Goal: Task Accomplishment & Management: Manage account settings

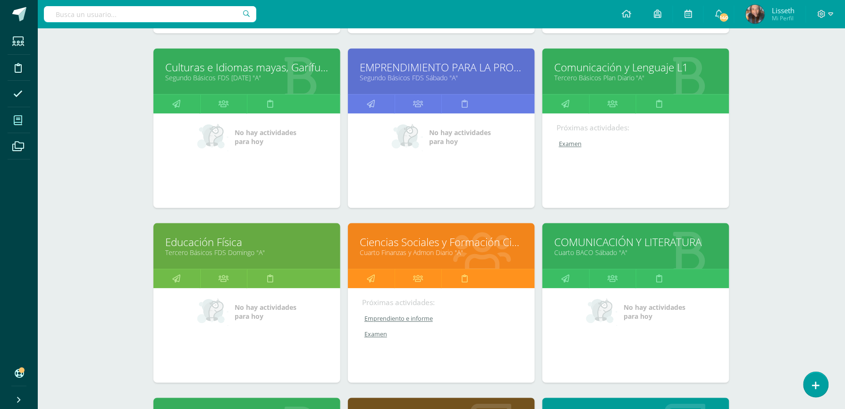
scroll to position [660, 0]
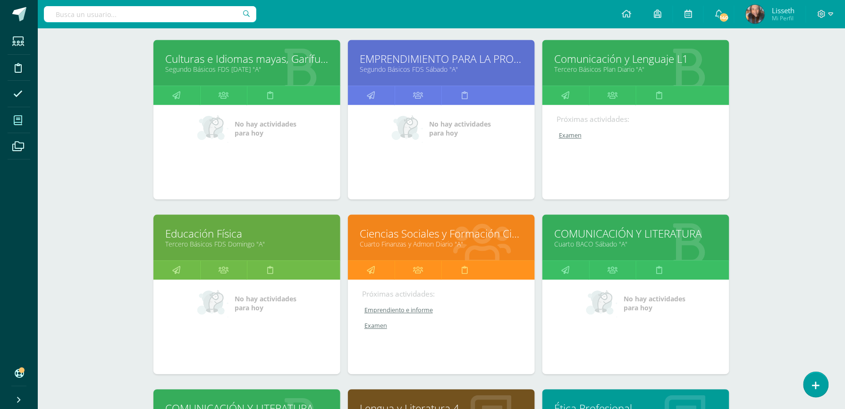
click at [505, 229] on link "Ciencias Sociales y Formación Ciudadana" at bounding box center [441, 233] width 163 height 15
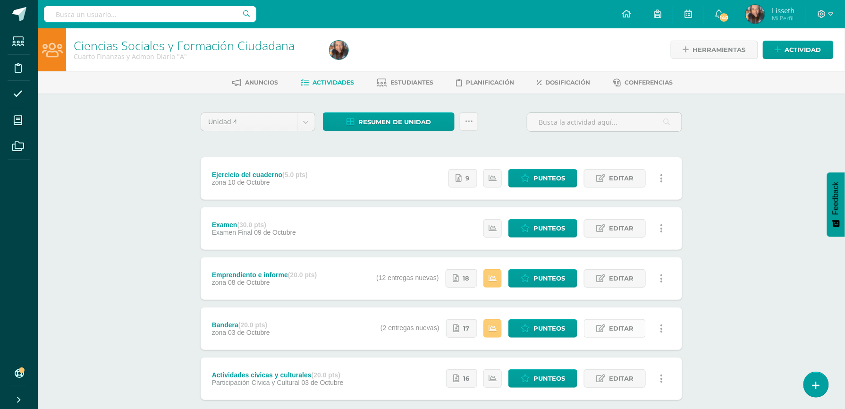
click at [603, 328] on icon at bounding box center [600, 328] width 9 height 8
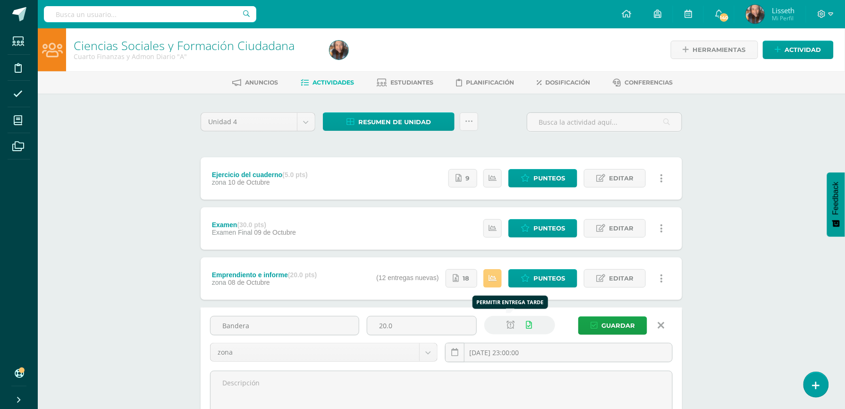
click at [511, 321] on icon at bounding box center [511, 325] width 8 height 8
click at [604, 325] on span "Guardar" at bounding box center [619, 325] width 34 height 17
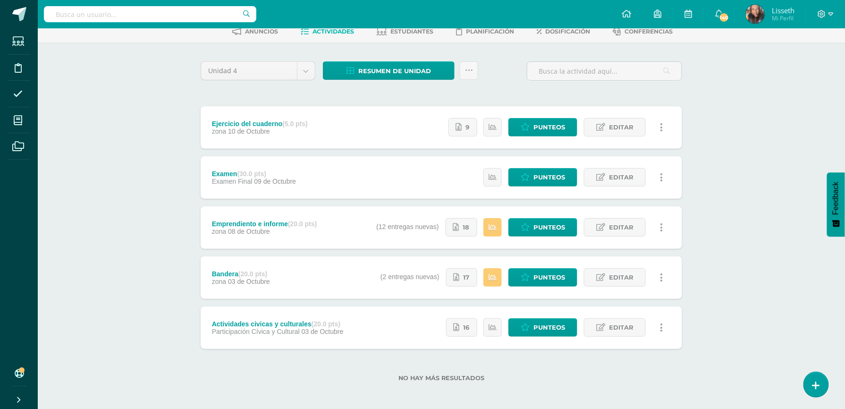
scroll to position [53, 0]
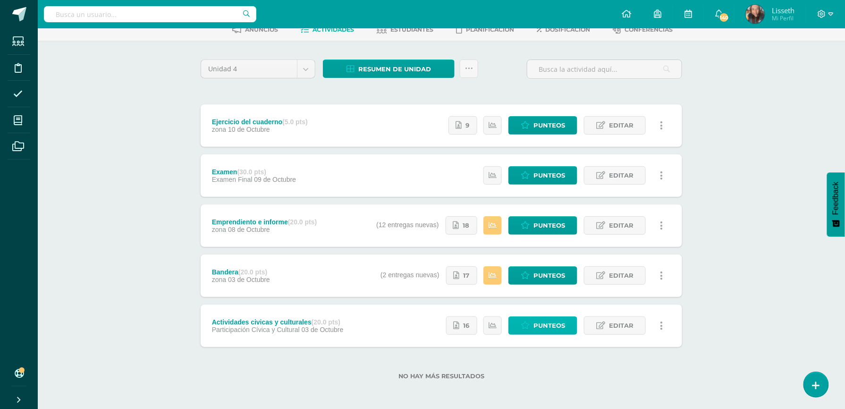
click at [533, 327] on link "Punteos" at bounding box center [543, 325] width 69 height 18
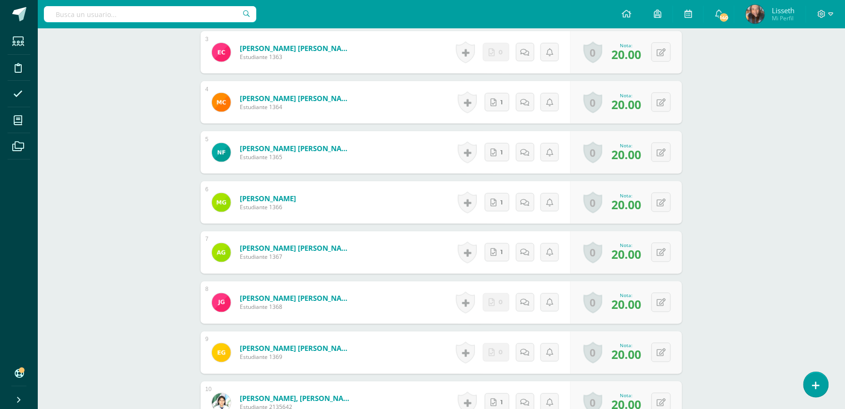
scroll to position [55, 0]
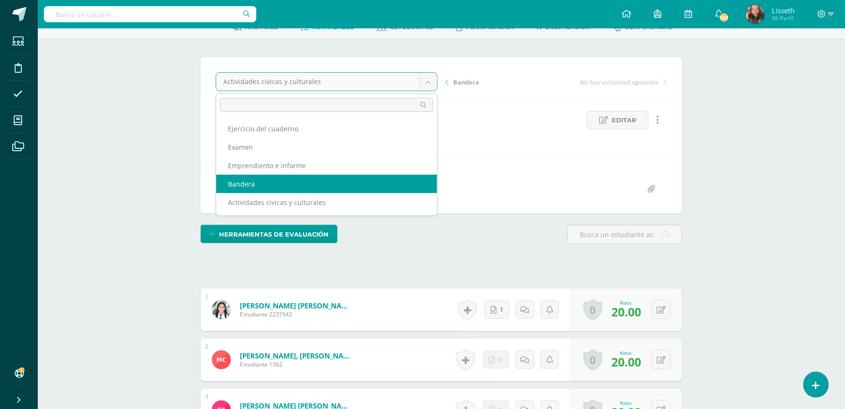
select select "/dashboard/teacher/grade-activity/84578/"
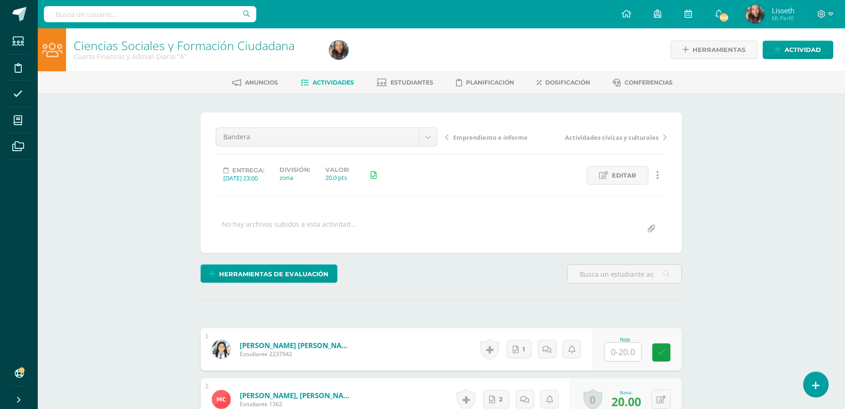
scroll to position [0, 0]
click at [514, 356] on link "1" at bounding box center [521, 349] width 25 height 19
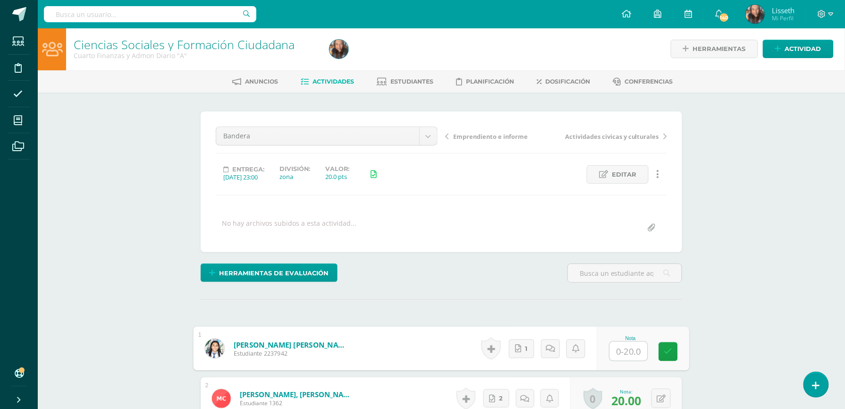
click at [624, 354] on input "text" at bounding box center [629, 351] width 38 height 19
type input "19"
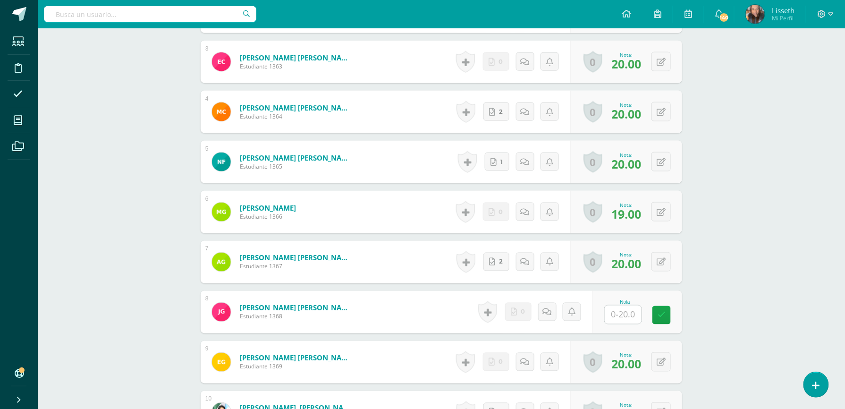
scroll to position [413, 0]
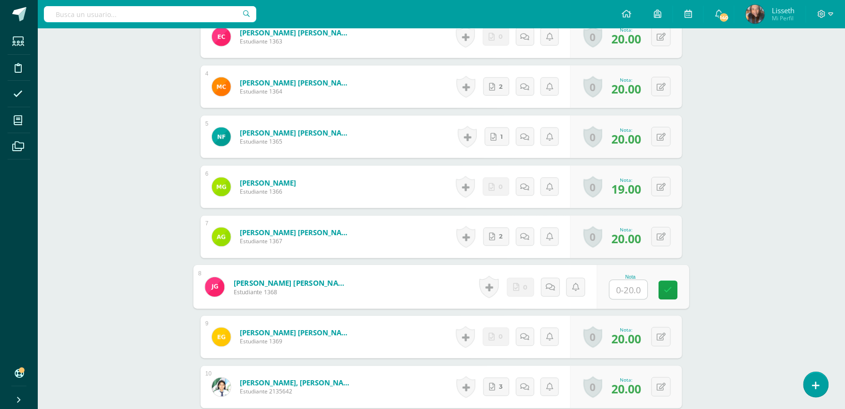
click at [627, 295] on input "text" at bounding box center [629, 289] width 38 height 19
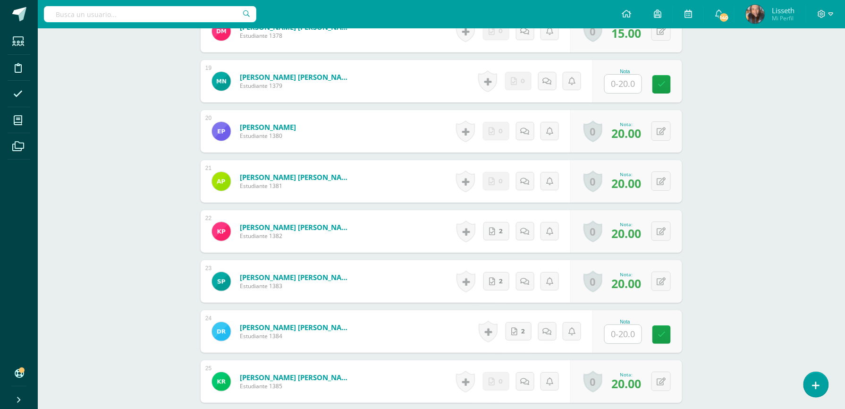
scroll to position [1177, 0]
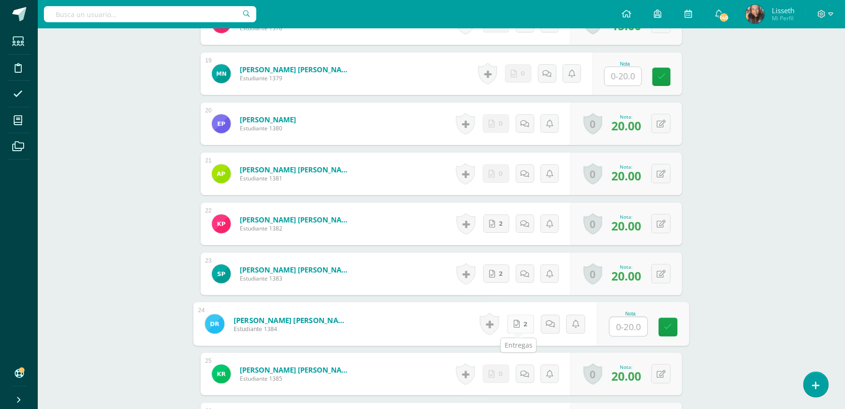
click at [515, 322] on icon at bounding box center [517, 324] width 6 height 8
click at [626, 324] on input "text" at bounding box center [629, 326] width 38 height 19
type input "18"
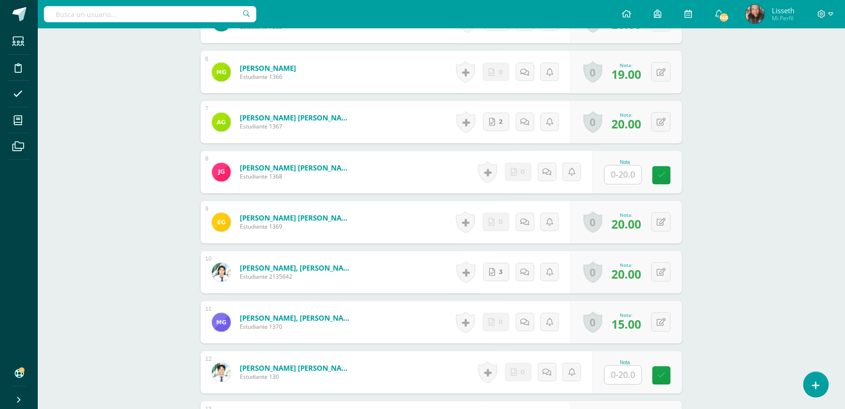
scroll to position [522, 0]
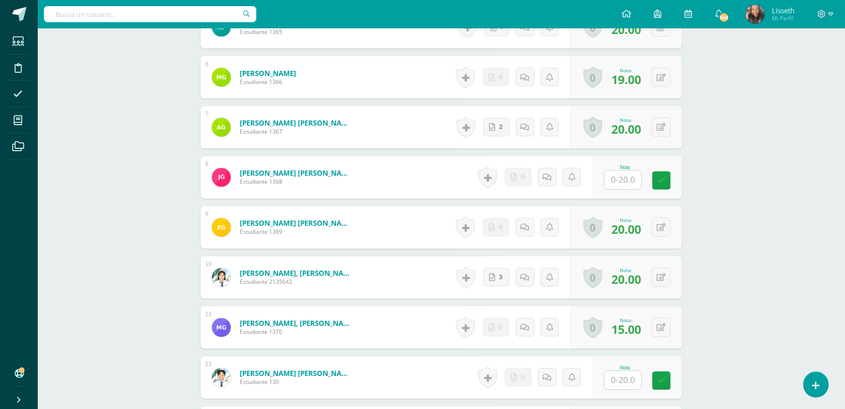
click at [845, 0] on div at bounding box center [825, 14] width 39 height 28
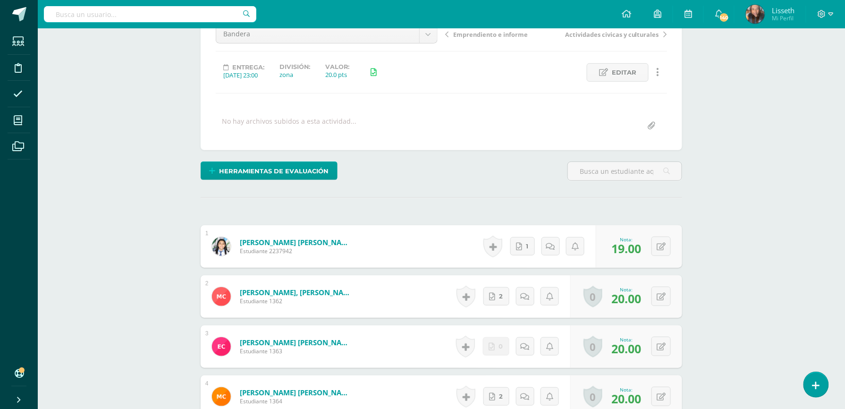
scroll to position [94, 0]
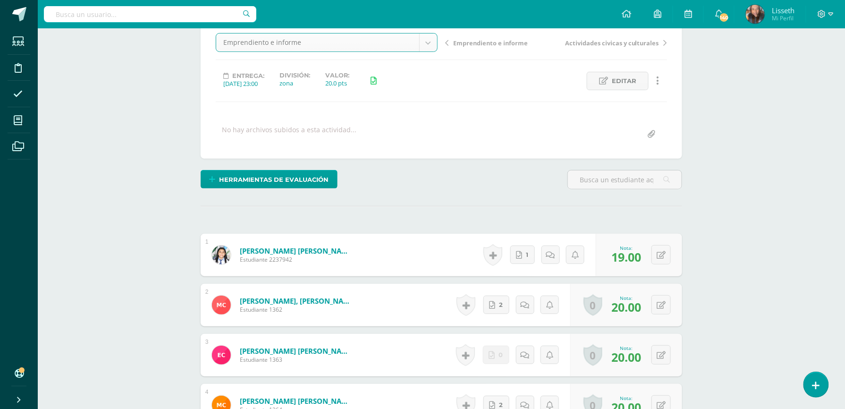
select select "/dashboard/teacher/grade-activity/84803/"
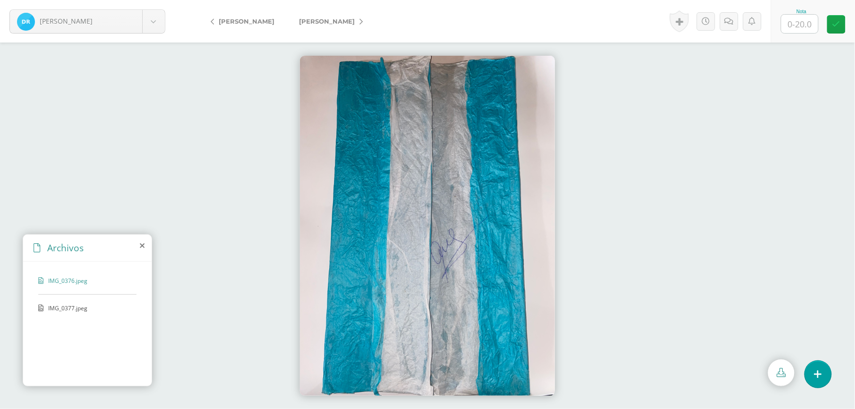
click at [72, 308] on span "IMG_0377.jpeg" at bounding box center [86, 308] width 77 height 8
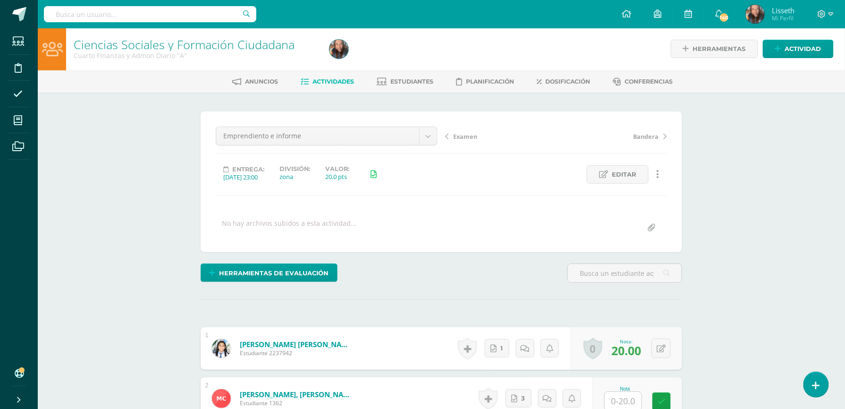
scroll to position [2, 0]
click at [618, 176] on span "Editar" at bounding box center [624, 173] width 25 height 17
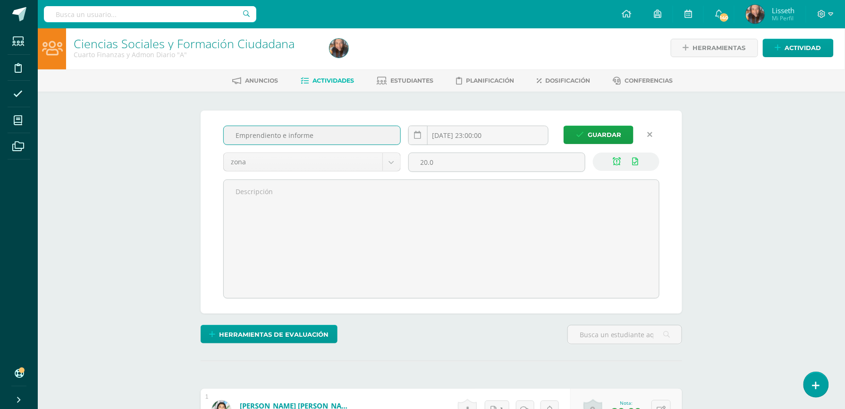
click at [266, 133] on input "Emprendiento e informe" at bounding box center [312, 135] width 177 height 18
type input "Emprendimiento e informe"
click at [603, 126] on span "Guardar" at bounding box center [605, 134] width 34 height 17
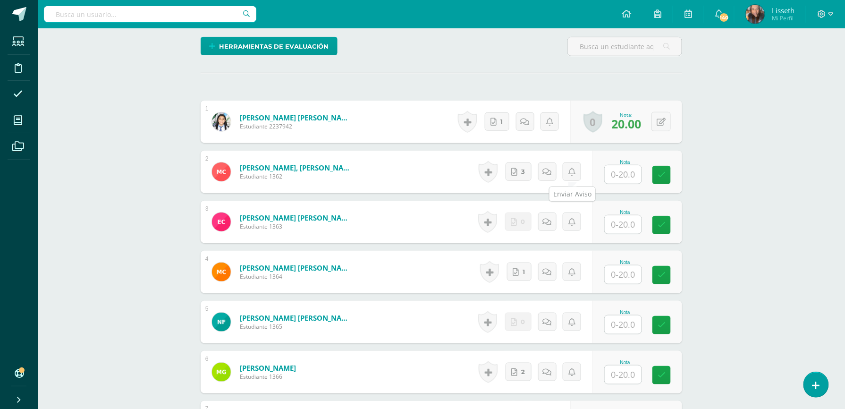
scroll to position [229, 0]
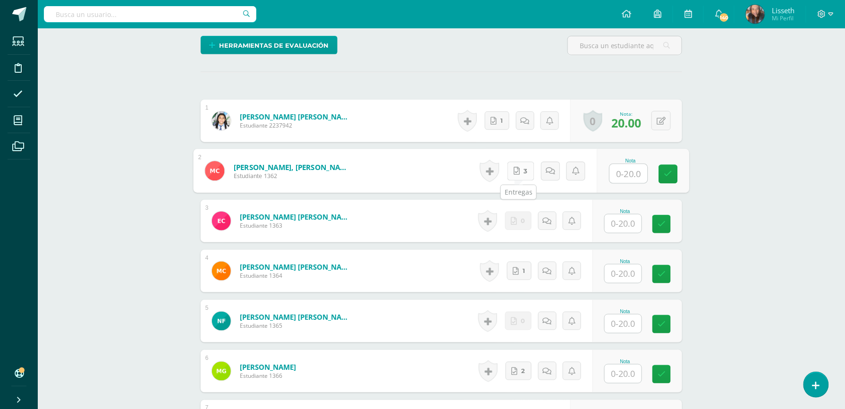
click at [516, 166] on link "3" at bounding box center [521, 170] width 27 height 19
click at [632, 179] on input "text" at bounding box center [629, 173] width 38 height 19
type input "20"
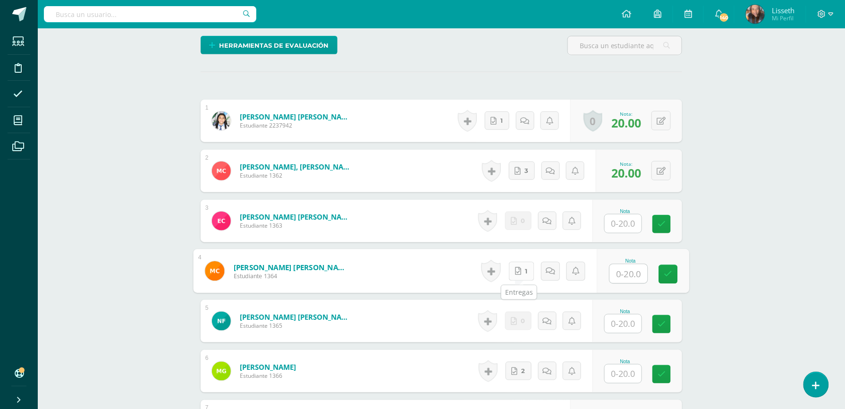
click at [528, 272] on link "1" at bounding box center [521, 271] width 25 height 19
click at [624, 270] on input "text" at bounding box center [629, 273] width 38 height 19
type input "20"
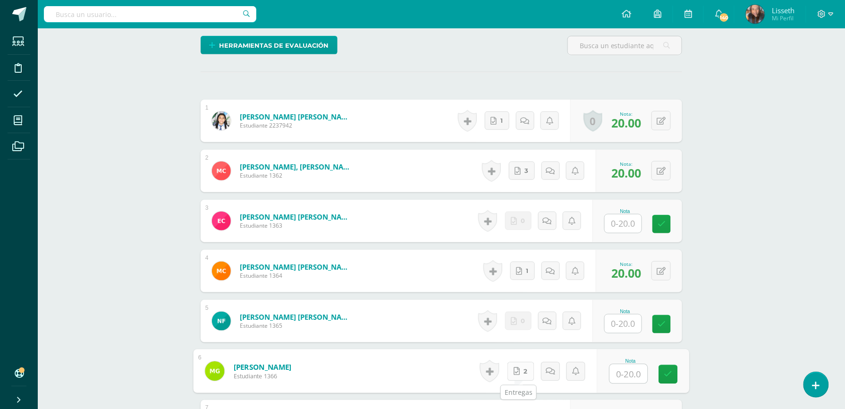
click at [518, 368] on link "2" at bounding box center [521, 371] width 27 height 19
click at [626, 378] on input "text" at bounding box center [629, 374] width 38 height 19
type input "20"
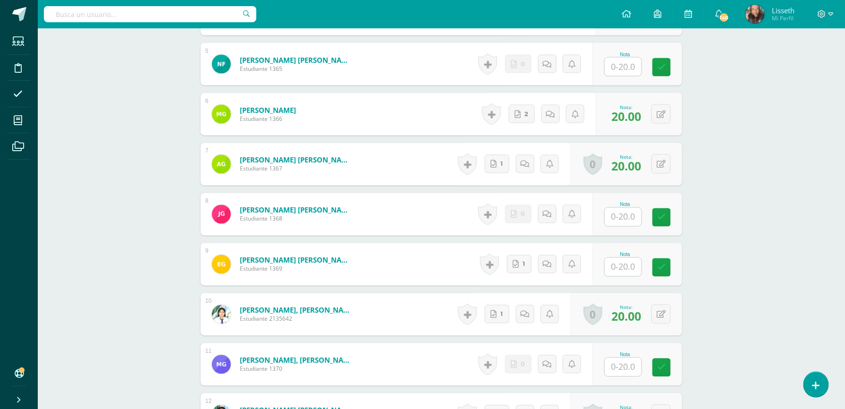
scroll to position [505, 0]
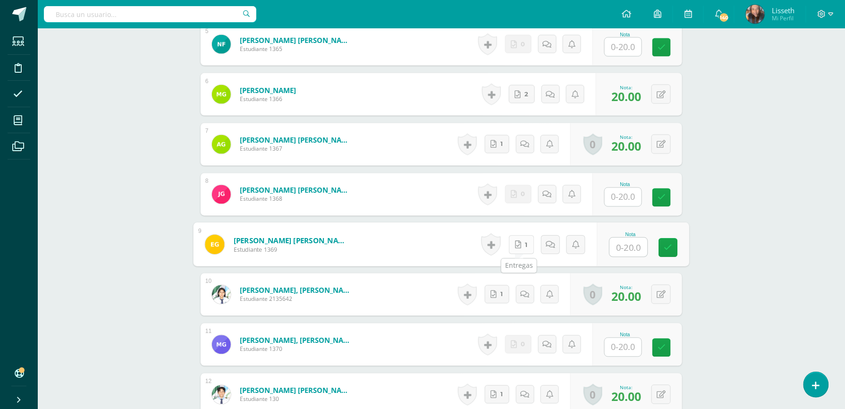
click at [519, 247] on link "1" at bounding box center [521, 244] width 25 height 19
click at [620, 246] on input "text" at bounding box center [629, 247] width 38 height 19
type input "20"
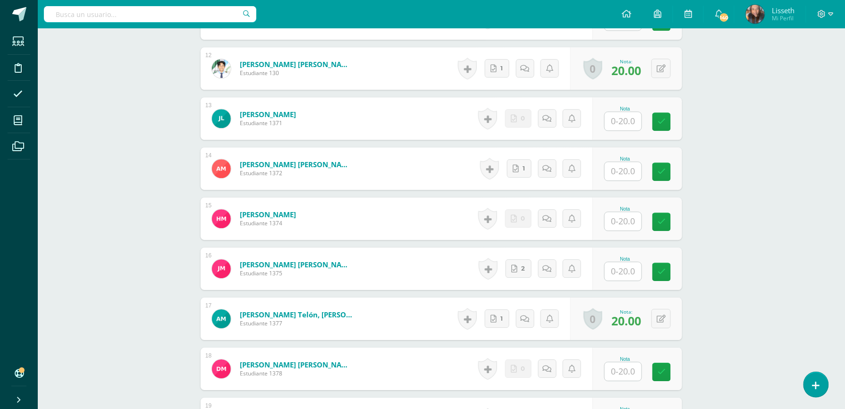
scroll to position [833, 0]
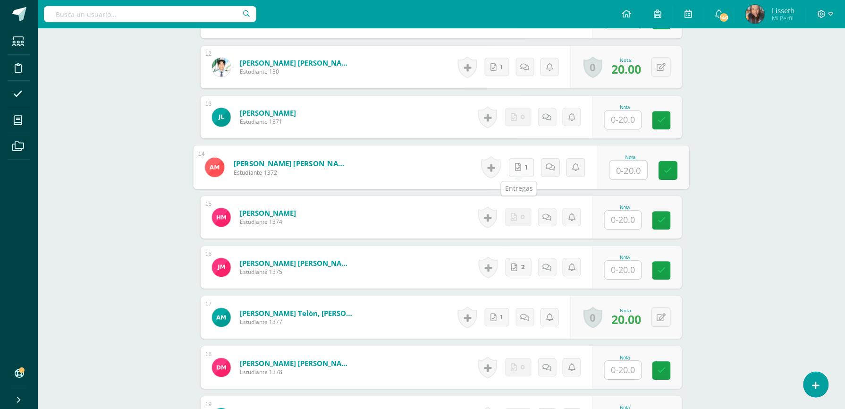
click at [520, 167] on link "1" at bounding box center [521, 167] width 25 height 19
click at [616, 178] on input "text" at bounding box center [629, 170] width 38 height 19
type input "20"
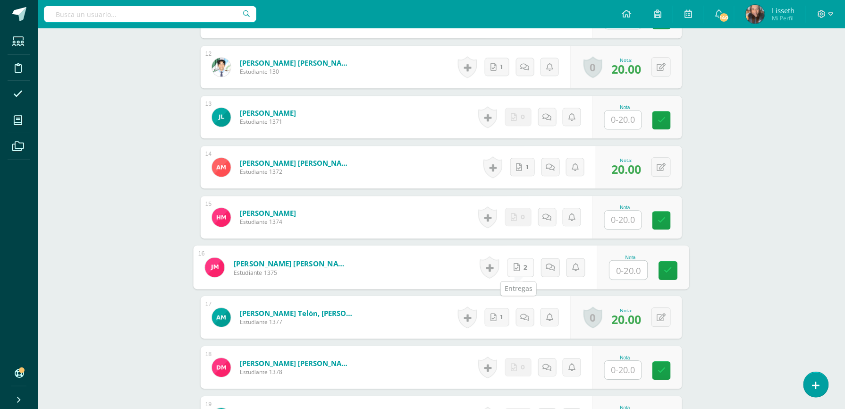
click at [518, 267] on link "2" at bounding box center [521, 267] width 27 height 19
click at [628, 263] on input "text" at bounding box center [629, 270] width 38 height 19
type input "20"
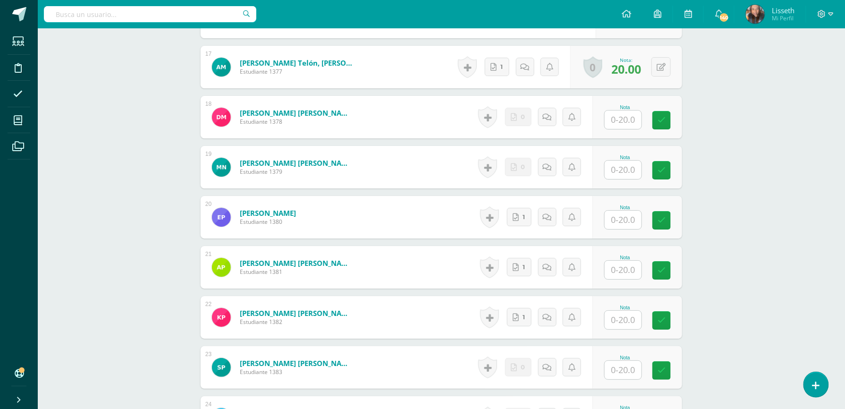
scroll to position [1085, 0]
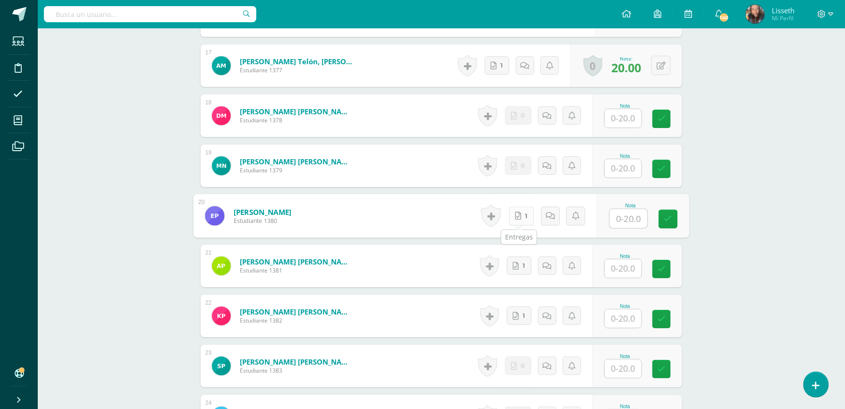
click at [523, 215] on link "1" at bounding box center [521, 215] width 25 height 19
click at [634, 228] on input "text" at bounding box center [629, 218] width 38 height 19
type input "20"
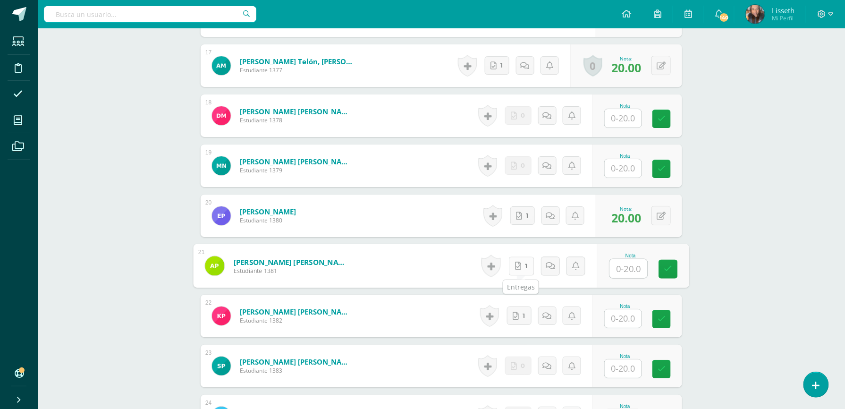
click at [520, 259] on link "1" at bounding box center [521, 265] width 25 height 19
click at [628, 261] on input "text" at bounding box center [629, 268] width 38 height 19
type input "20"
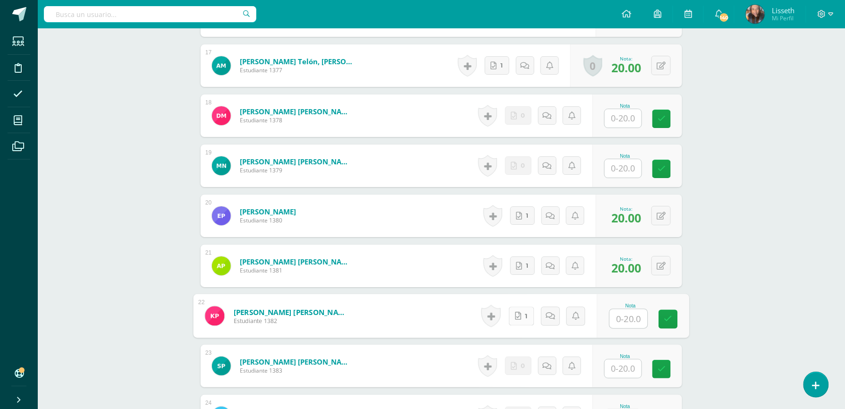
click at [520, 322] on link "1" at bounding box center [521, 315] width 25 height 19
click at [622, 309] on div at bounding box center [629, 319] width 39 height 20
click at [626, 319] on input "text" at bounding box center [629, 318] width 38 height 19
type input "20"
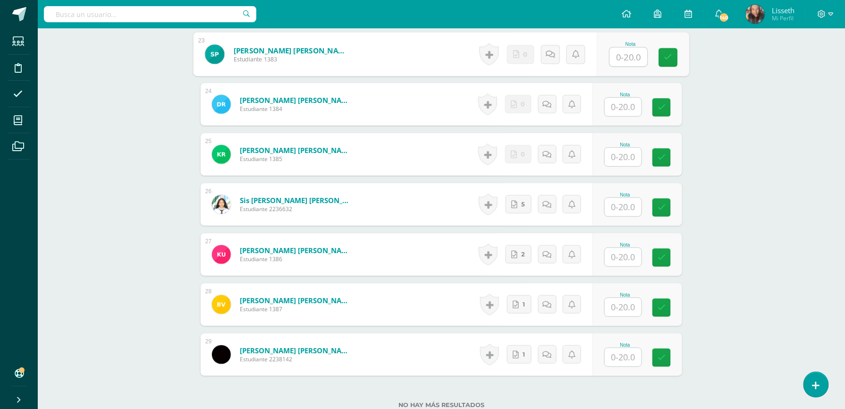
scroll to position [1412, 0]
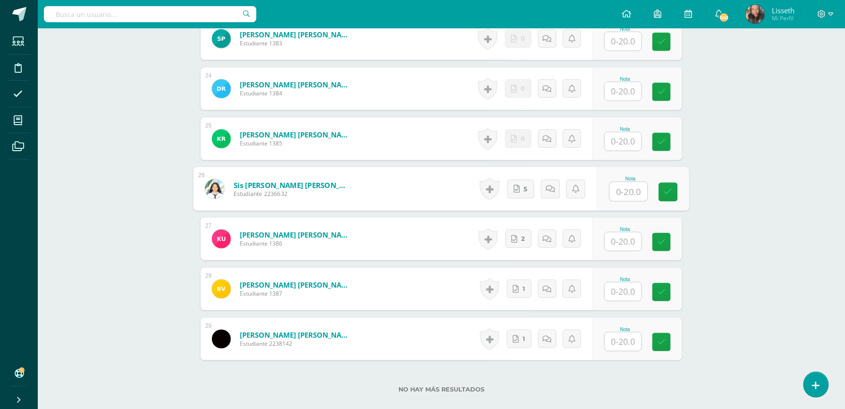
click at [612, 197] on input "text" at bounding box center [629, 191] width 38 height 19
type input "20"
click at [528, 240] on link "2" at bounding box center [521, 238] width 27 height 19
click at [628, 240] on input "text" at bounding box center [629, 241] width 38 height 19
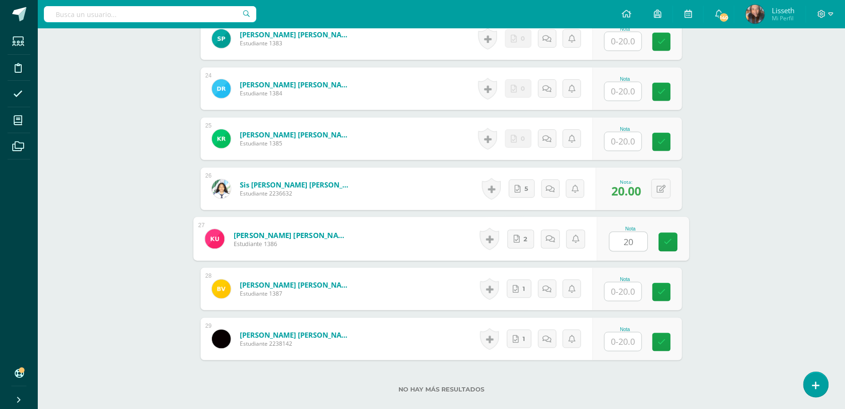
type input "20"
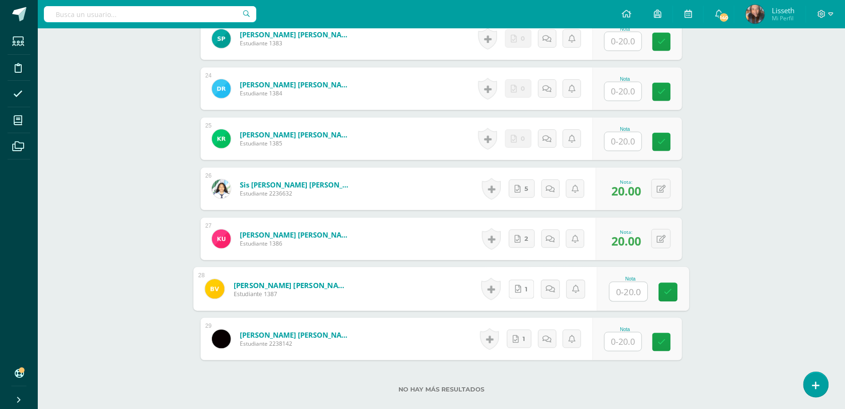
click at [527, 294] on span "1" at bounding box center [527, 289] width 2 height 18
click at [616, 293] on input "text" at bounding box center [629, 291] width 38 height 19
type input "20"
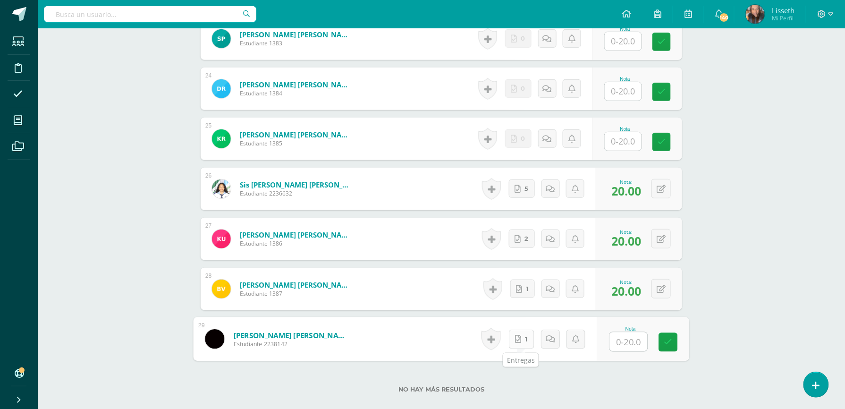
click at [522, 342] on link "1" at bounding box center [521, 339] width 25 height 19
click at [618, 335] on input "text" at bounding box center [629, 341] width 38 height 19
type input "20"
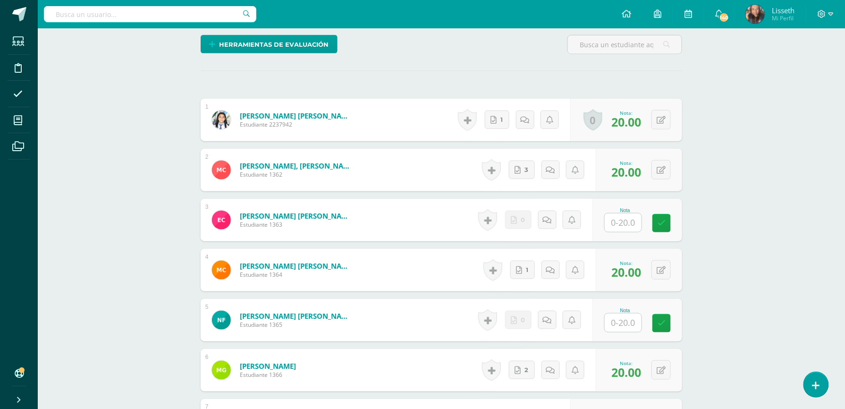
scroll to position [0, 0]
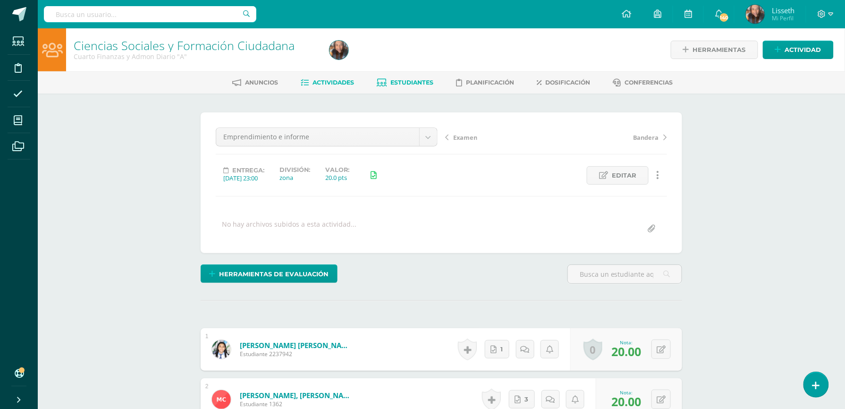
click at [428, 82] on span "Estudiantes" at bounding box center [412, 82] width 43 height 7
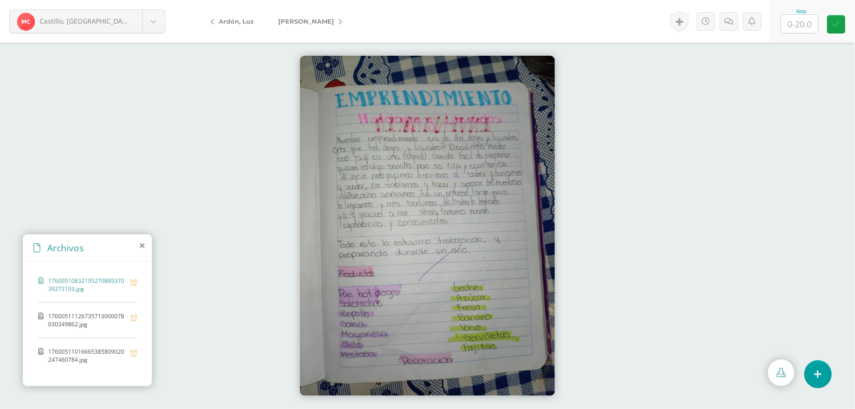
click at [70, 360] on span "17600511016665385809020247460784.jpg" at bounding box center [86, 356] width 77 height 16
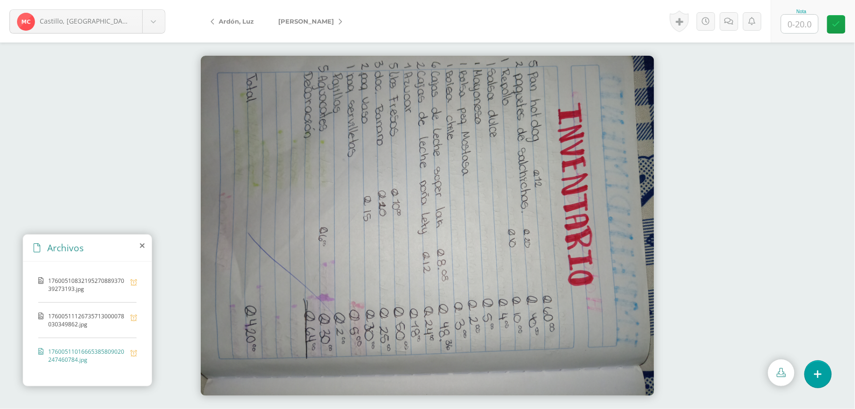
click at [76, 328] on span "17600511126735713000078030349862.jpg" at bounding box center [86, 320] width 77 height 16
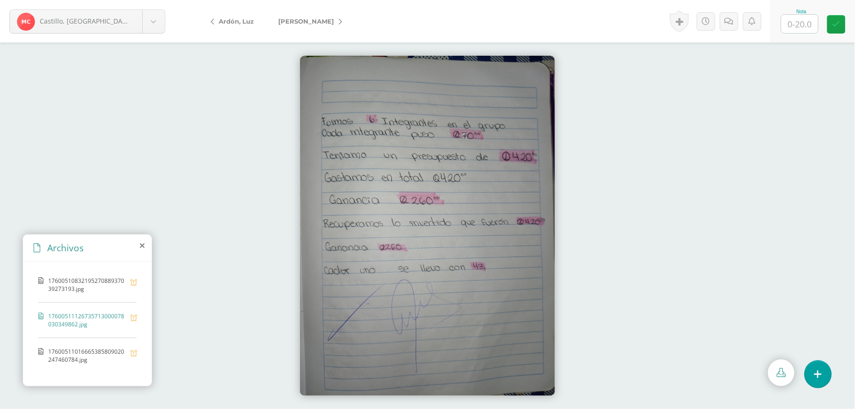
click at [143, 373] on div "1760051083219527088937039273193.jpg 17600511126735713000078030349862.jpg 176005…" at bounding box center [87, 322] width 128 height 121
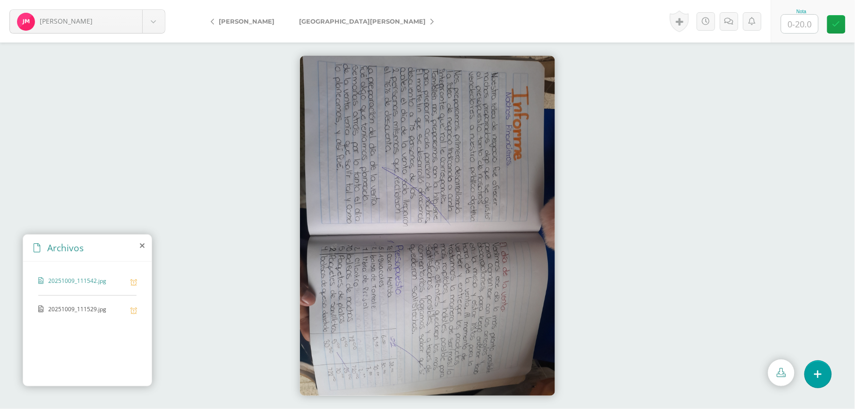
click at [99, 309] on span "20251009_111529.jpg" at bounding box center [86, 309] width 77 height 9
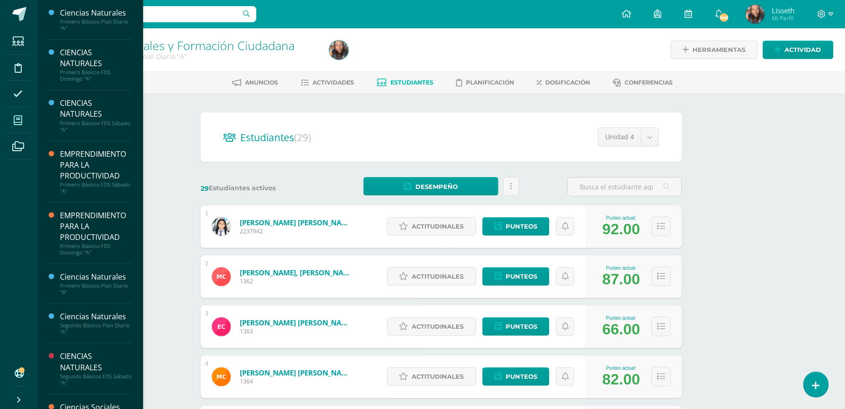
click at [18, 118] on icon at bounding box center [18, 120] width 8 height 9
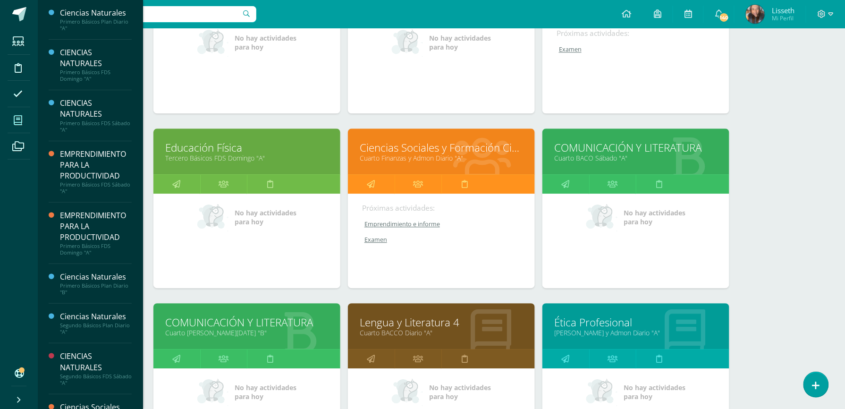
scroll to position [755, 0]
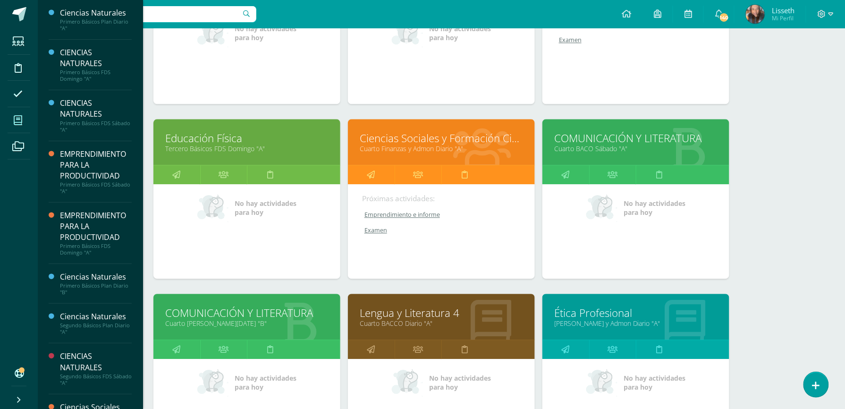
click at [468, 314] on link "Lengua y Literatura 4" at bounding box center [441, 313] width 163 height 15
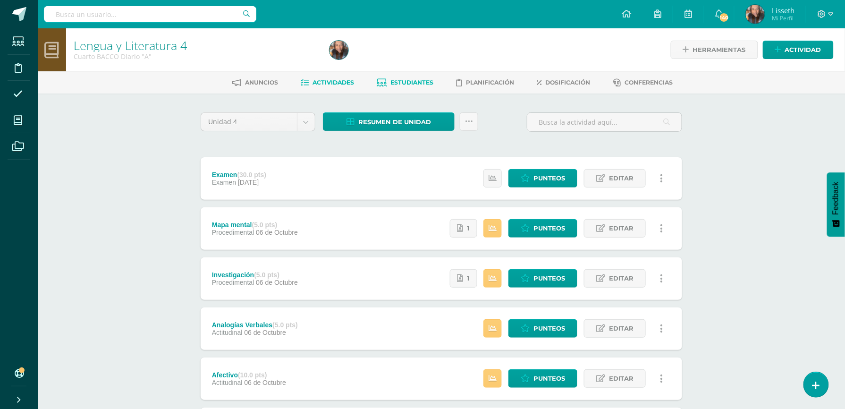
click at [391, 82] on span "Estudiantes" at bounding box center [412, 82] width 43 height 7
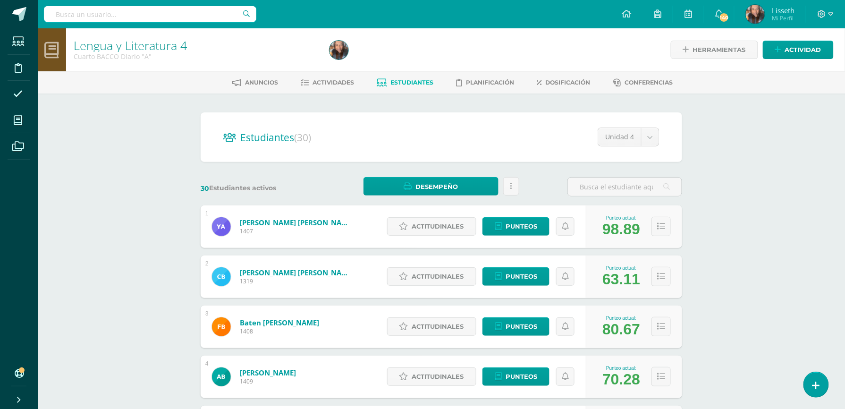
click at [320, 73] on div "Anuncios Actividades Estudiantes Planificación Dosificación Conferencias" at bounding box center [453, 82] width 830 height 22
click at [320, 85] on span "Actividades" at bounding box center [334, 82] width 42 height 7
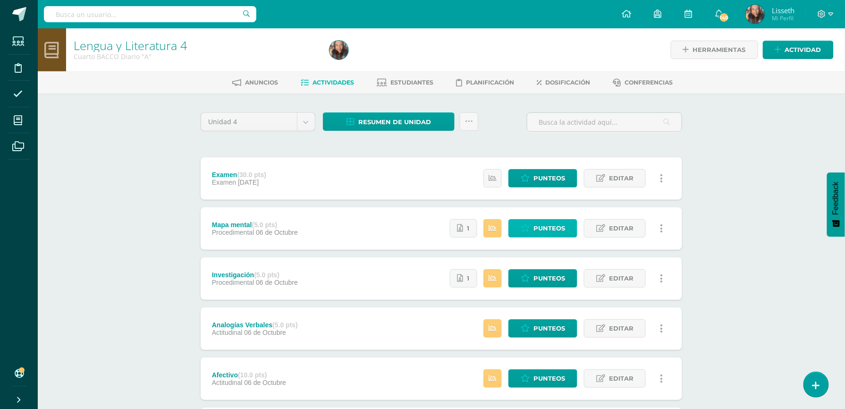
click at [554, 226] on span "Punteos" at bounding box center [550, 228] width 32 height 17
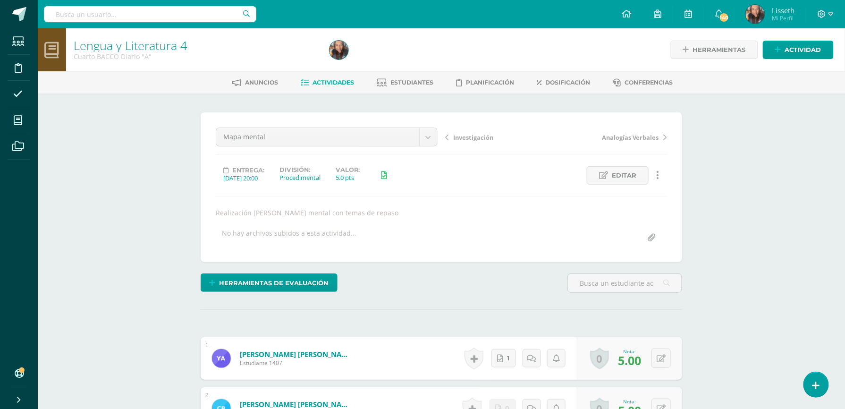
click at [392, 35] on div at bounding box center [456, 49] width 260 height 43
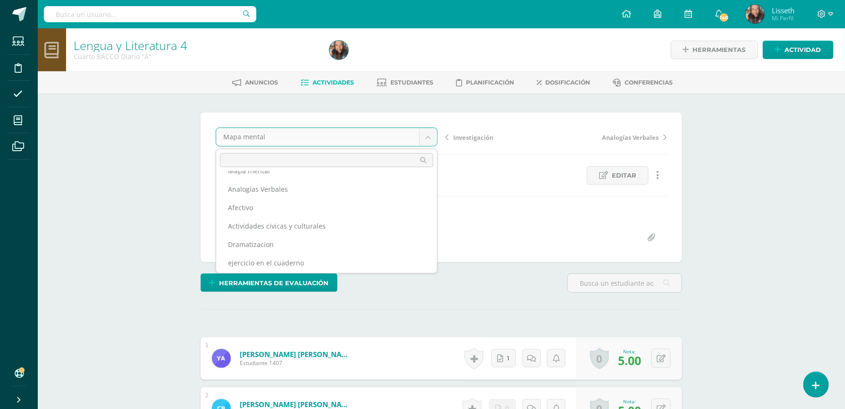
scroll to position [71, 0]
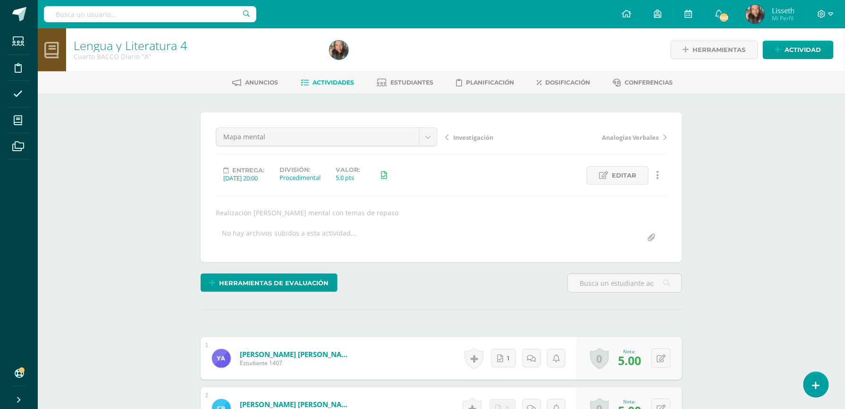
click at [335, 77] on link "Actividades" at bounding box center [327, 82] width 53 height 15
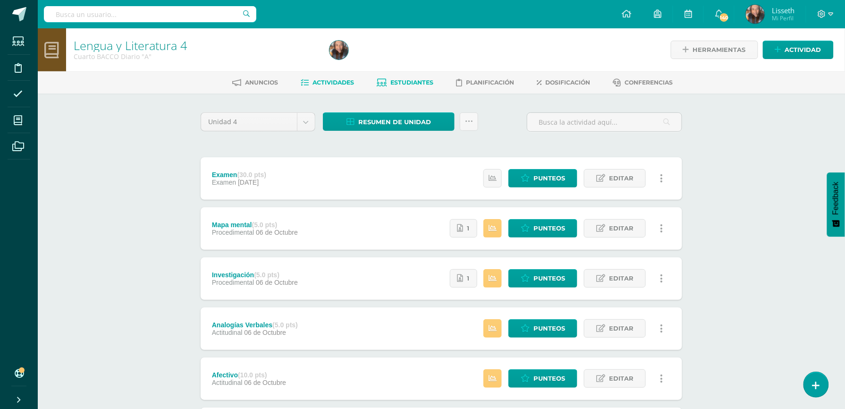
click at [399, 82] on span "Estudiantes" at bounding box center [412, 82] width 43 height 7
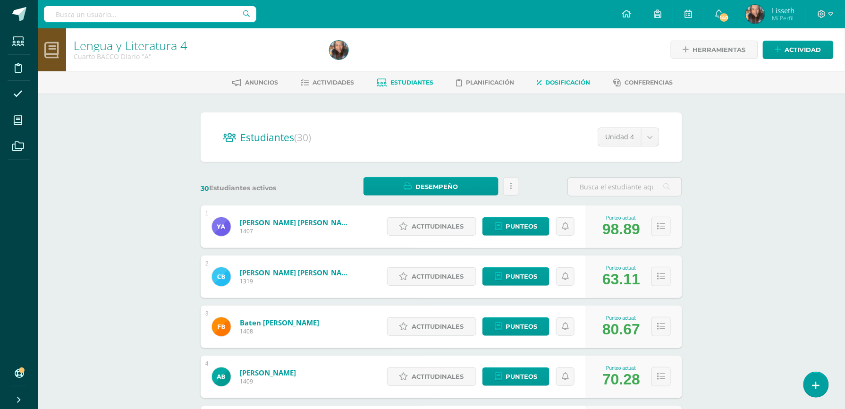
click at [556, 81] on span "Dosificación" at bounding box center [568, 82] width 45 height 7
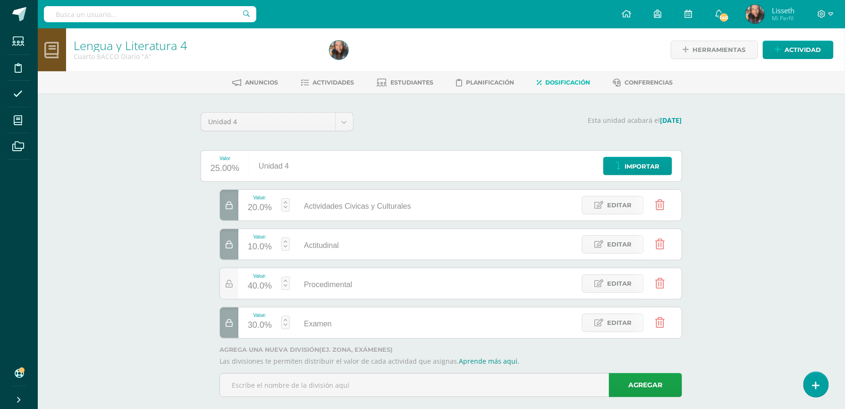
click at [229, 248] on icon at bounding box center [229, 245] width 7 height 8
click at [661, 244] on icon at bounding box center [660, 244] width 9 height 10
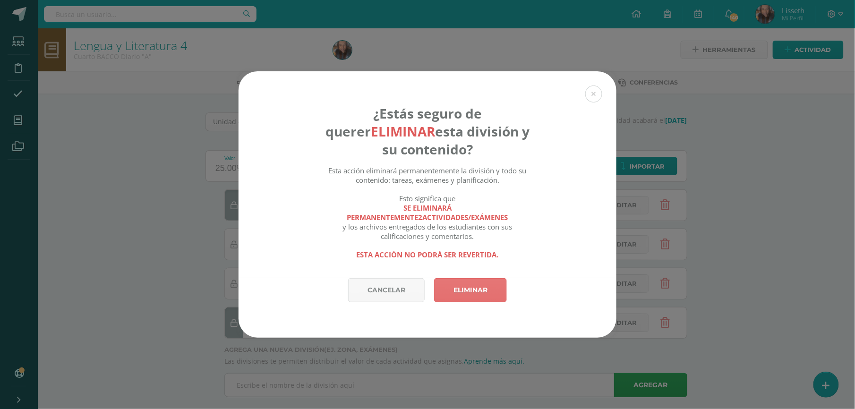
click at [476, 297] on link "Eliminar" at bounding box center [470, 290] width 73 height 24
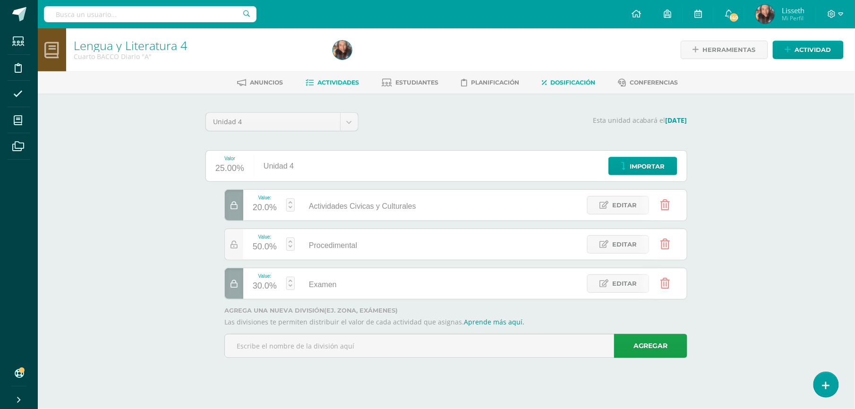
click at [340, 84] on span "Actividades" at bounding box center [339, 82] width 42 height 7
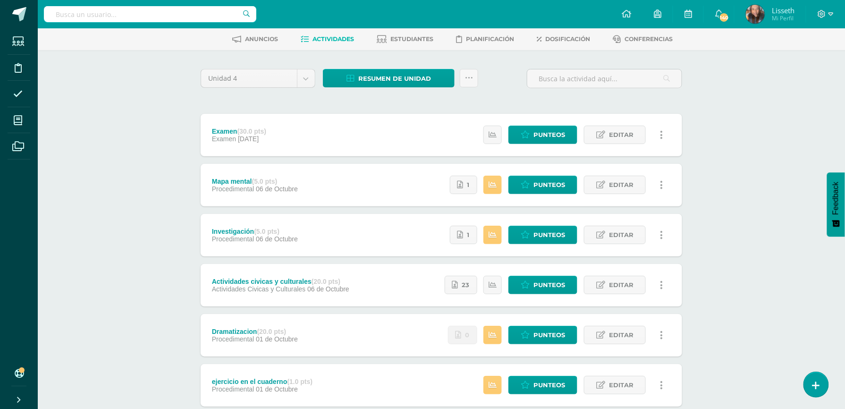
scroll to position [27, 0]
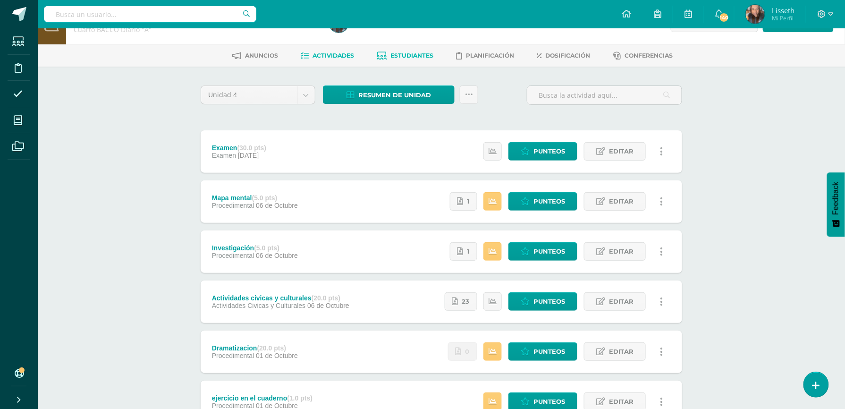
click at [408, 53] on span "Estudiantes" at bounding box center [412, 55] width 43 height 7
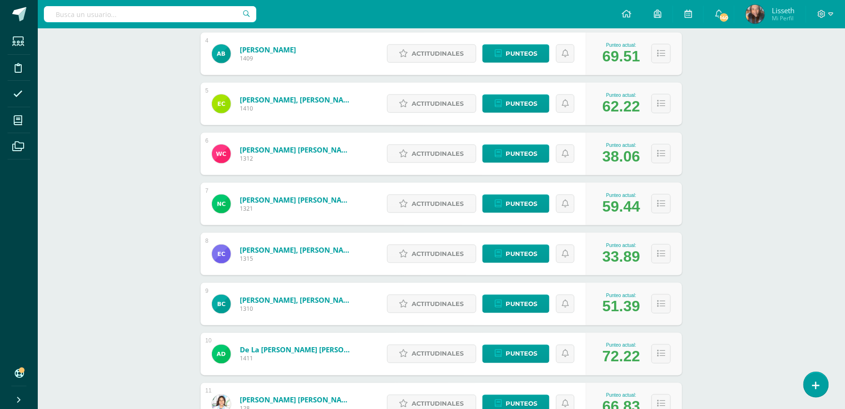
scroll to position [29, 0]
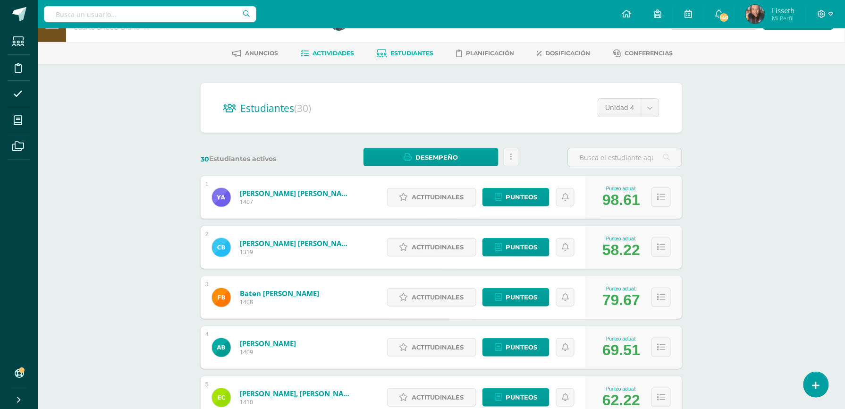
click at [331, 53] on span "Actividades" at bounding box center [334, 53] width 42 height 7
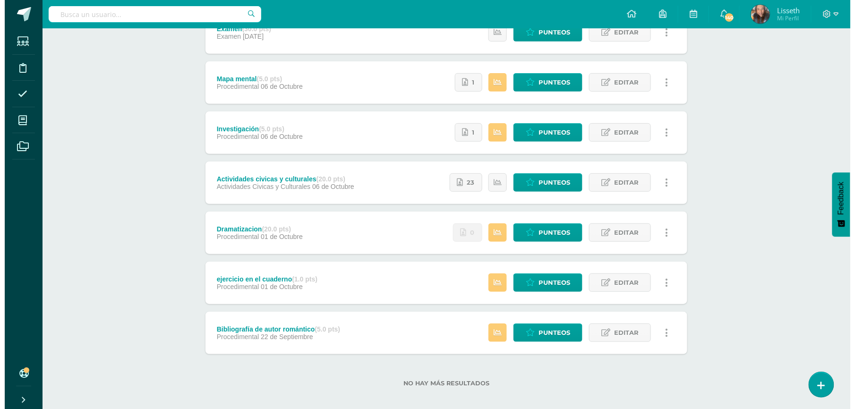
scroll to position [151, 0]
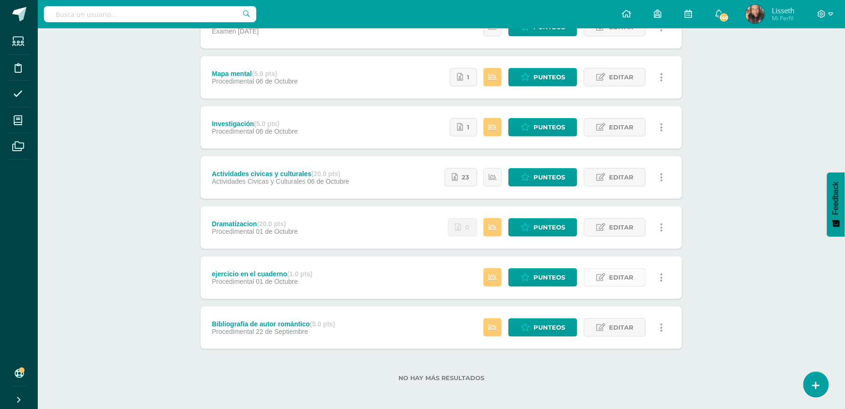
click at [616, 280] on span "Editar" at bounding box center [621, 277] width 25 height 17
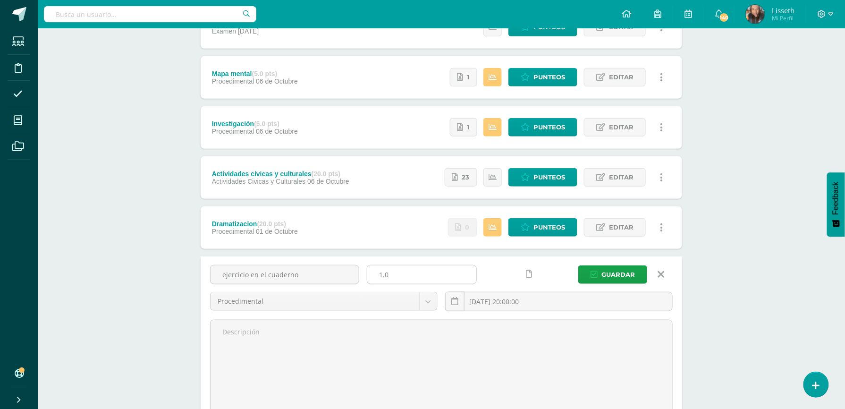
click at [409, 278] on input "1.0" at bounding box center [421, 274] width 109 height 18
type input "1"
type input "5"
click at [662, 271] on icon at bounding box center [661, 274] width 7 height 10
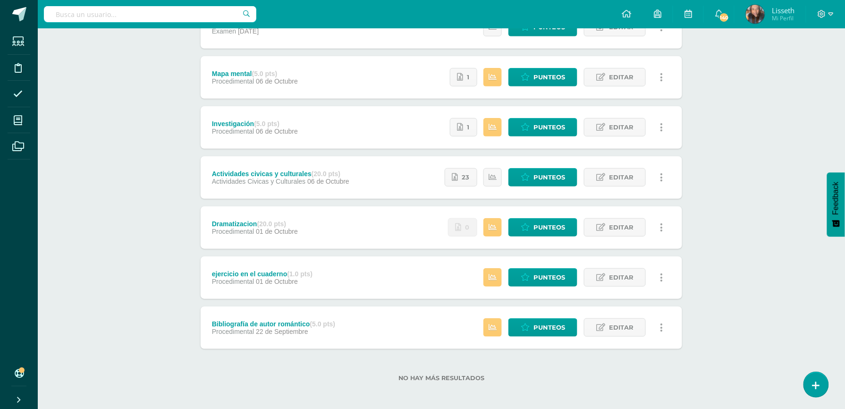
click at [661, 280] on icon at bounding box center [662, 277] width 3 height 10
click at [626, 320] on link "Eliminar" at bounding box center [644, 322] width 97 height 15
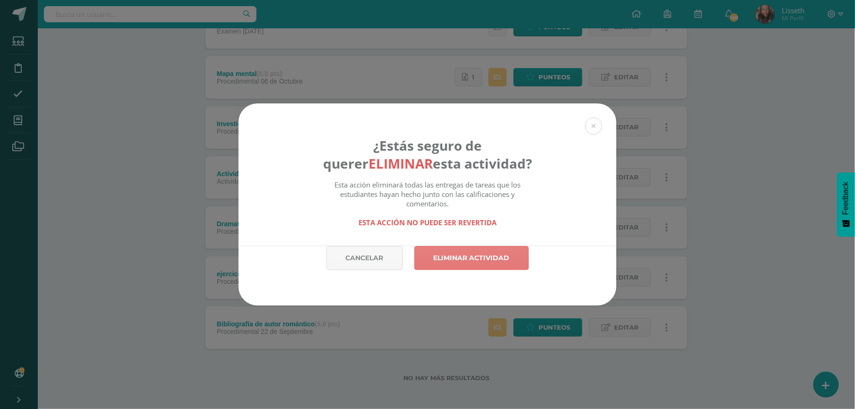
click at [484, 256] on link "Eliminar actividad" at bounding box center [471, 258] width 115 height 24
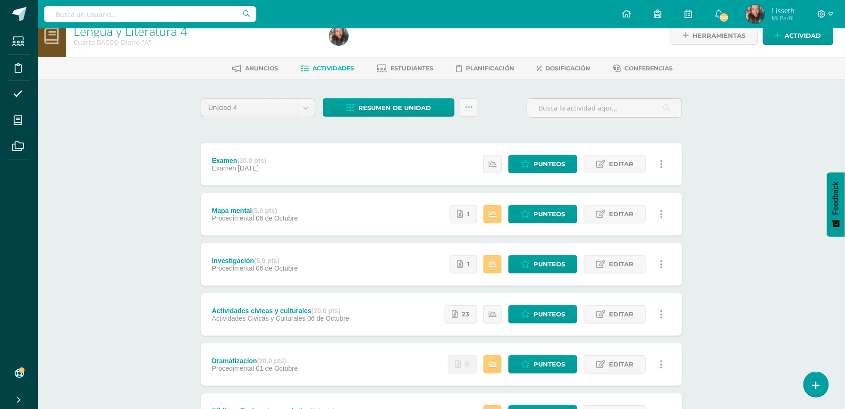
scroll to position [25, 0]
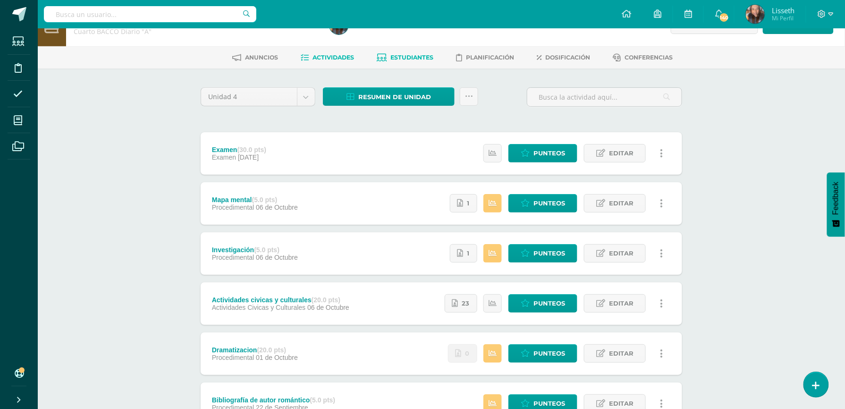
click at [408, 63] on link "Estudiantes" at bounding box center [405, 57] width 57 height 15
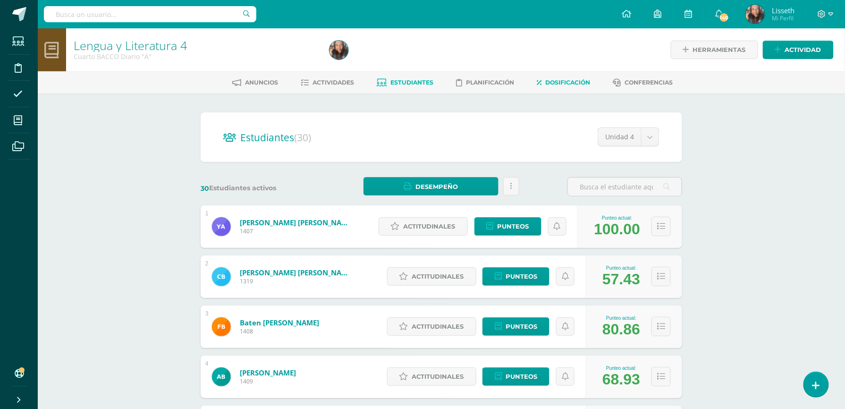
click at [554, 84] on span "Dosificación" at bounding box center [568, 82] width 45 height 7
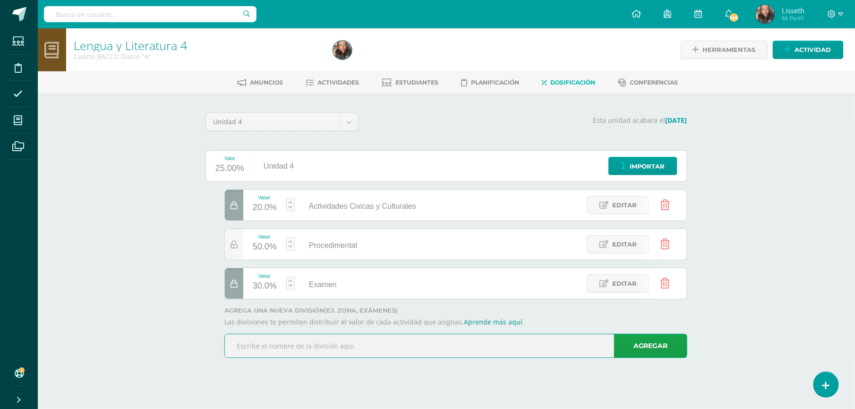
click at [335, 345] on input "text" at bounding box center [456, 345] width 462 height 23
type input "Actitudinal"
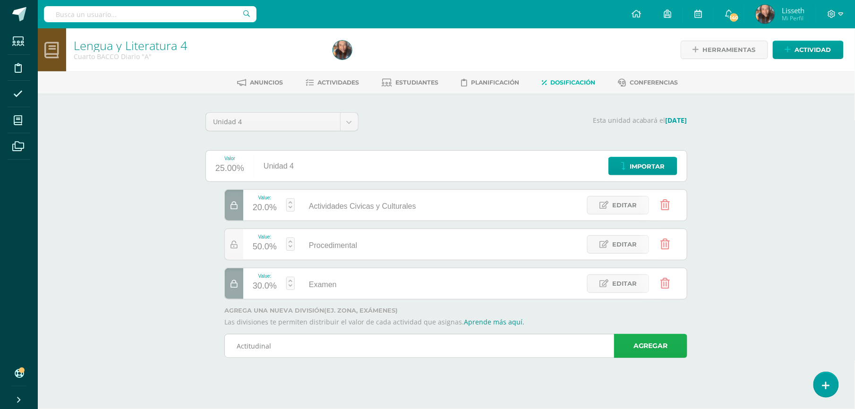
click at [631, 345] on link "Agregar" at bounding box center [650, 346] width 73 height 24
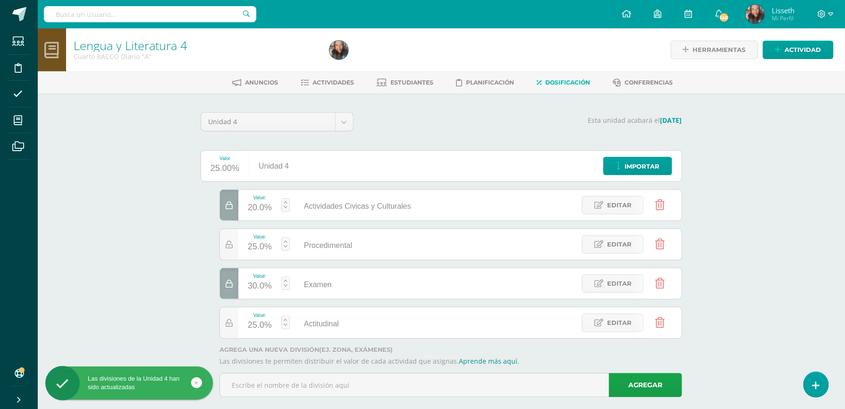
click at [264, 321] on div "25.0%" at bounding box center [260, 325] width 24 height 15
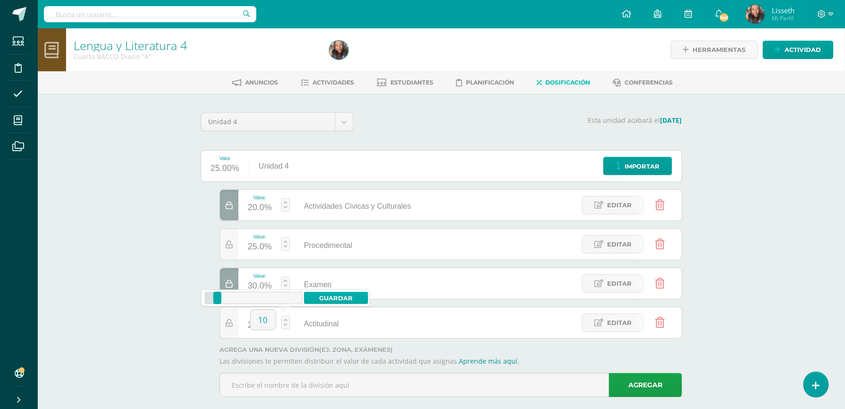
type input "10"
click at [337, 294] on link "Guardar" at bounding box center [336, 298] width 65 height 12
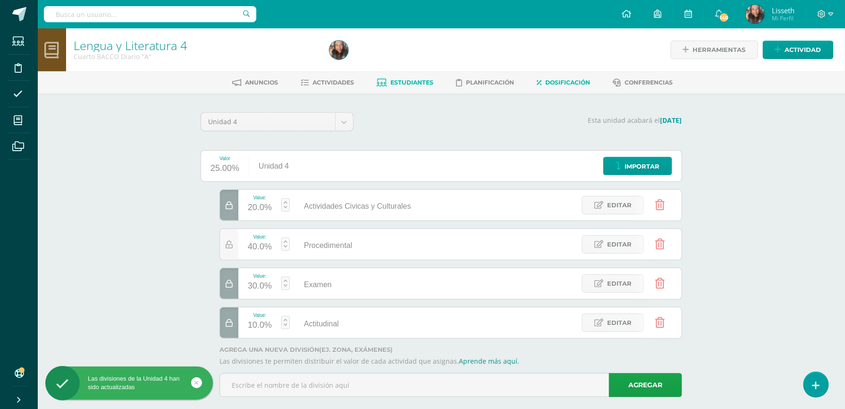
click at [405, 83] on span "Estudiantes" at bounding box center [412, 82] width 43 height 7
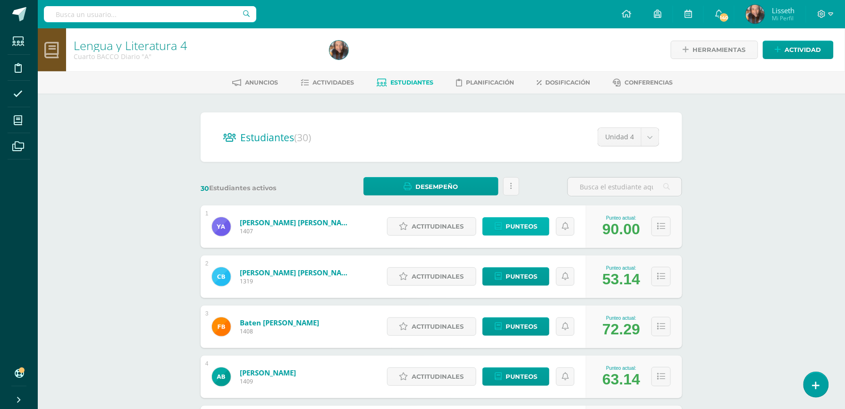
click at [525, 218] on span "Punteos" at bounding box center [522, 226] width 32 height 17
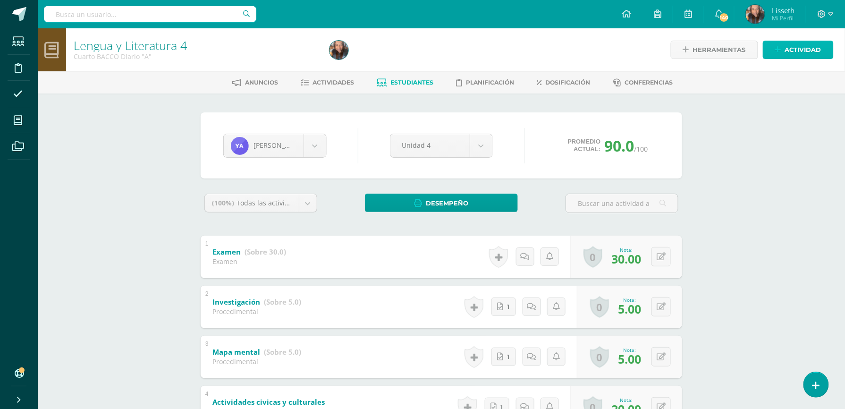
click at [767, 53] on link "Actividad" at bounding box center [798, 50] width 71 height 18
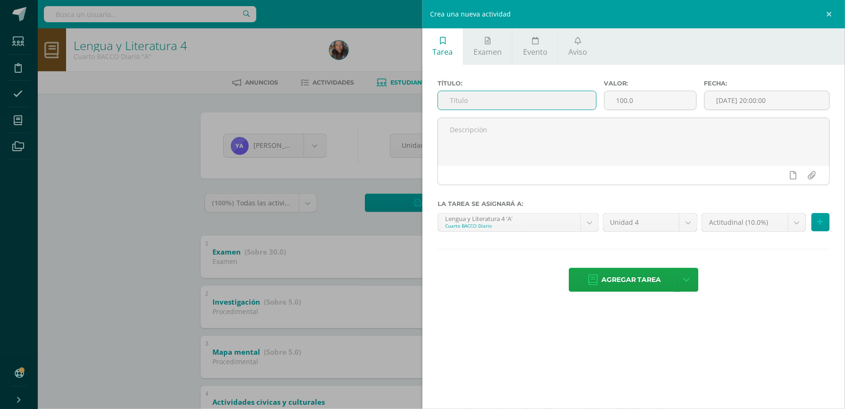
click at [520, 109] on input "text" at bounding box center [517, 100] width 158 height 18
type input "Afectivo"
click at [653, 102] on input "100.0" at bounding box center [651, 100] width 92 height 18
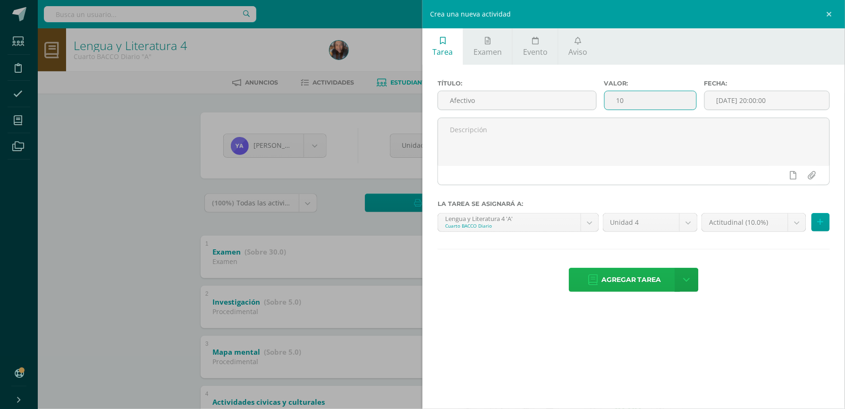
type input "10"
click at [632, 277] on span "Agregar tarea" at bounding box center [632, 279] width 60 height 23
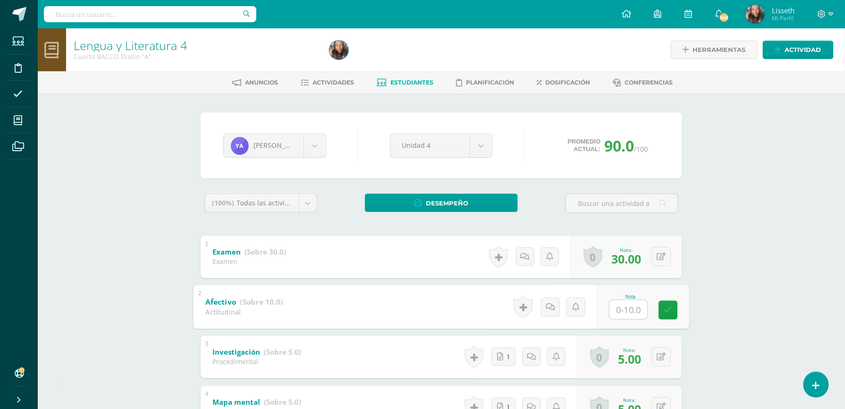
click at [622, 314] on input "text" at bounding box center [629, 309] width 38 height 19
type input "10"
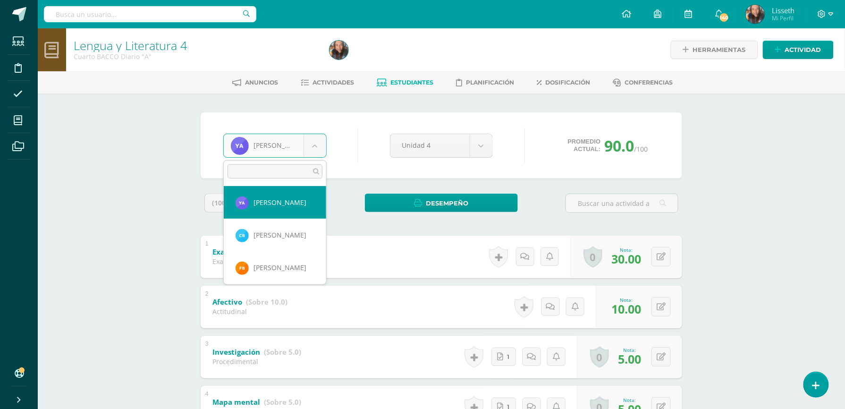
click at [313, 151] on body "Tarea asignada exitosamente Estudiantes Disciplina Asistencia Mis cursos Archiv…" at bounding box center [422, 320] width 845 height 641
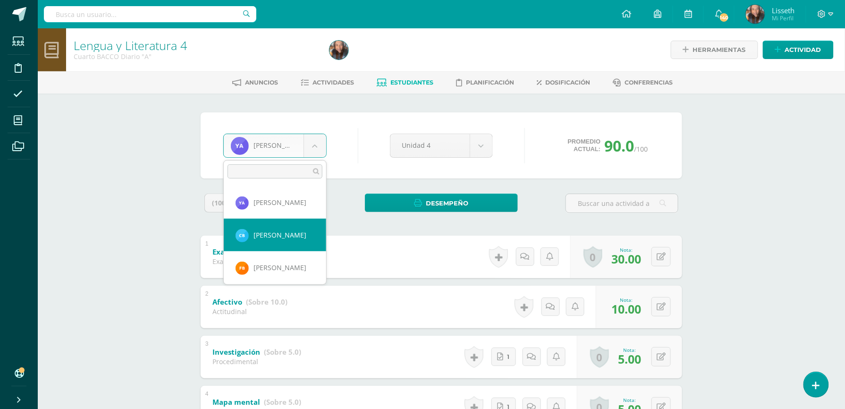
select select "8666"
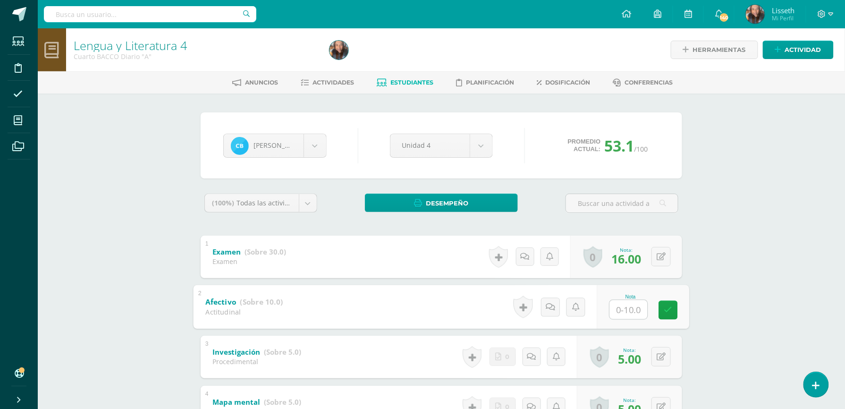
click at [624, 306] on input "text" at bounding box center [629, 309] width 38 height 19
type input "9"
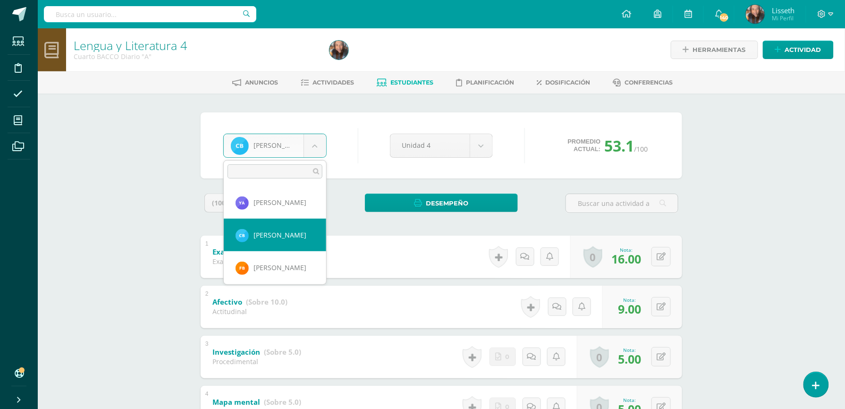
click at [306, 145] on body "Estudiantes Disciplina Asistencia Mis cursos Archivos Soporte Ayuda Reportar un…" at bounding box center [422, 320] width 845 height 641
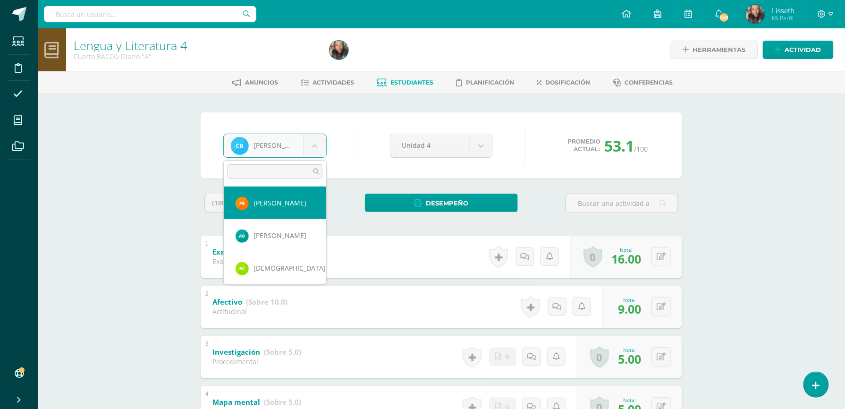
select select "8755"
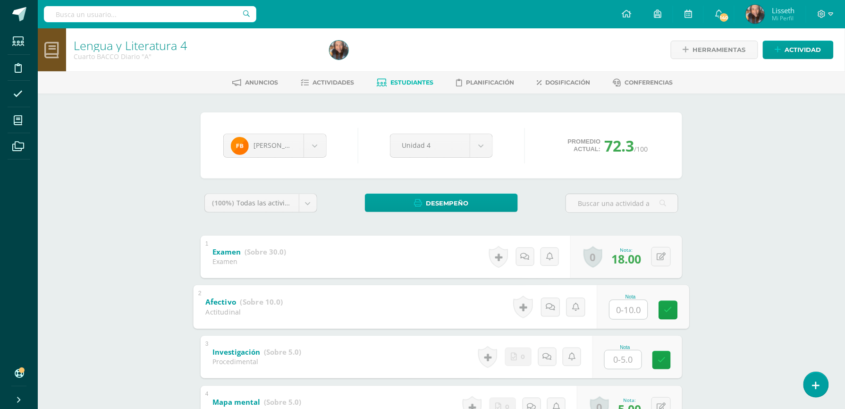
click at [612, 314] on input "text" at bounding box center [629, 309] width 38 height 19
type input "9"
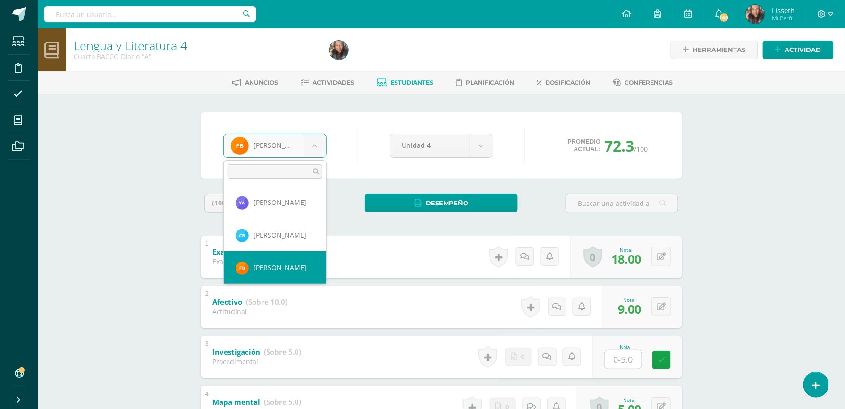
click at [313, 146] on body "Estudiantes Disciplina Asistencia Mis cursos Archivos Soporte Ayuda Reportar un…" at bounding box center [422, 320] width 845 height 641
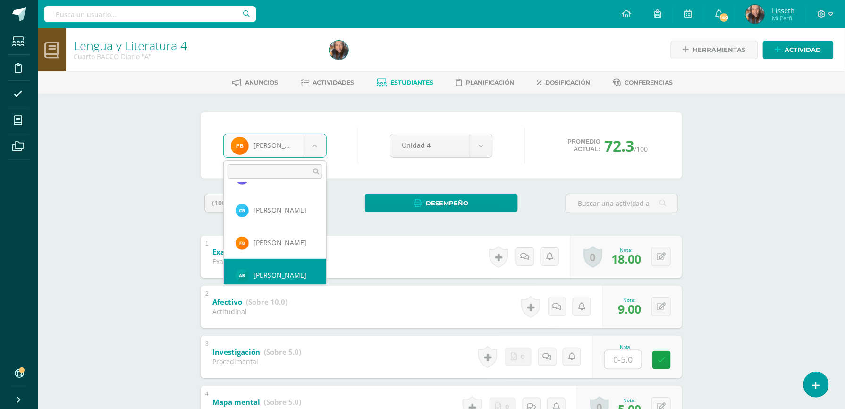
scroll to position [32, 0]
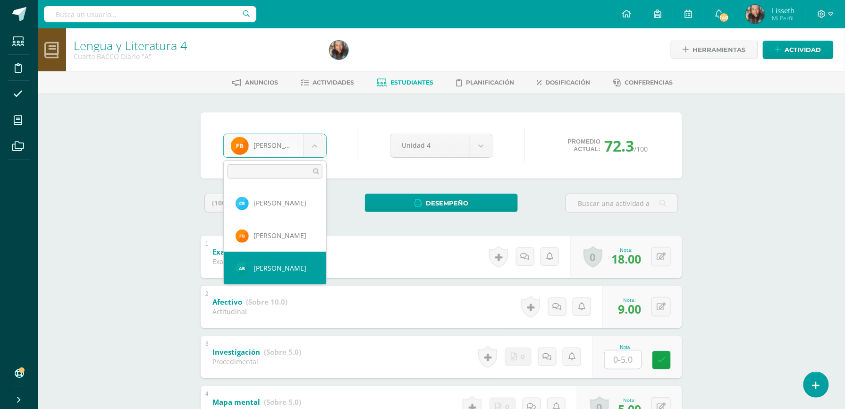
select select "8756"
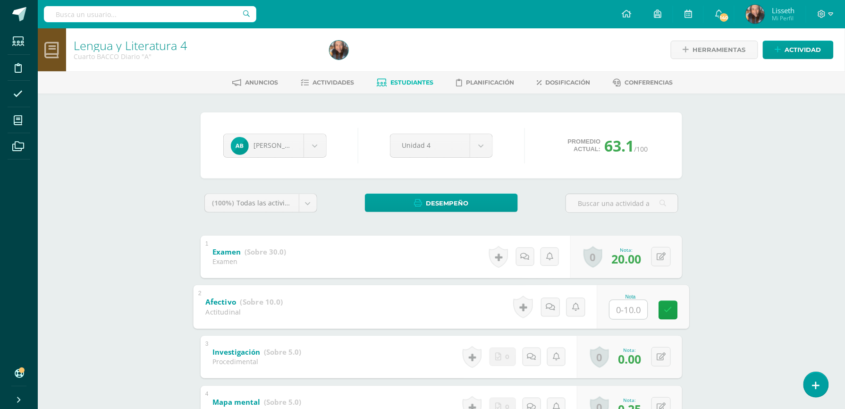
click at [624, 308] on input "text" at bounding box center [629, 309] width 38 height 19
type input "8"
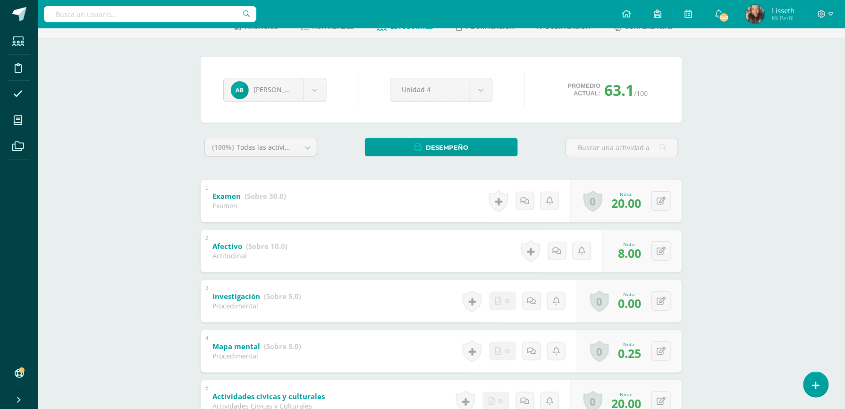
scroll to position [42, 0]
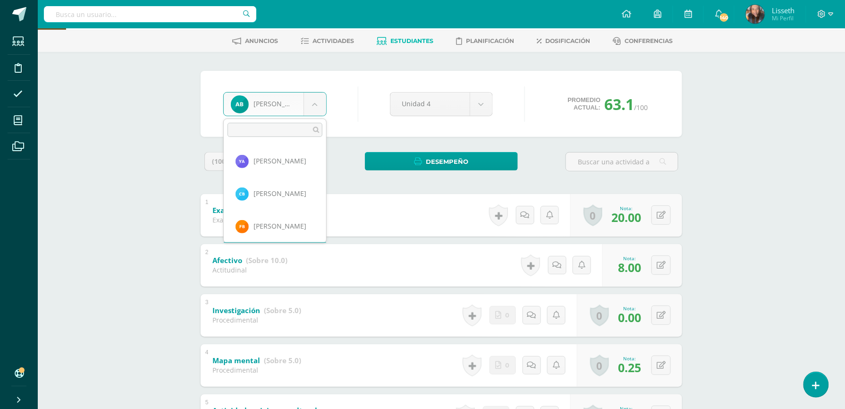
click at [316, 104] on body "Estudiantes Disciplina Asistencia Mis cursos Archivos Soporte Ayuda Reportar un…" at bounding box center [422, 278] width 845 height 641
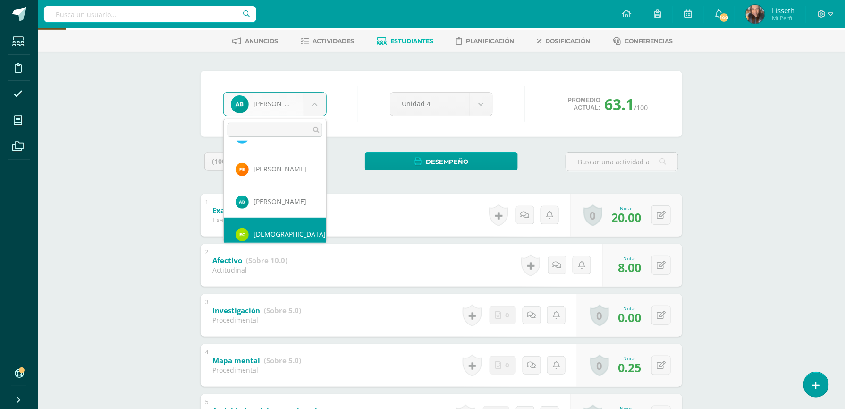
scroll to position [65, 0]
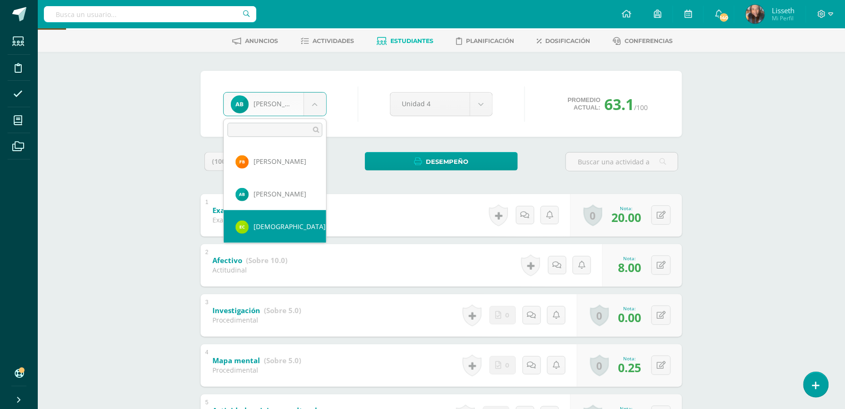
select select "8757"
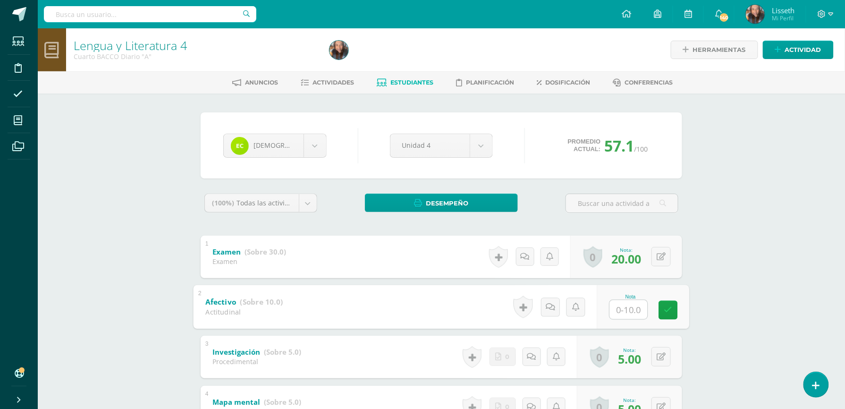
click at [635, 314] on input "text" at bounding box center [629, 309] width 38 height 19
type input "8"
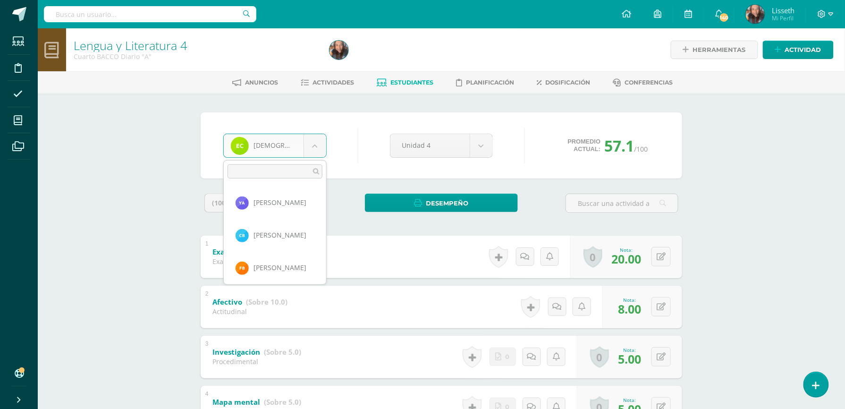
click at [313, 144] on body "Estudiantes Disciplina Asistencia Mis cursos Archivos Soporte Ayuda Reportar un…" at bounding box center [422, 320] width 845 height 641
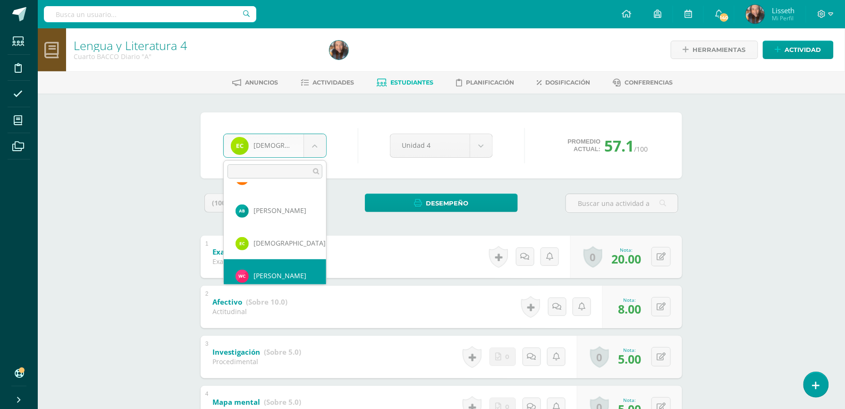
scroll to position [97, 0]
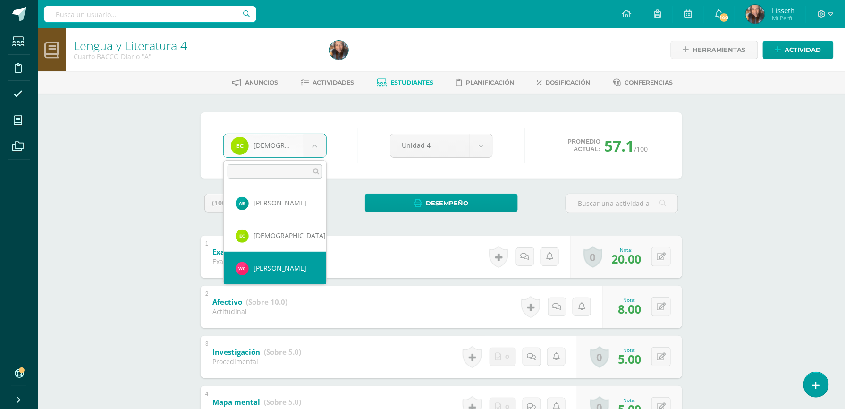
select select "8659"
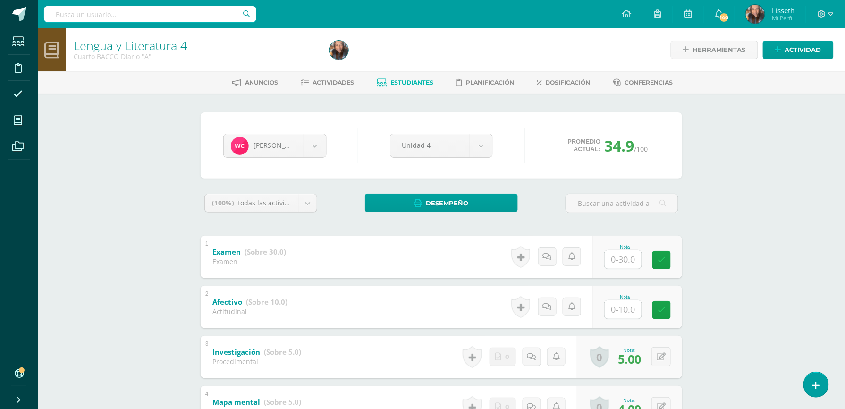
click at [620, 312] on input "text" at bounding box center [623, 309] width 37 height 18
type input "7"
click at [671, 313] on icon at bounding box center [668, 310] width 8 height 8
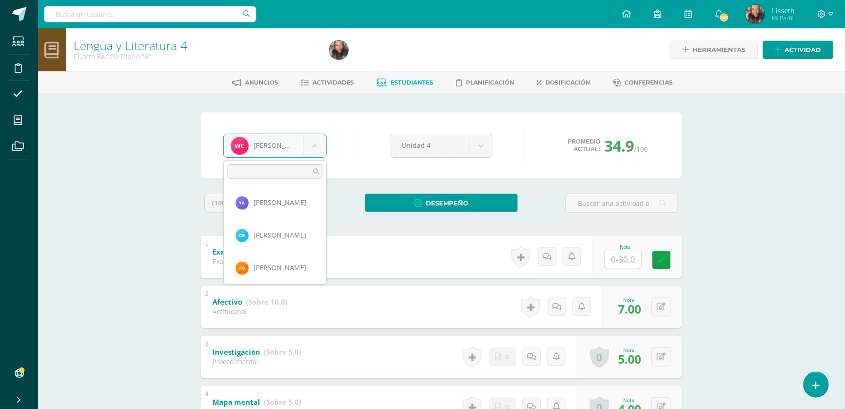
click at [314, 145] on body "Estudiantes Disciplina Asistencia Mis cursos Archivos Soporte Ayuda Reportar un…" at bounding box center [422, 320] width 845 height 641
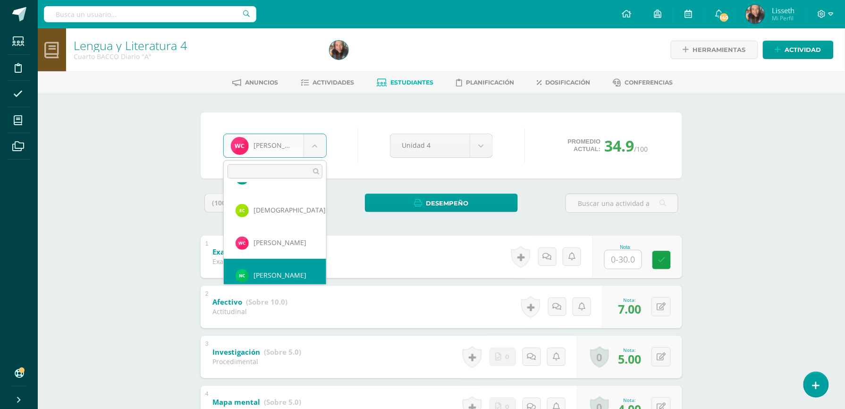
scroll to position [129, 0]
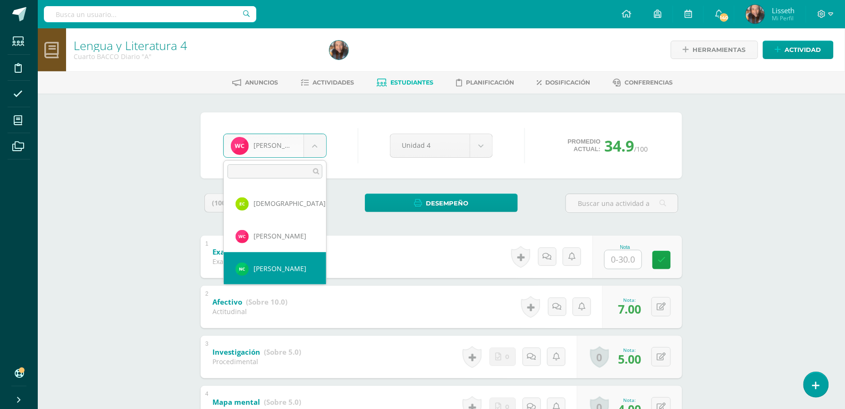
select select "8668"
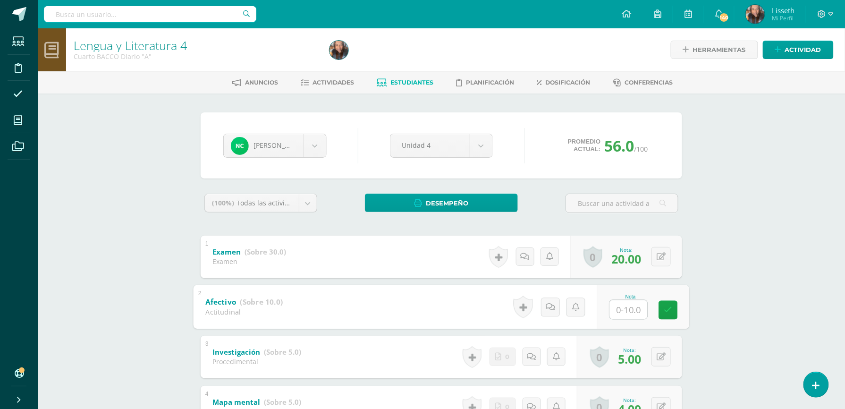
click at [615, 306] on input "text" at bounding box center [629, 309] width 38 height 19
type input "7"
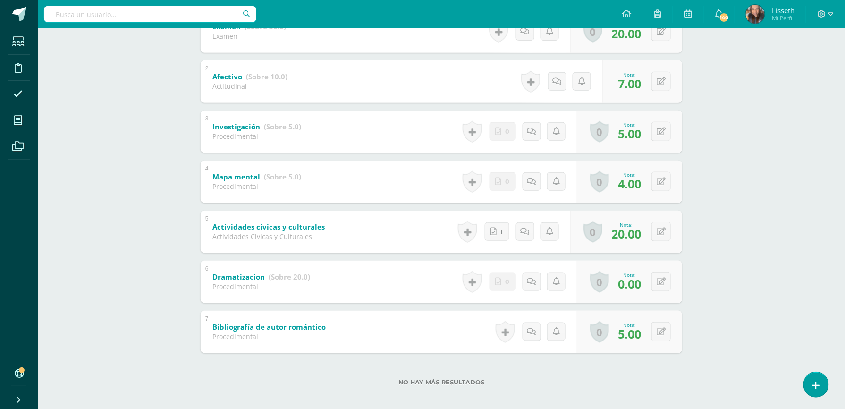
scroll to position [227, 0]
click at [843, 25] on div at bounding box center [825, 14] width 39 height 28
drag, startPoint x: 843, startPoint y: 25, endPoint x: 855, endPoint y: 21, distance: 12.1
click at [845, 21] on html "Estudiantes Disciplina Asistencia Mis cursos Archivos Soporte Ayuda Reportar un…" at bounding box center [422, 93] width 845 height 641
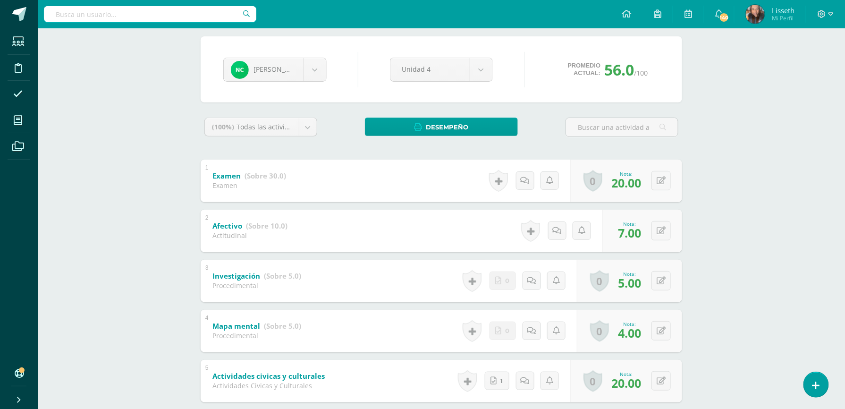
scroll to position [76, 0]
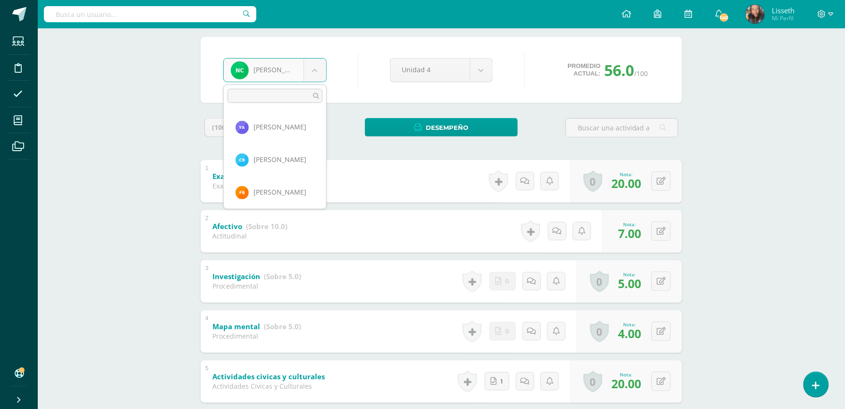
click at [319, 68] on body "Estudiantes Disciplina Asistencia Mis cursos Archivos Soporte Ayuda Reportar un…" at bounding box center [422, 244] width 845 height 641
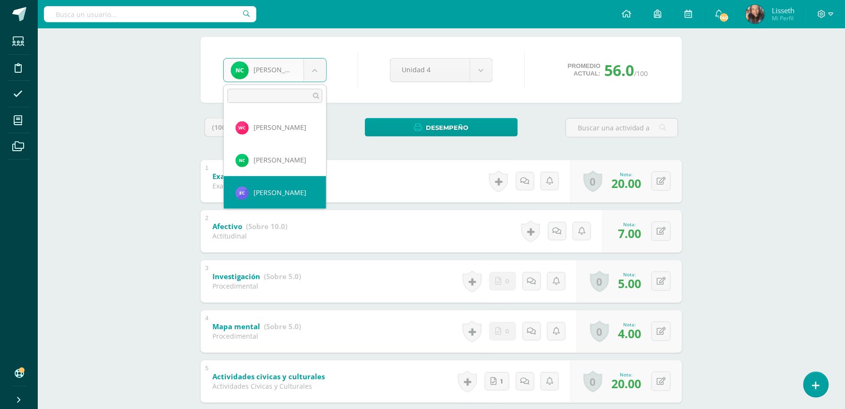
select select "8662"
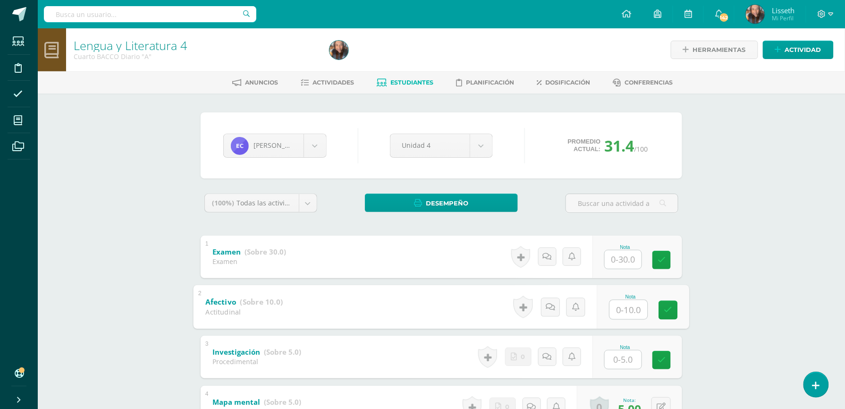
click at [622, 308] on input "text" at bounding box center [629, 309] width 38 height 19
type input "6"
click at [673, 304] on link at bounding box center [668, 309] width 19 height 19
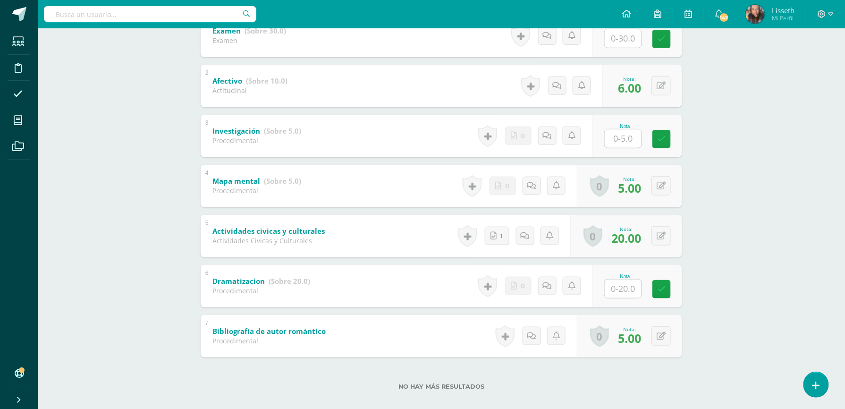
scroll to position [227, 0]
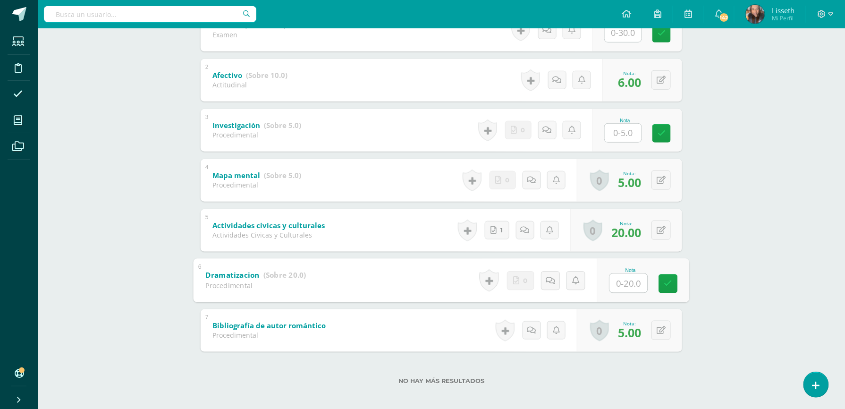
click at [616, 279] on input "text" at bounding box center [629, 282] width 38 height 19
type input "0"
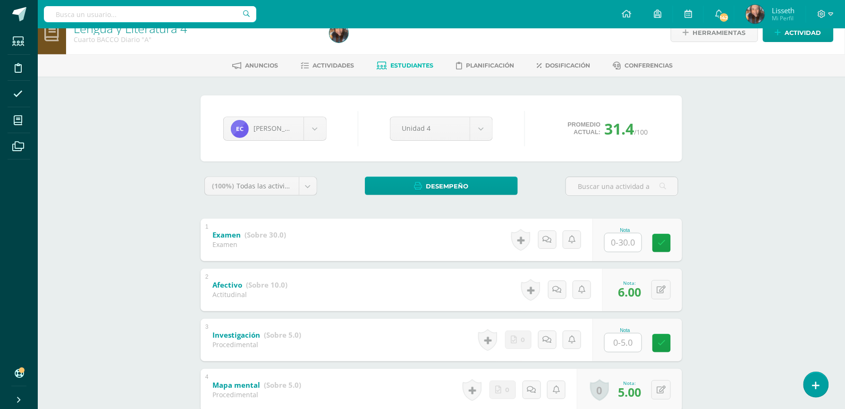
scroll to position [8, 0]
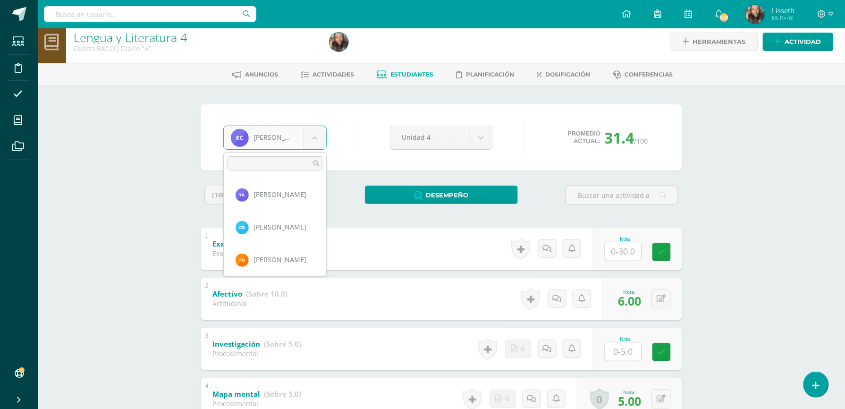
click at [315, 134] on body "Estudiantes Disciplina Asistencia Mis cursos Archivos Soporte Ayuda Reportar un…" at bounding box center [422, 312] width 845 height 641
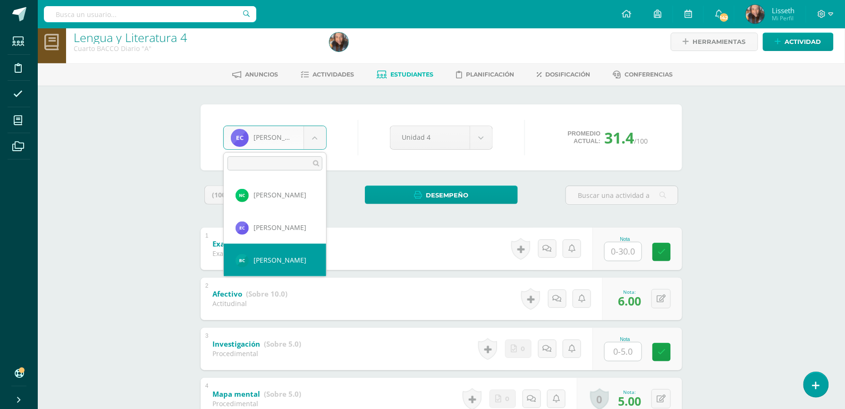
select select "8657"
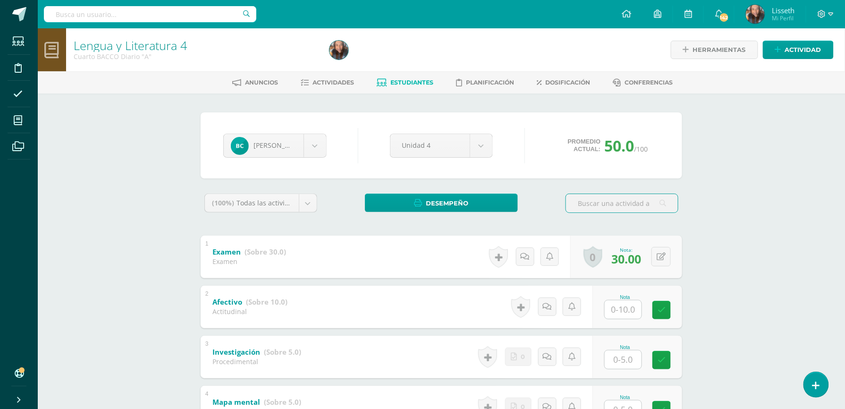
click at [618, 310] on input "text" at bounding box center [623, 309] width 37 height 18
type input "6"
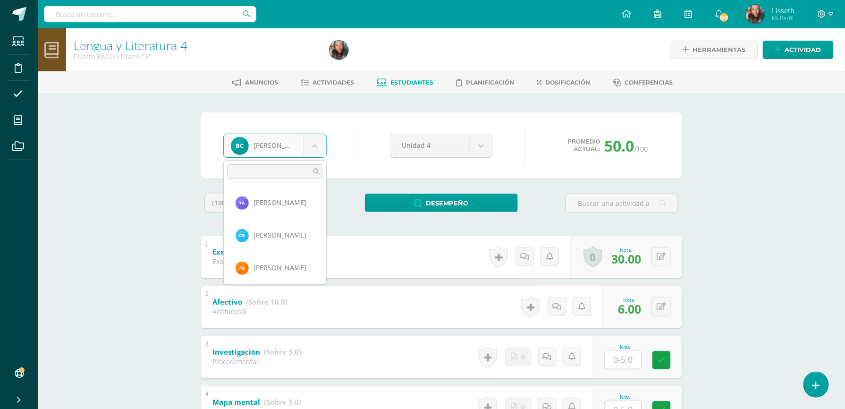
click at [314, 148] on body "Estudiantes Disciplina Asistencia Mis cursos Archivos Soporte Ayuda Reportar un…" at bounding box center [422, 320] width 845 height 641
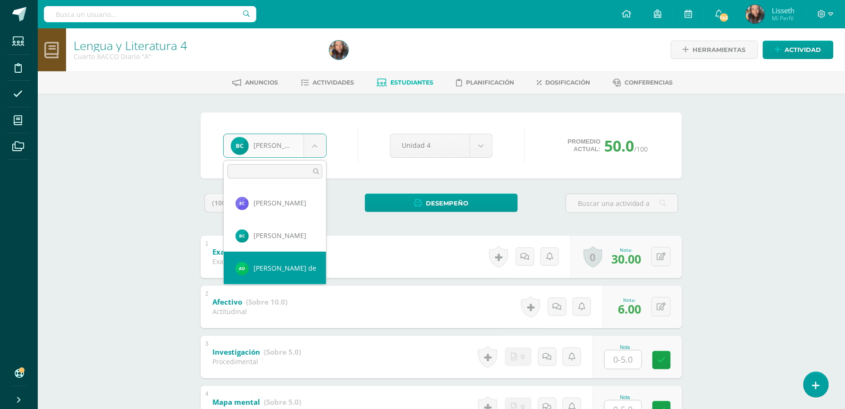
select select "8758"
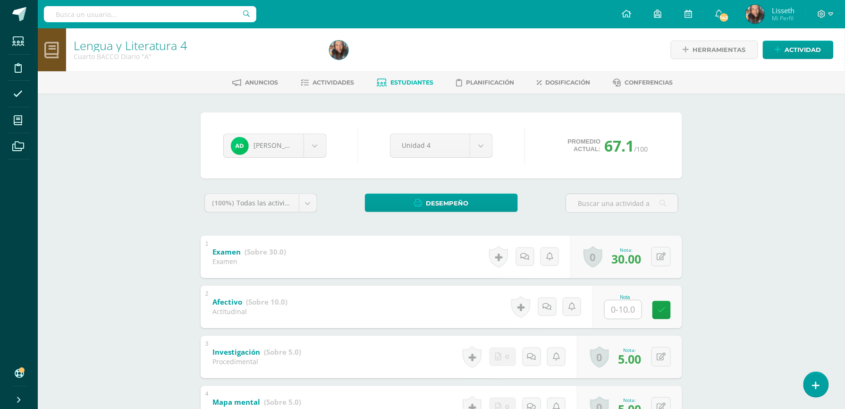
click at [658, 323] on div "Nota" at bounding box center [638, 307] width 90 height 42
click at [633, 310] on input "text" at bounding box center [629, 309] width 38 height 19
type input "8"
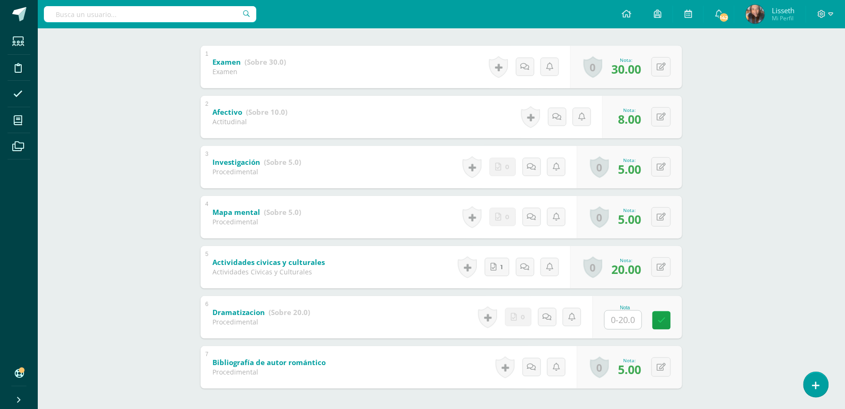
scroll to position [201, 0]
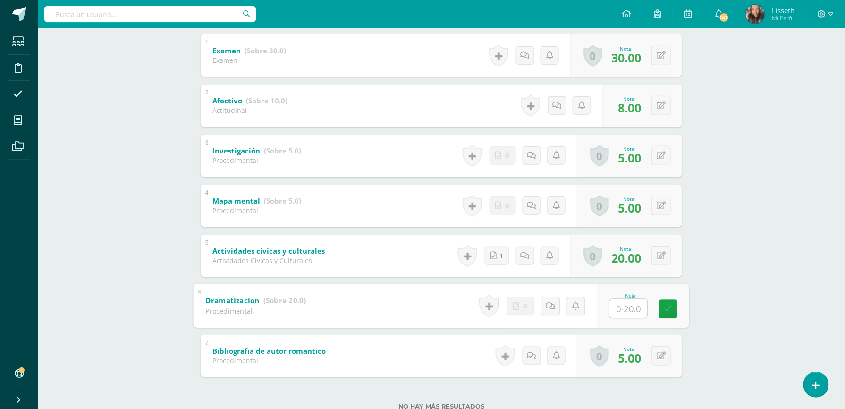
click at [620, 314] on input "text" at bounding box center [629, 308] width 38 height 19
type input "0"
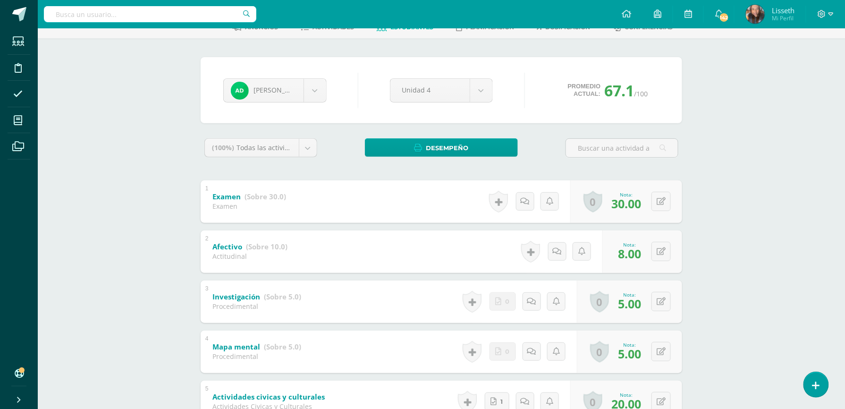
scroll to position [13, 0]
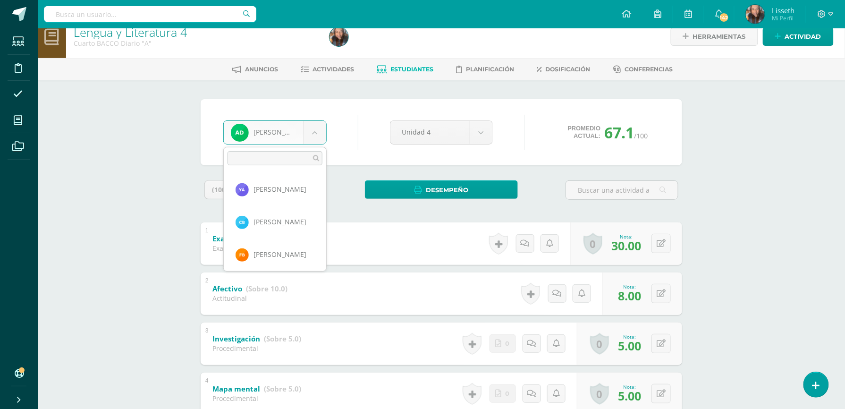
click at [317, 134] on body "Estudiantes Disciplina Asistencia Mis cursos Archivos Soporte Ayuda Reportar un…" at bounding box center [422, 307] width 845 height 641
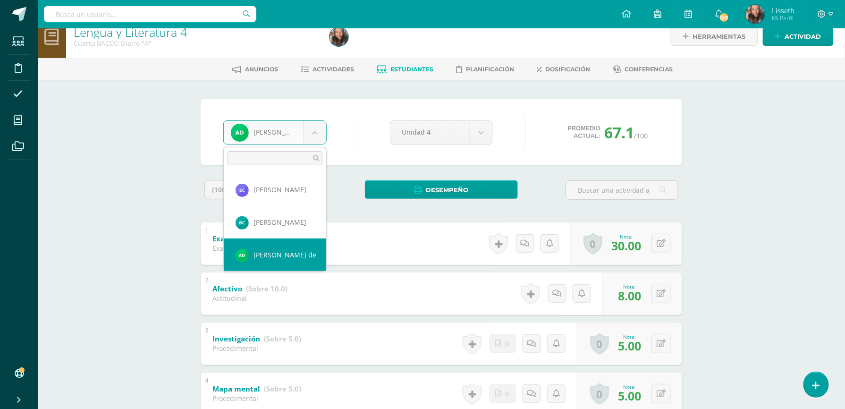
scroll to position [260, 0]
select select "7418"
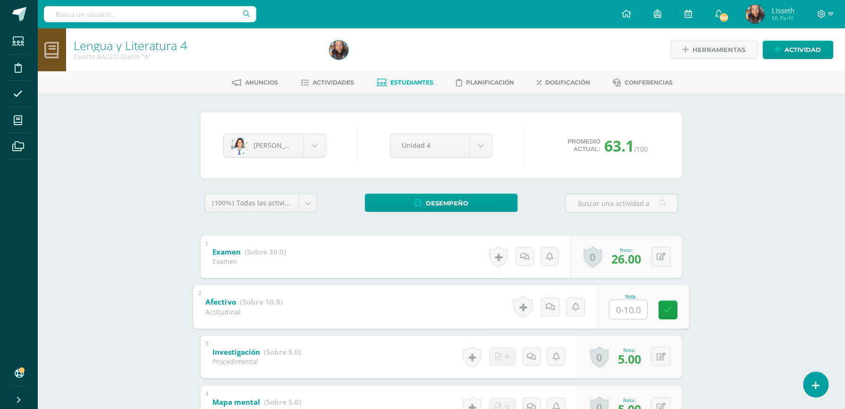
click at [629, 308] on input "text" at bounding box center [629, 309] width 38 height 19
type input "5"
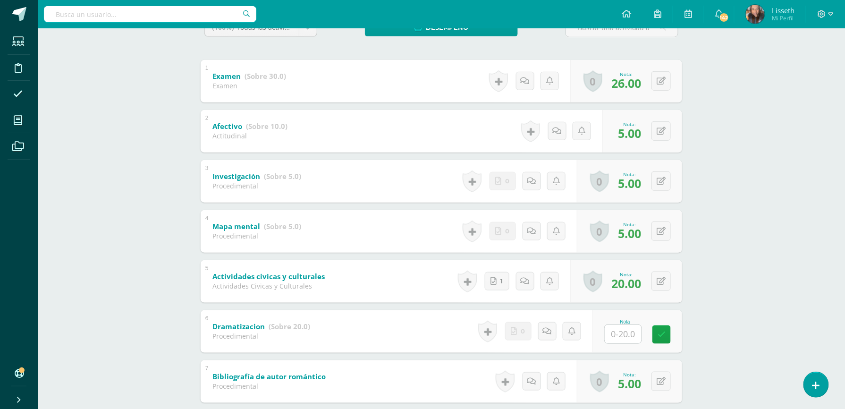
scroll to position [176, 0]
click at [631, 337] on input "text" at bounding box center [629, 333] width 38 height 19
type input "0"
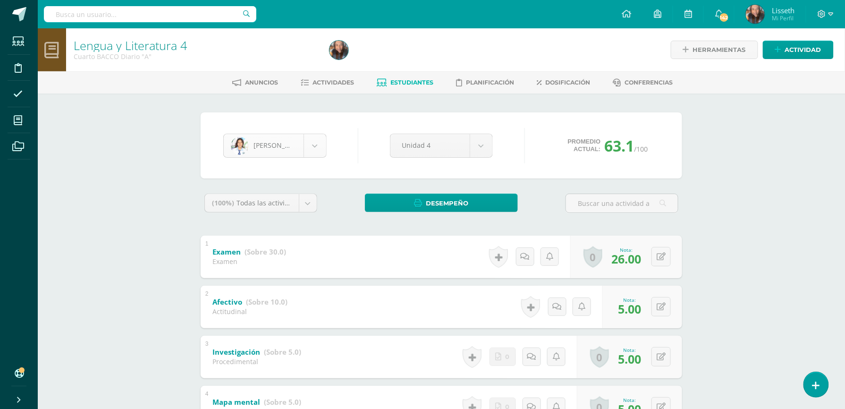
scroll to position [260, 0]
click at [320, 144] on body "Estudiantes Disciplina Asistencia Mis cursos Archivos Soporte Ayuda Reportar un…" at bounding box center [422, 320] width 845 height 641
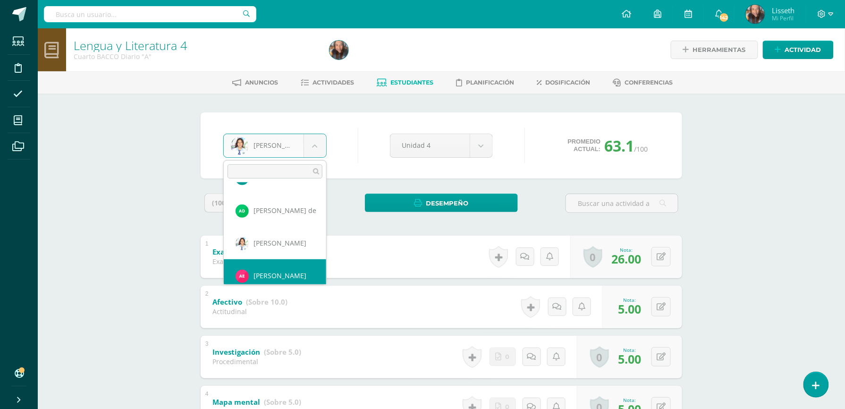
scroll to position [293, 0]
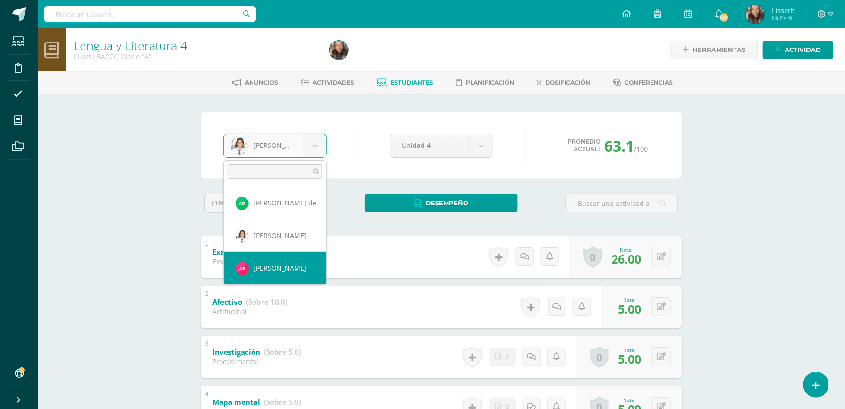
select select "8667"
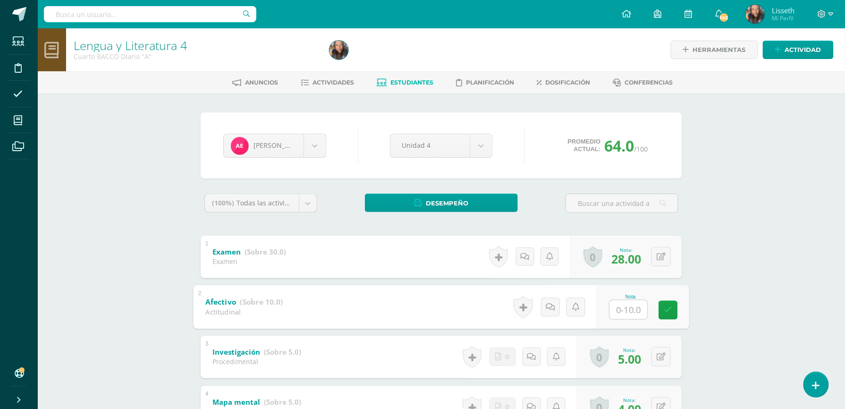
click at [627, 305] on input "text" at bounding box center [629, 309] width 38 height 19
type input "9"
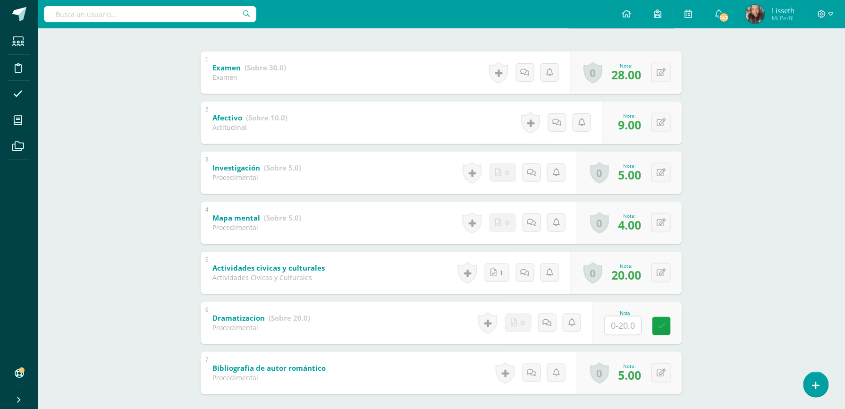
scroll to position [210, 0]
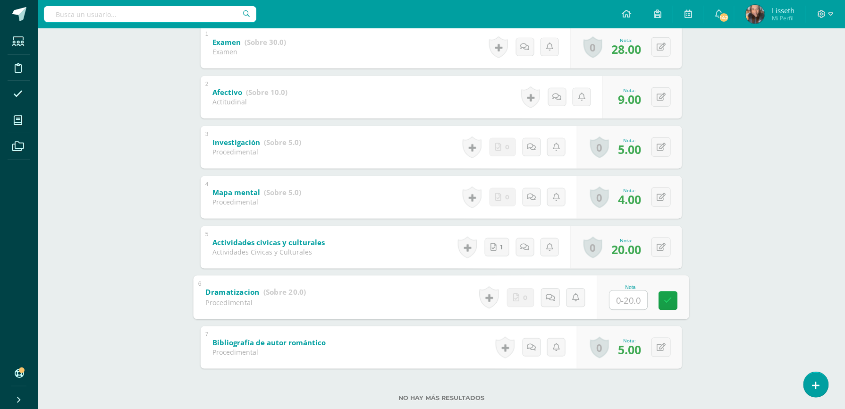
click at [628, 293] on input "text" at bounding box center [629, 299] width 38 height 19
type input "0"
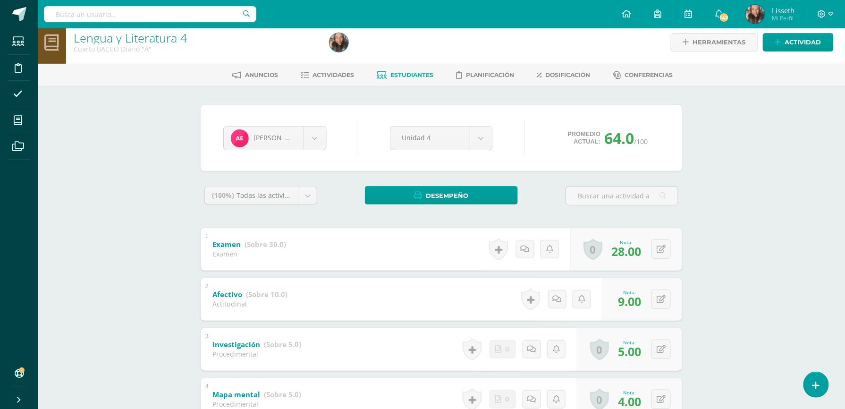
scroll to position [0, 0]
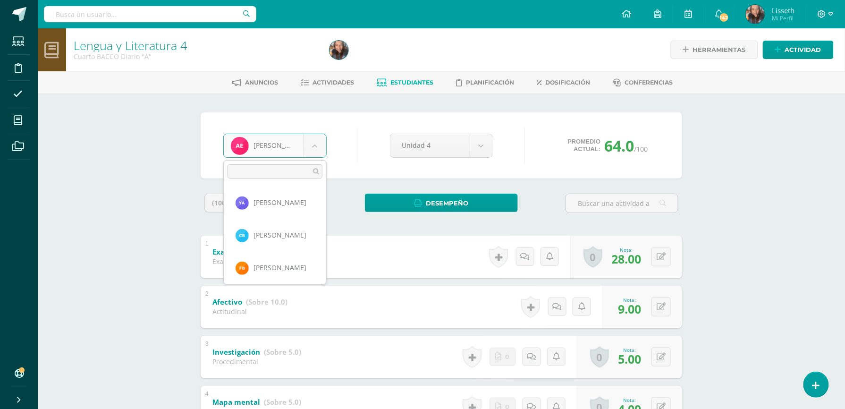
click at [317, 145] on body "Estudiantes Disciplina Asistencia Mis cursos Archivos Soporte Ayuda Reportar un…" at bounding box center [422, 320] width 845 height 641
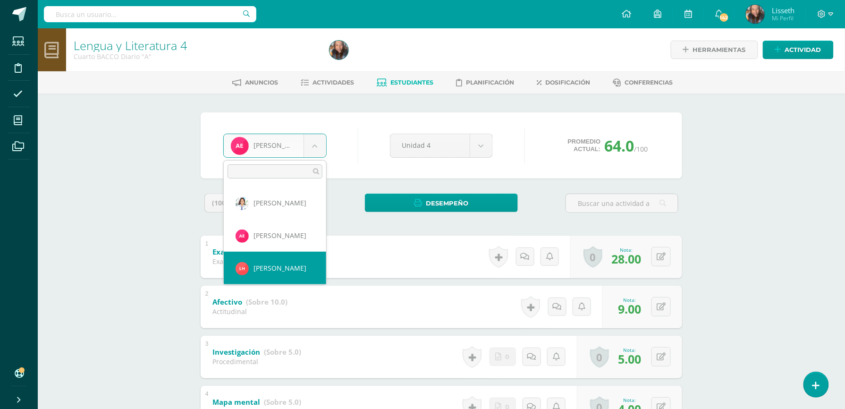
select select "8759"
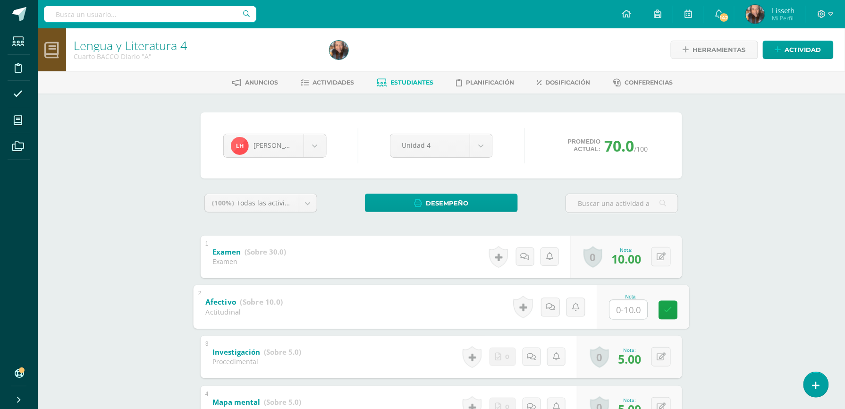
click at [620, 308] on input "text" at bounding box center [629, 309] width 38 height 19
type input "10"
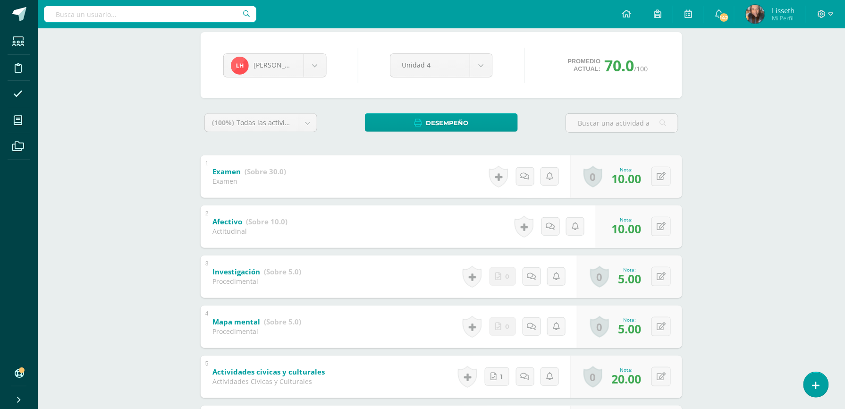
scroll to position [55, 0]
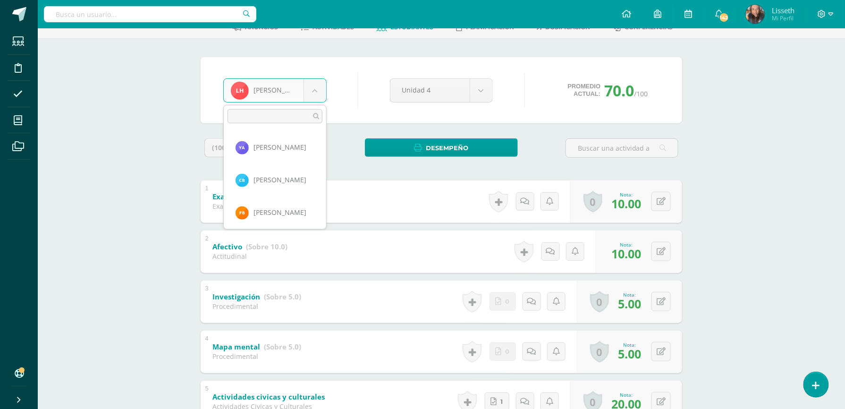
click at [310, 89] on body "Estudiantes Disciplina Asistencia Mis cursos Archivos Soporte Ayuda Reportar un…" at bounding box center [422, 265] width 845 height 641
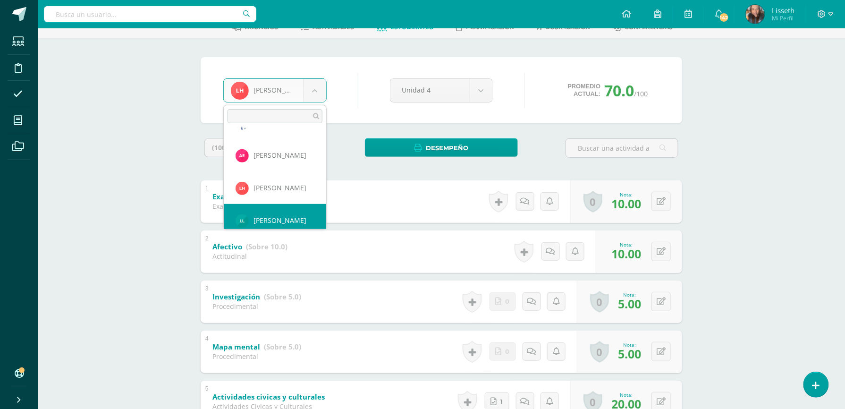
scroll to position [358, 0]
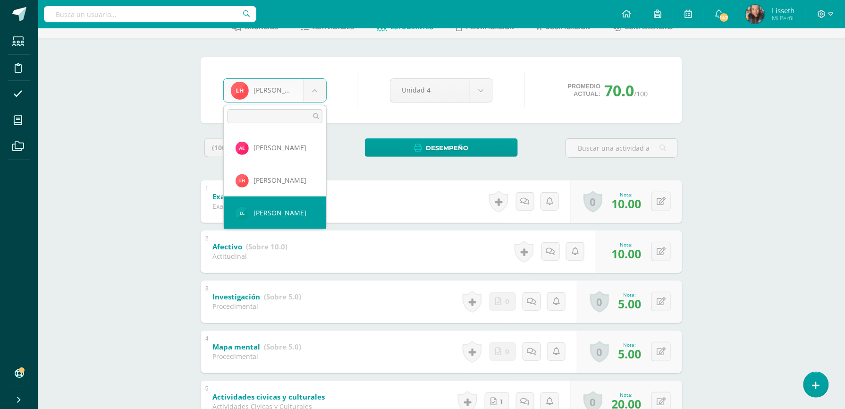
select select "8664"
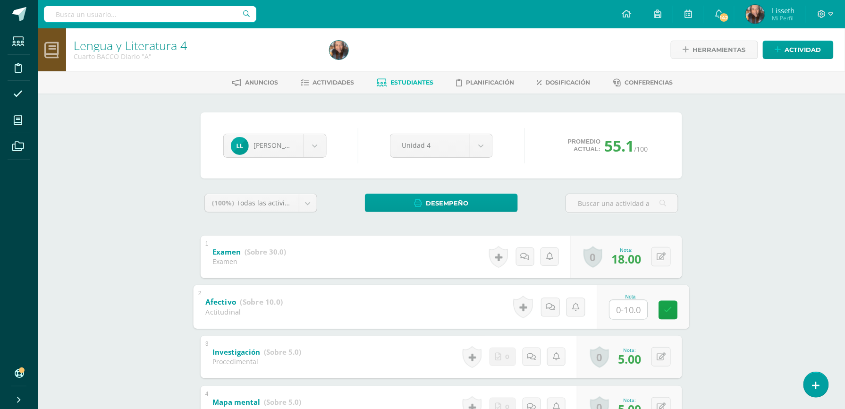
click at [619, 312] on input "text" at bounding box center [629, 309] width 38 height 19
type input "7"
type input "6"
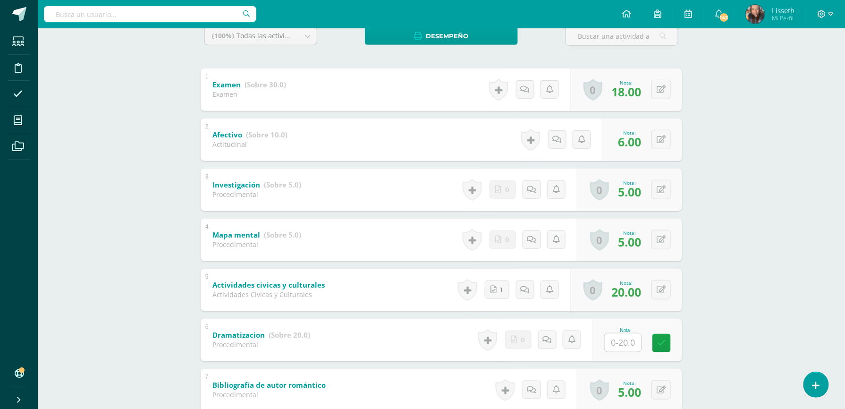
scroll to position [176, 0]
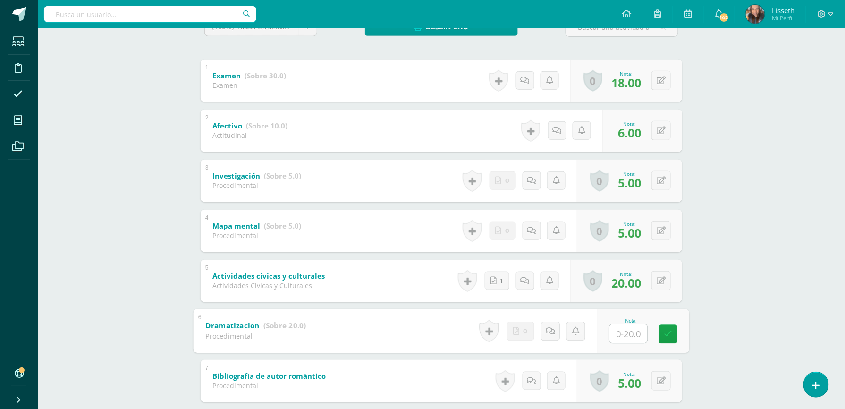
click at [625, 331] on input "text" at bounding box center [629, 333] width 38 height 19
type input "0"
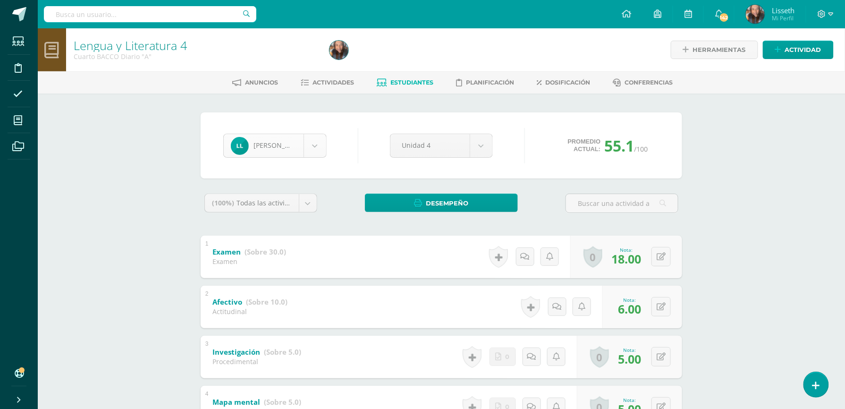
scroll to position [358, 0]
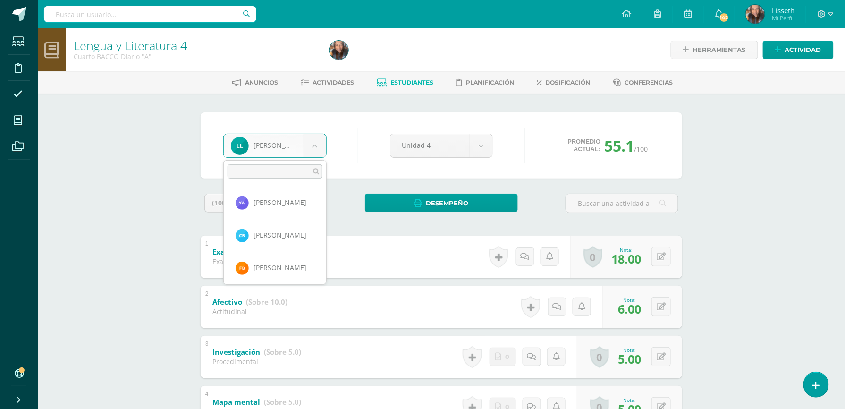
click at [314, 148] on body "Estudiantes Disciplina Asistencia Mis cursos Archivos Soporte Ayuda Reportar un…" at bounding box center [422, 320] width 845 height 641
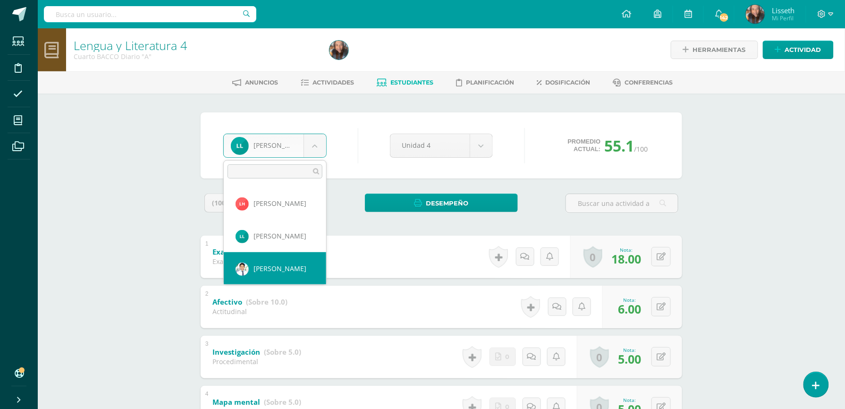
select select "6844"
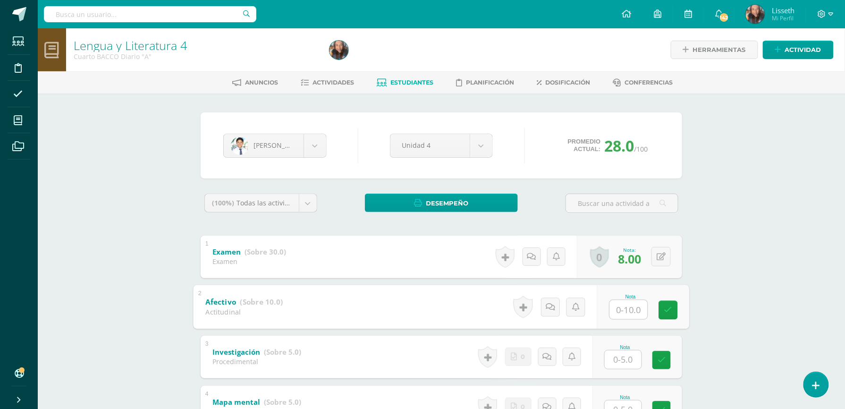
click at [624, 312] on input "text" at bounding box center [629, 309] width 38 height 19
type input "5"
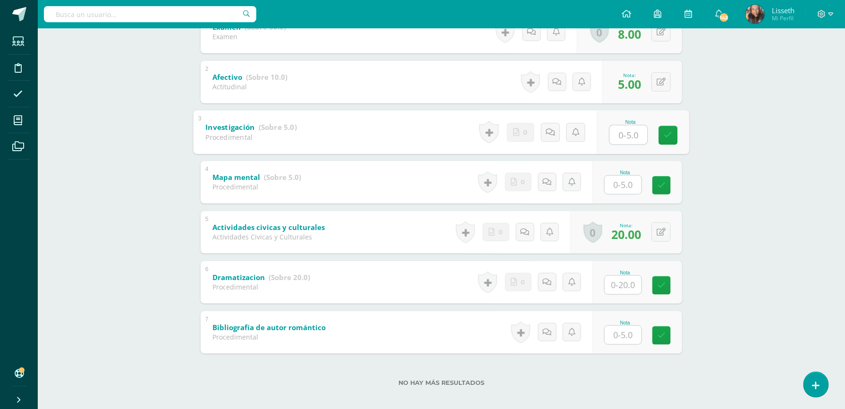
scroll to position [231, 0]
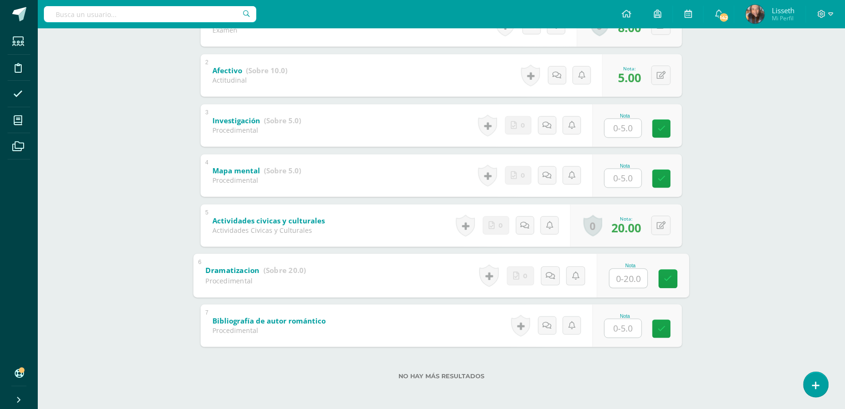
click at [622, 275] on input "text" at bounding box center [629, 278] width 38 height 19
type input "0"
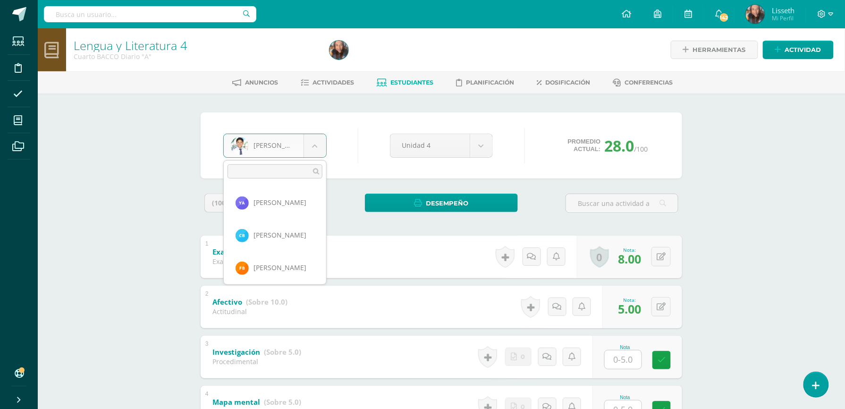
click at [322, 143] on body "Estudiantes Disciplina Asistencia Mis cursos Archivos Soporte Ayuda Reportar un…" at bounding box center [422, 320] width 845 height 641
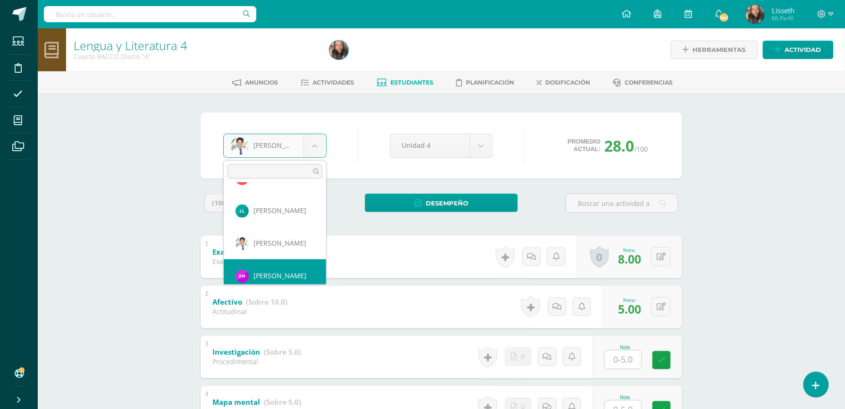
scroll to position [423, 0]
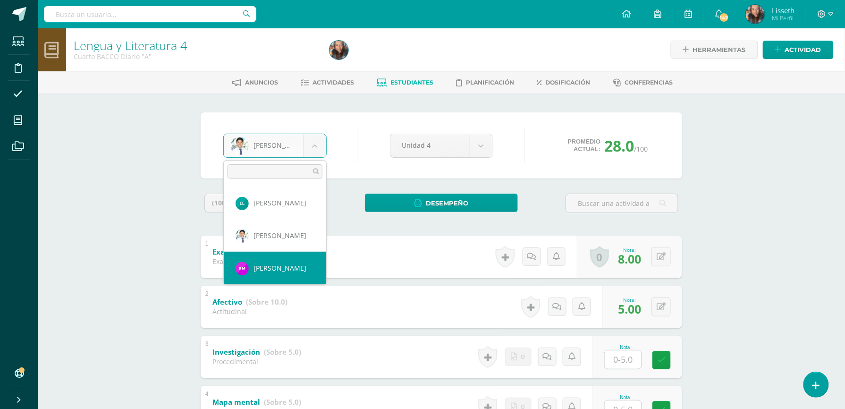
select select "8760"
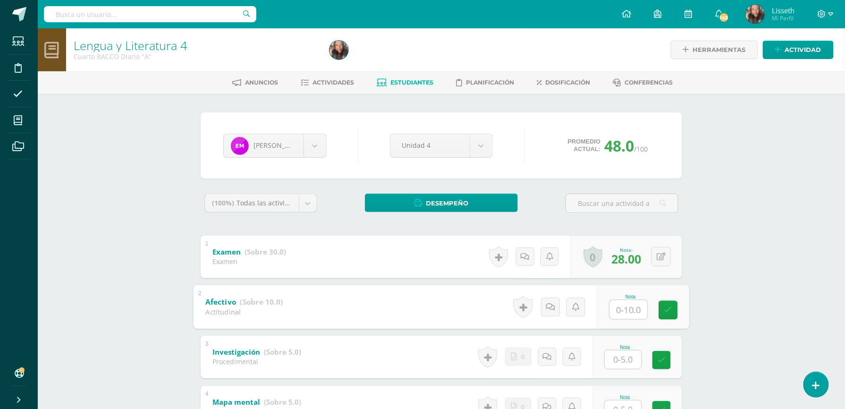
click at [622, 305] on input "text" at bounding box center [629, 309] width 38 height 19
type input "8"
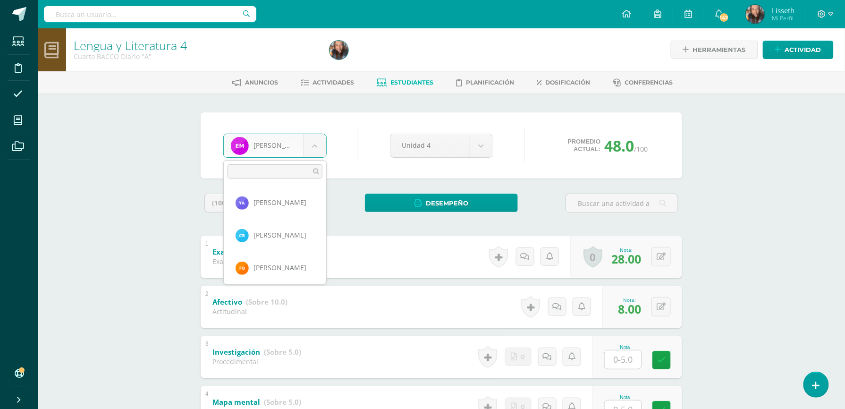
click at [313, 144] on body "Estudiantes Disciplina Asistencia Mis cursos Archivos Soporte Ayuda Reportar un…" at bounding box center [422, 320] width 845 height 641
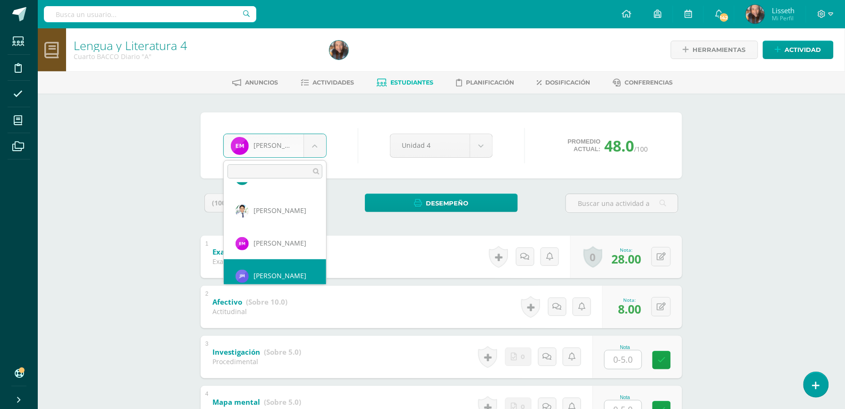
scroll to position [456, 0]
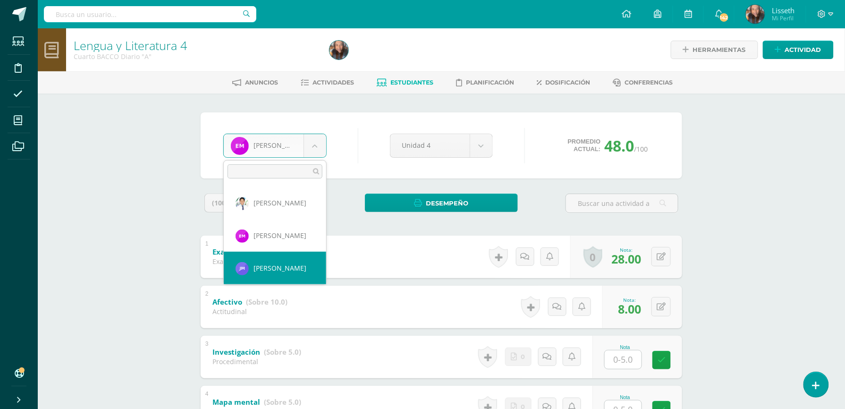
select select "8669"
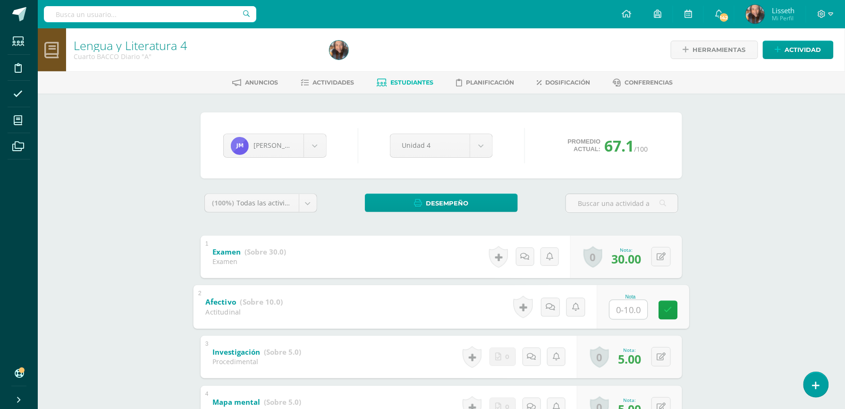
click at [627, 313] on input "text" at bounding box center [629, 309] width 38 height 19
type input "9"
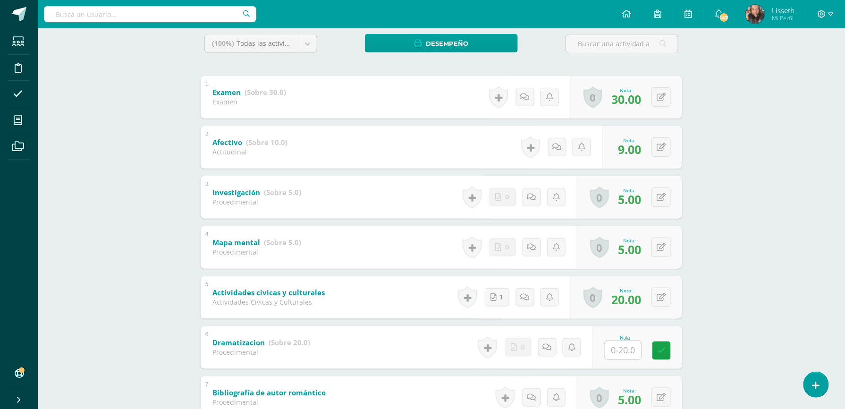
scroll to position [176, 0]
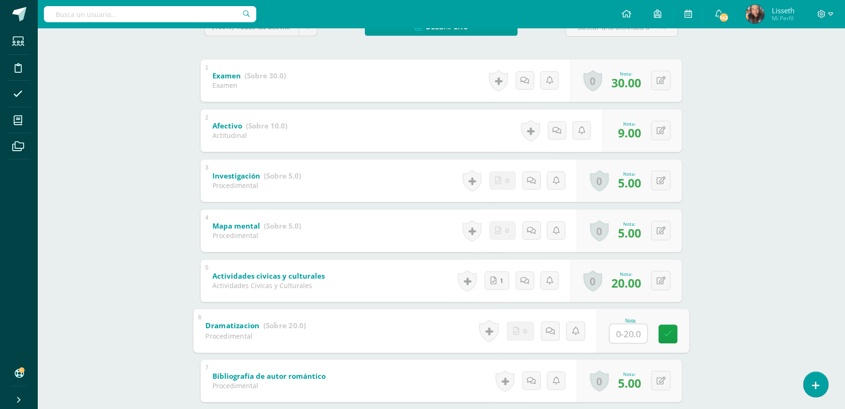
click at [625, 331] on input "text" at bounding box center [629, 333] width 38 height 19
type input "0"
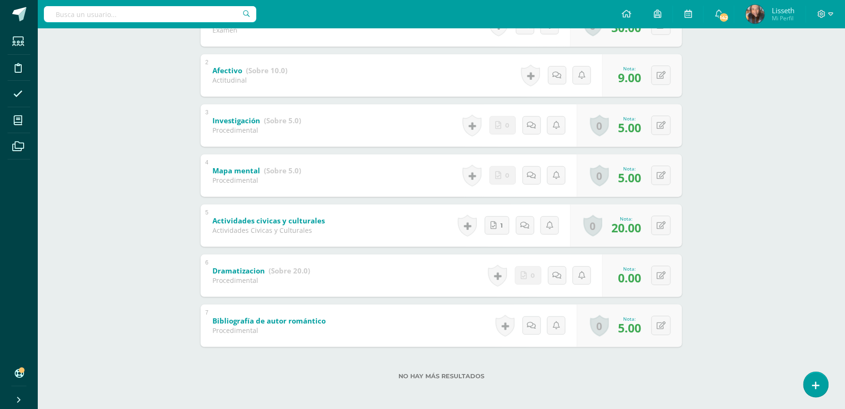
scroll to position [0, 0]
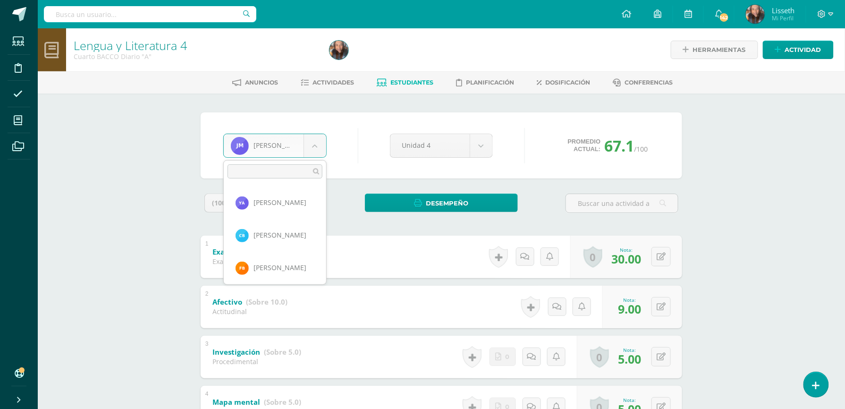
click at [310, 146] on body "Estudiantes Disciplina Asistencia Mis cursos Archivos Soporte Ayuda Reportar un…" at bounding box center [422, 320] width 845 height 641
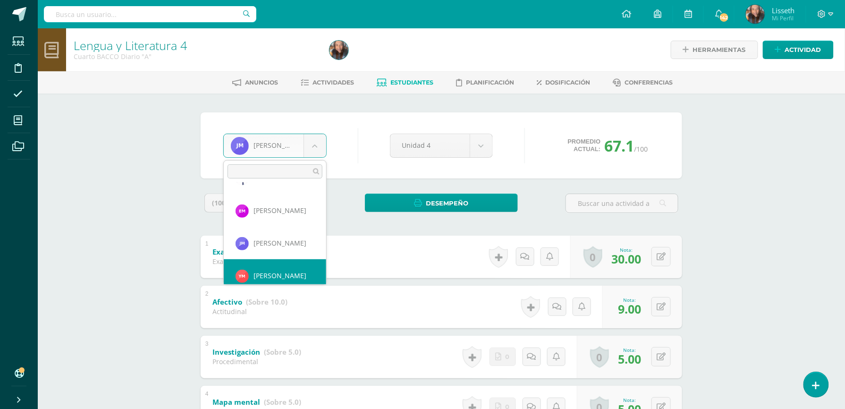
scroll to position [488, 0]
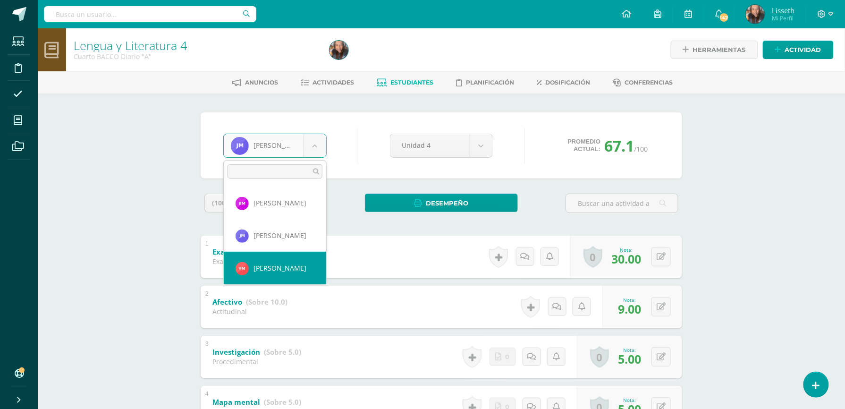
select select "8656"
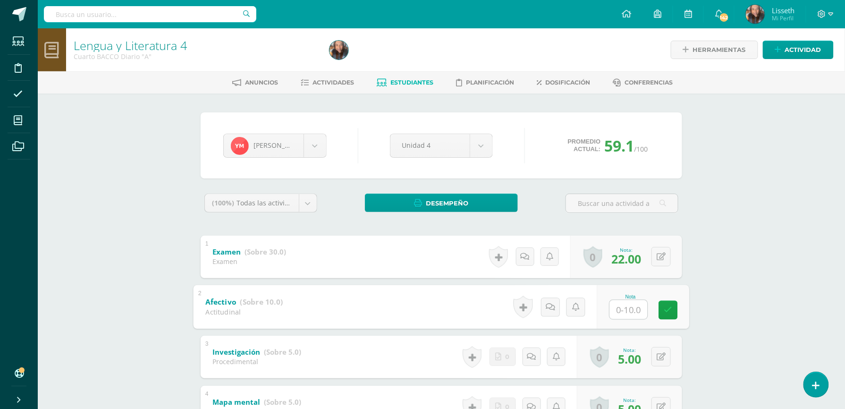
click at [611, 307] on input "text" at bounding box center [629, 309] width 38 height 19
type input "8"
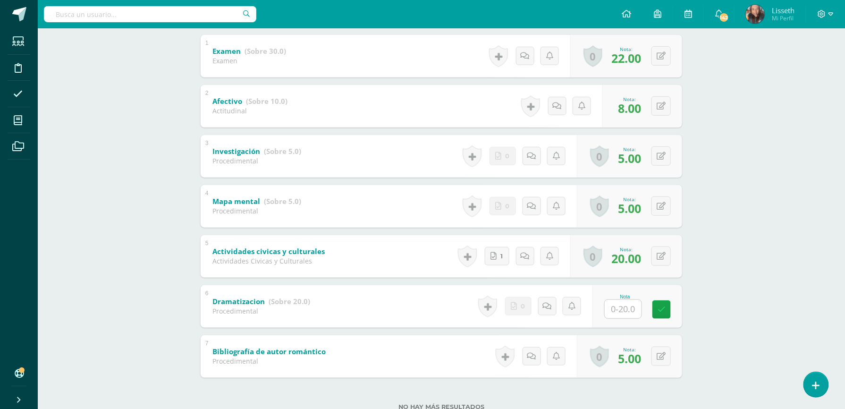
scroll to position [201, 0]
click at [629, 307] on input "text" at bounding box center [629, 308] width 38 height 19
type input "0"
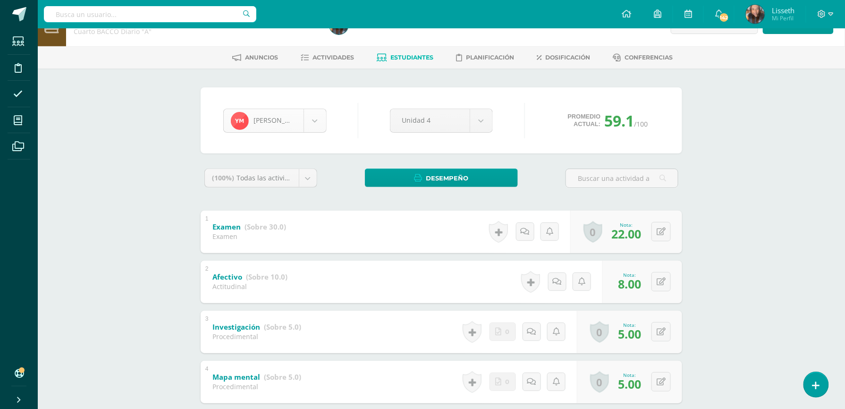
scroll to position [488, 0]
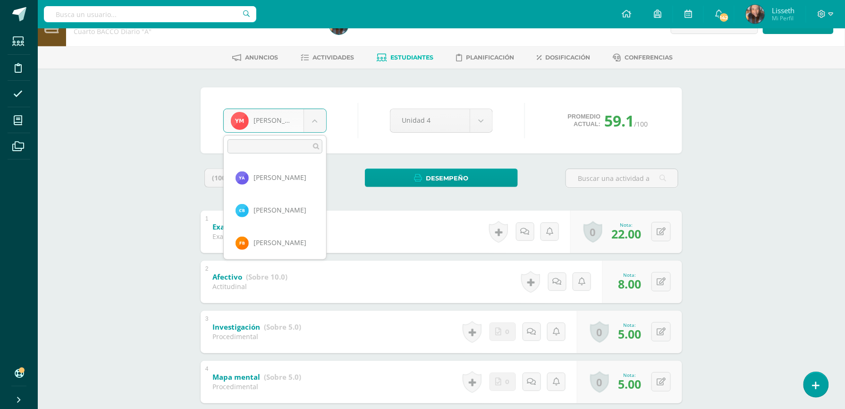
click at [317, 122] on body "Estudiantes Disciplina Asistencia Mis cursos Archivos Soporte Ayuda Reportar un…" at bounding box center [422, 295] width 845 height 641
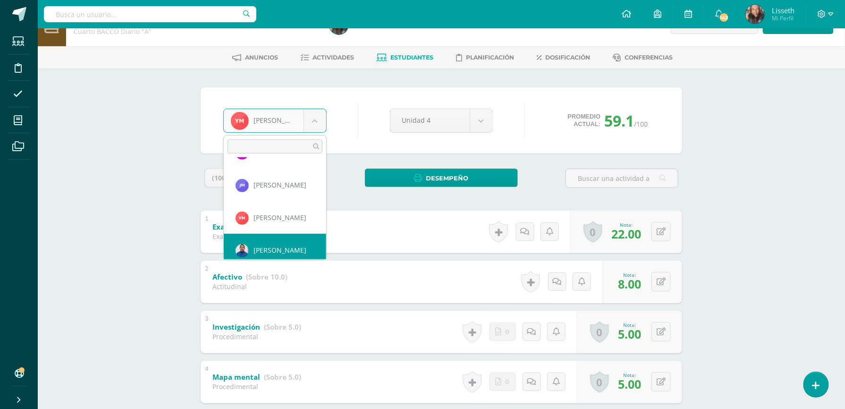
scroll to position [520, 0]
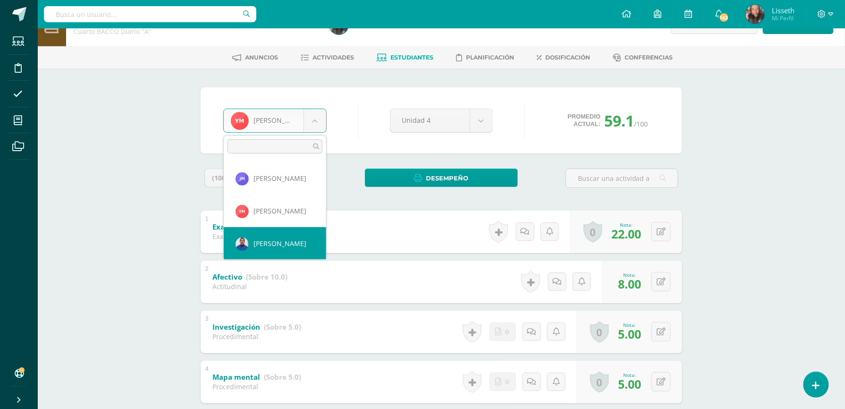
select select "6847"
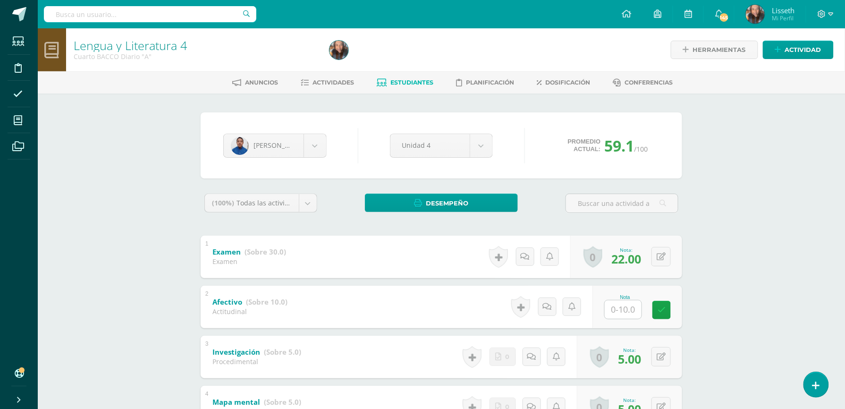
click at [629, 297] on div "Nota" at bounding box center [625, 297] width 42 height 5
click at [629, 315] on input "text" at bounding box center [623, 309] width 37 height 18
type input "8"
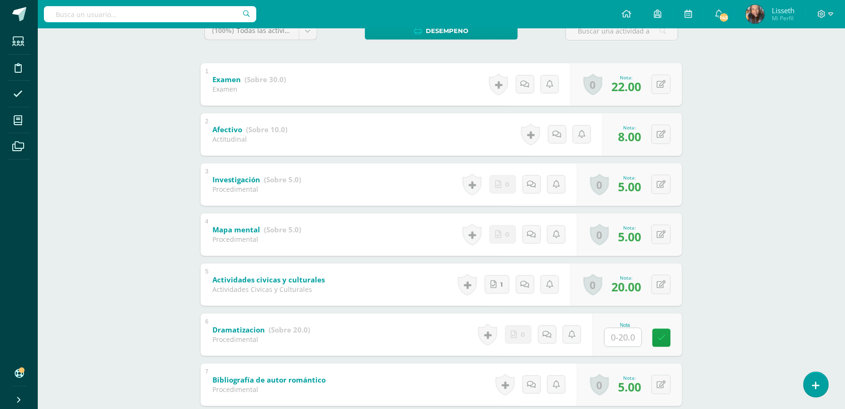
scroll to position [176, 0]
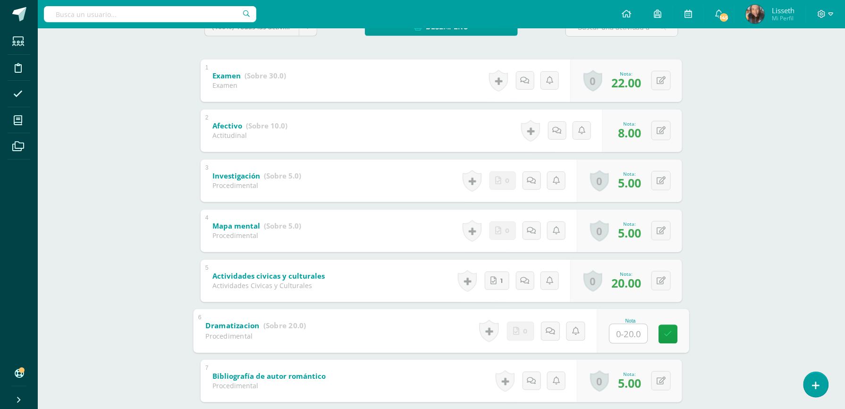
click at [633, 335] on input "text" at bounding box center [629, 333] width 38 height 19
type input "0"
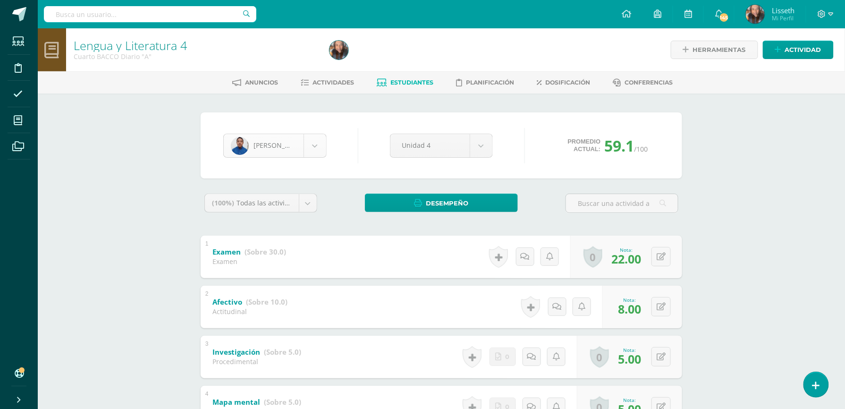
scroll to position [520, 0]
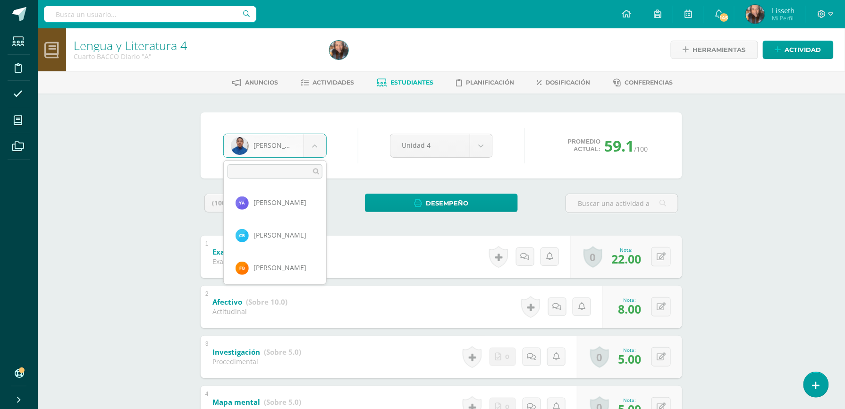
click at [318, 153] on body "Estudiantes Disciplina Asistencia Mis cursos Archivos Soporte Ayuda Reportar un…" at bounding box center [422, 320] width 845 height 641
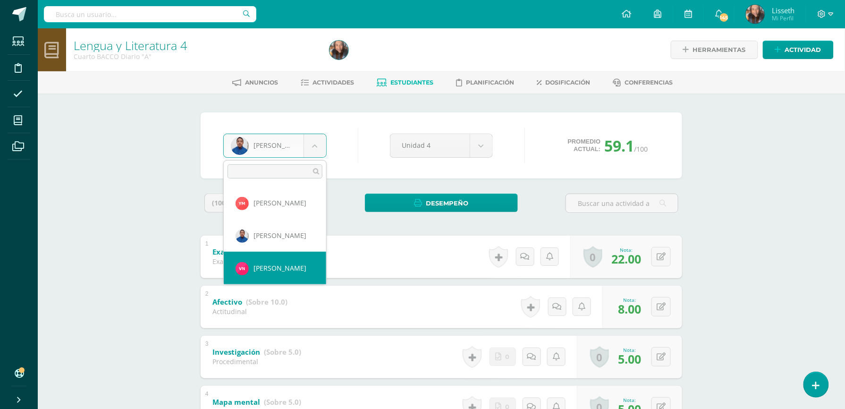
select select "8660"
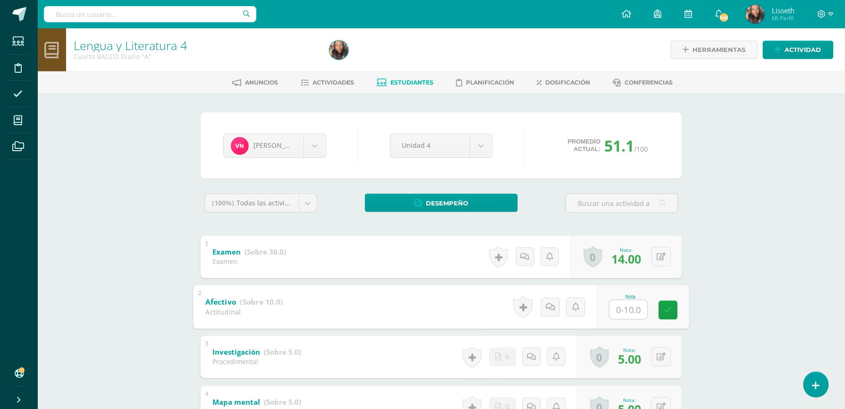
click at [612, 305] on input "text" at bounding box center [629, 309] width 38 height 19
type input "7"
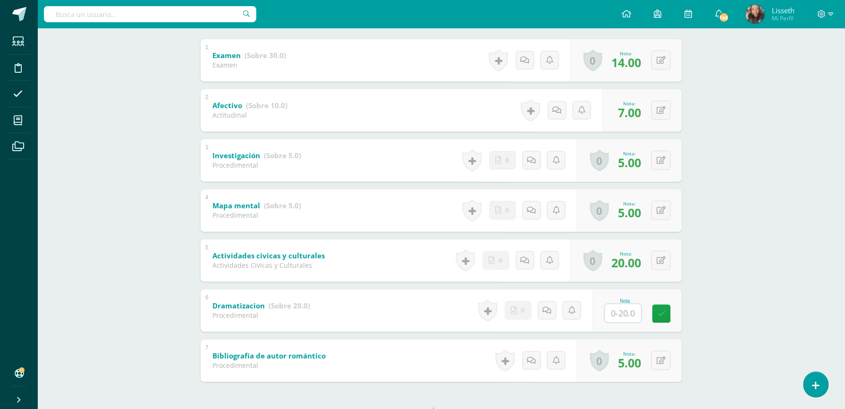
scroll to position [201, 0]
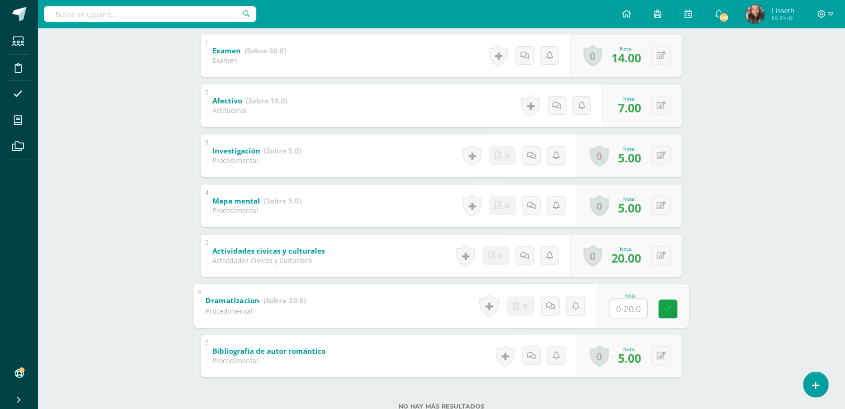
click at [628, 314] on input "text" at bounding box center [629, 308] width 38 height 19
type input "0"
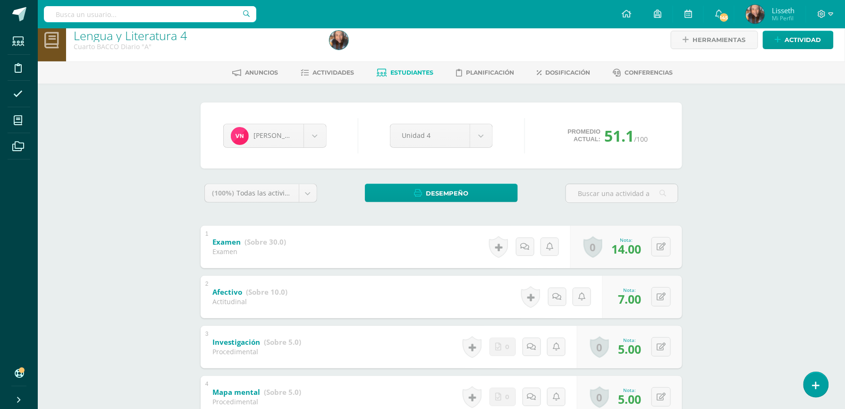
scroll to position [0, 0]
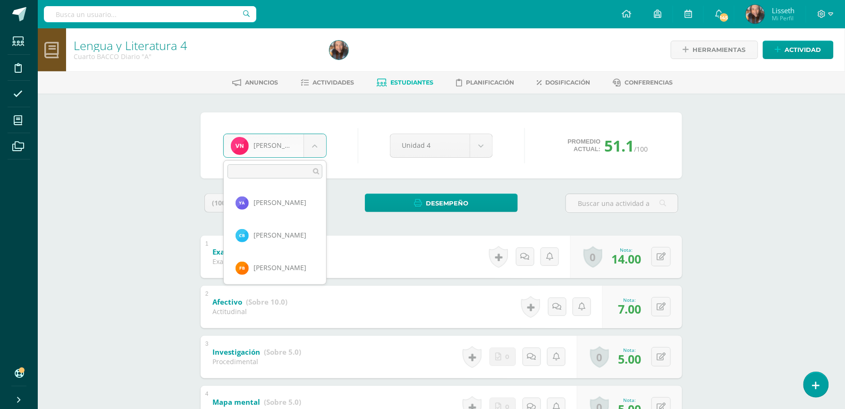
click at [321, 153] on body "Estudiantes Disciplina Asistencia Mis cursos Archivos Soporte Ayuda Reportar un…" at bounding box center [422, 320] width 845 height 641
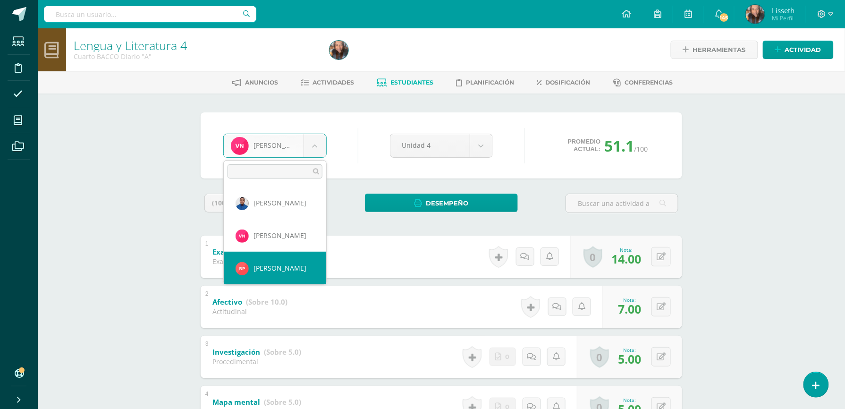
select select "8670"
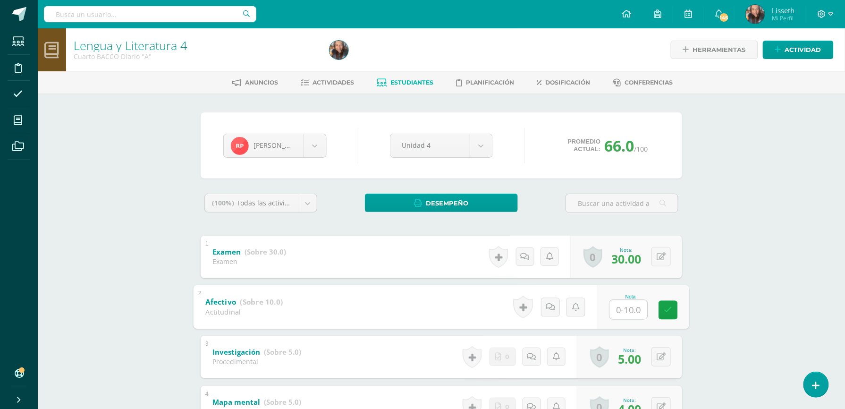
click at [629, 314] on input "text" at bounding box center [629, 309] width 38 height 19
type input "8"
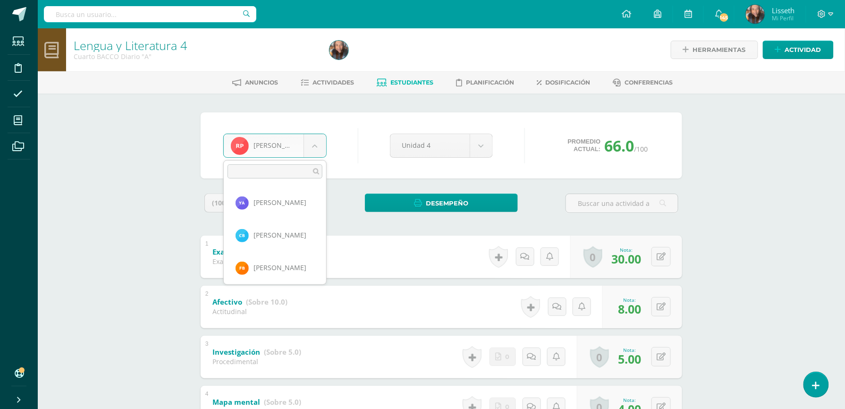
click at [314, 151] on body "Estudiantes Disciplina Asistencia Mis cursos Archivos Soporte Ayuda Reportar un…" at bounding box center [422, 320] width 845 height 641
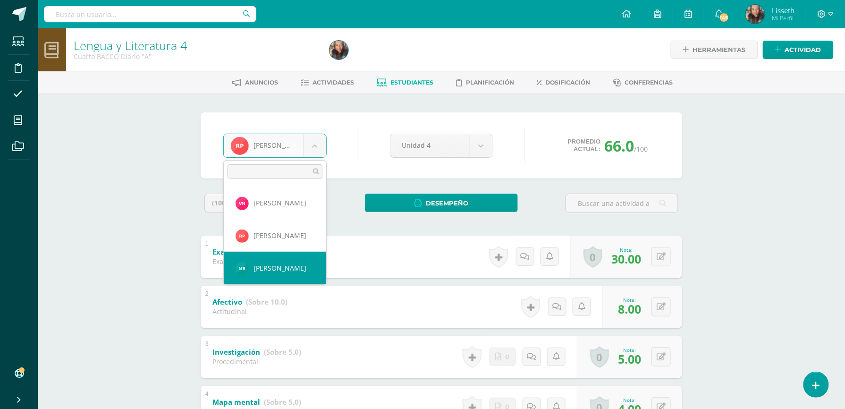
select select "8761"
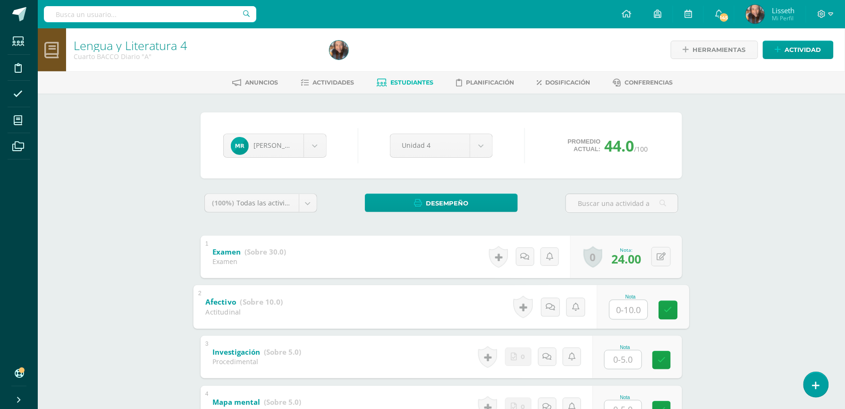
click at [620, 317] on input "text" at bounding box center [629, 309] width 38 height 19
type input "10"
